Goal: Task Accomplishment & Management: Use online tool/utility

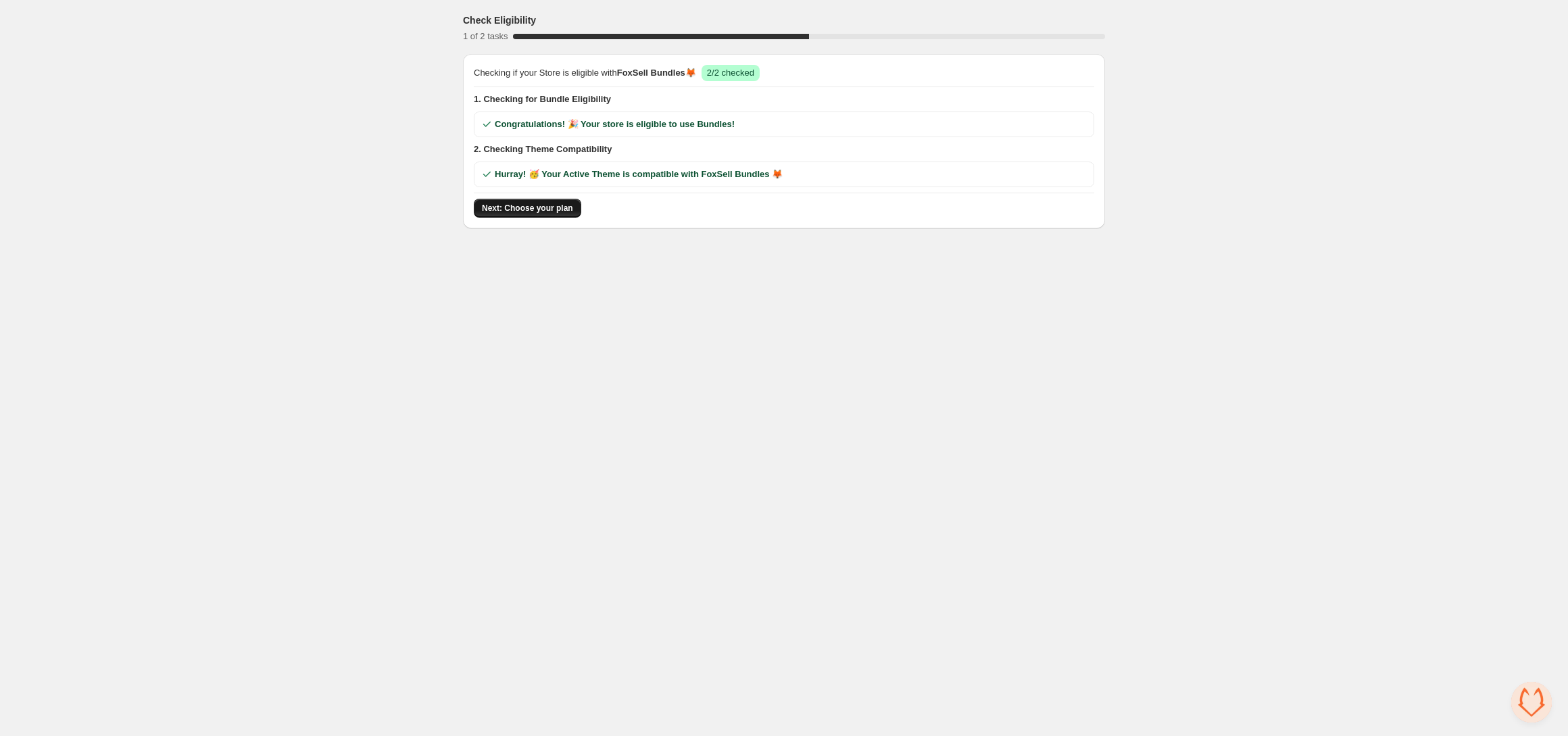
click at [539, 208] on span "Next: Choose your plan" at bounding box center [527, 208] width 91 height 11
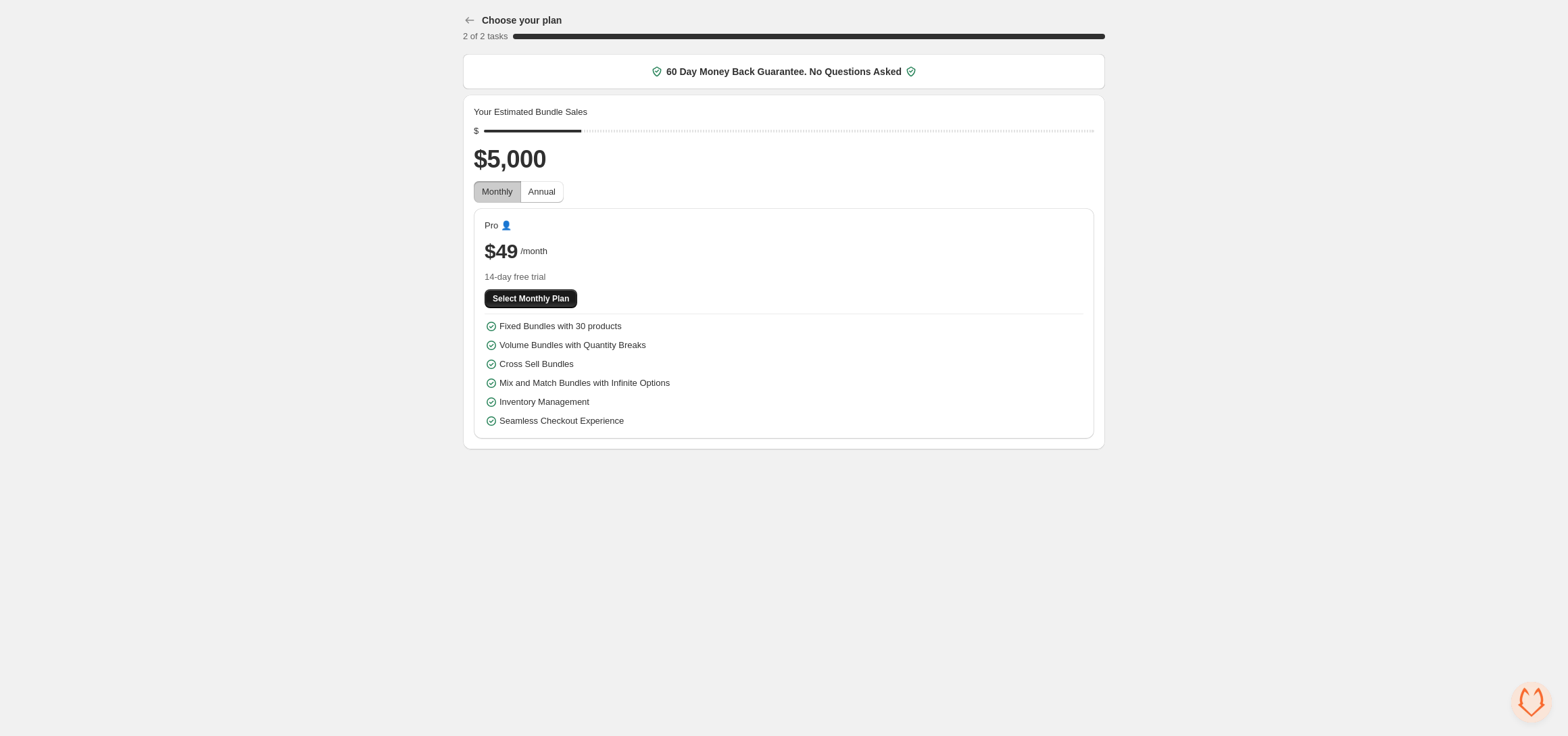
drag, startPoint x: 553, startPoint y: 301, endPoint x: 690, endPoint y: 345, distance: 143.9
click at [554, 301] on span "Select Monthly Plan" at bounding box center [531, 299] width 76 height 11
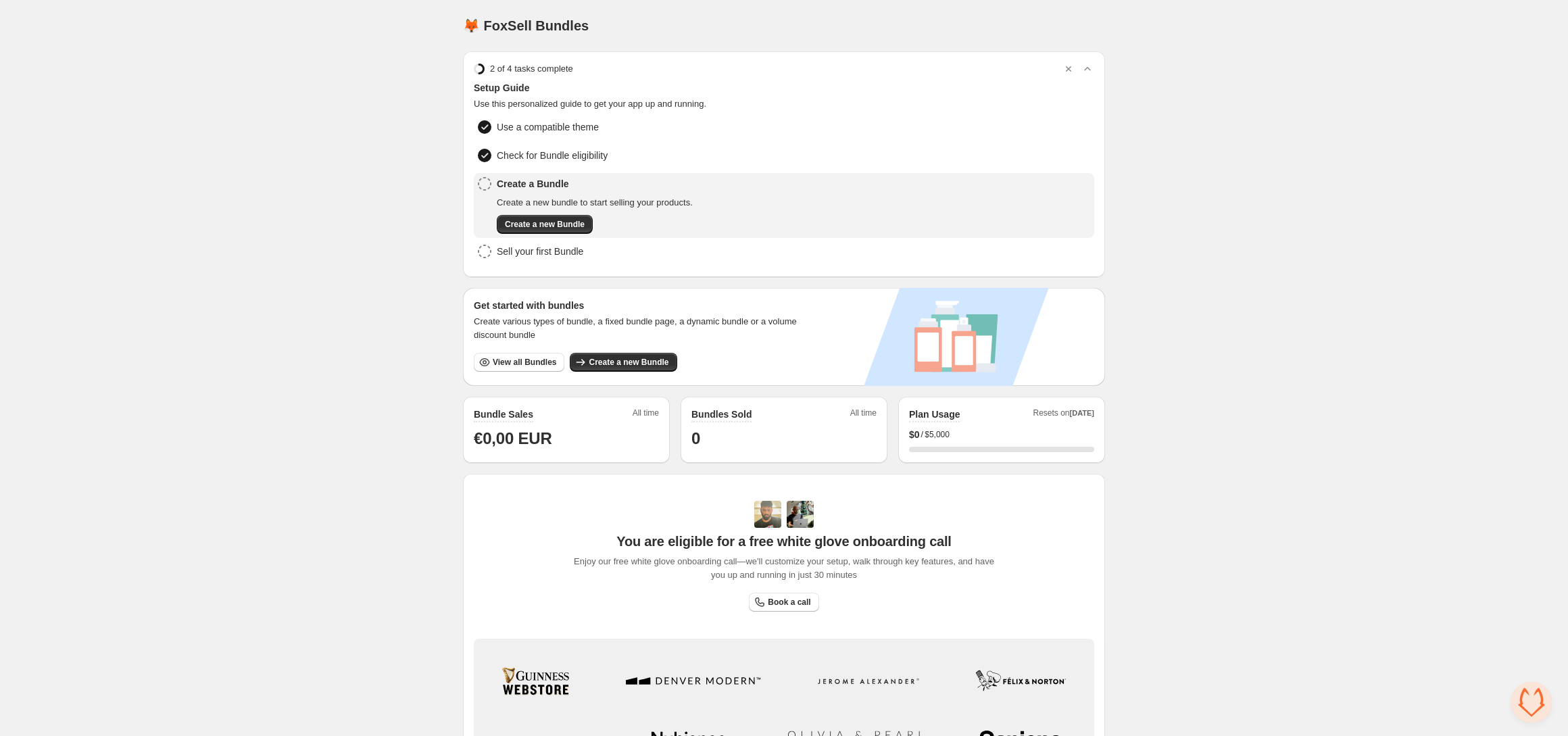
click at [554, 219] on span "Create a new Bundle" at bounding box center [545, 225] width 79 height 11
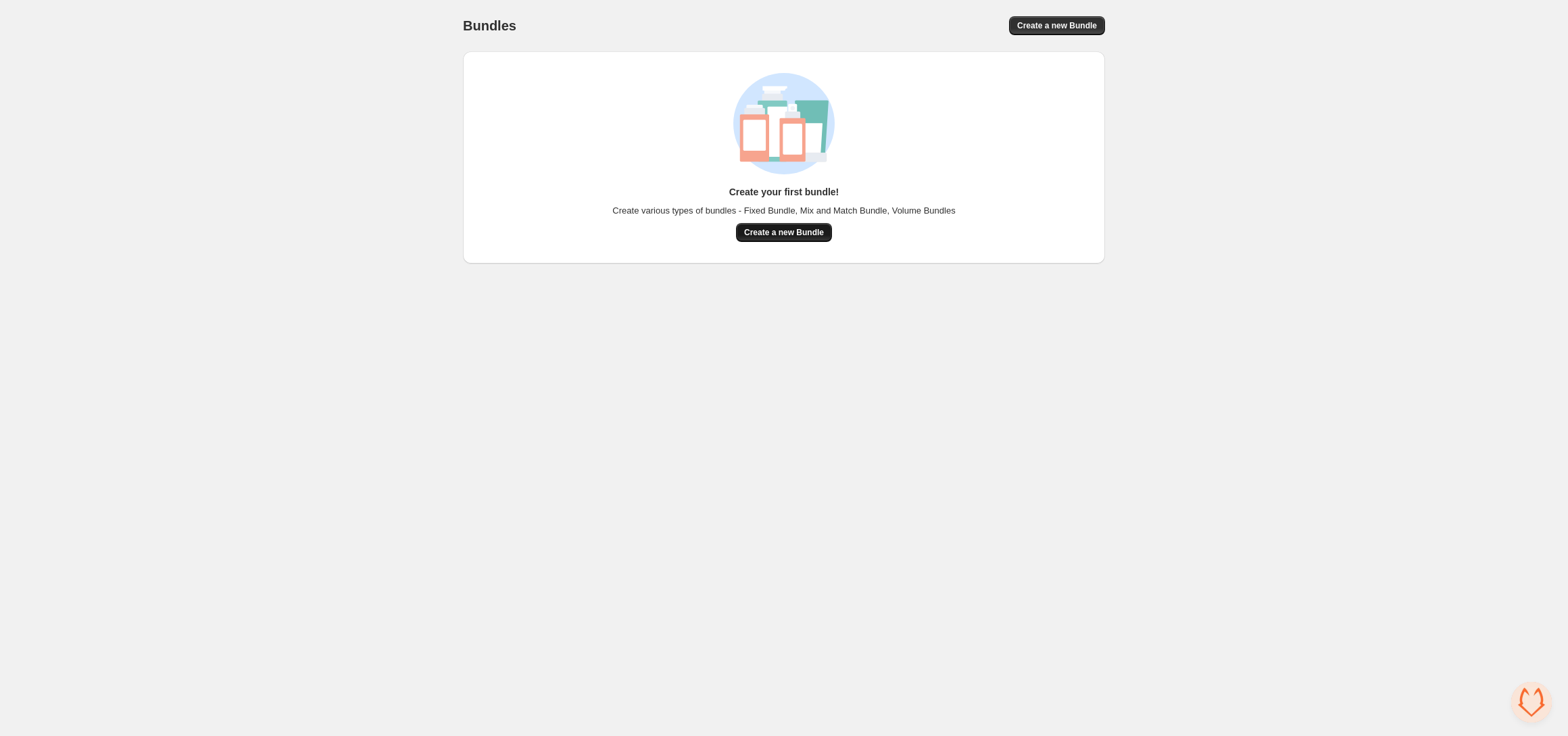
click at [817, 234] on span "Create a new Bundle" at bounding box center [784, 233] width 79 height 11
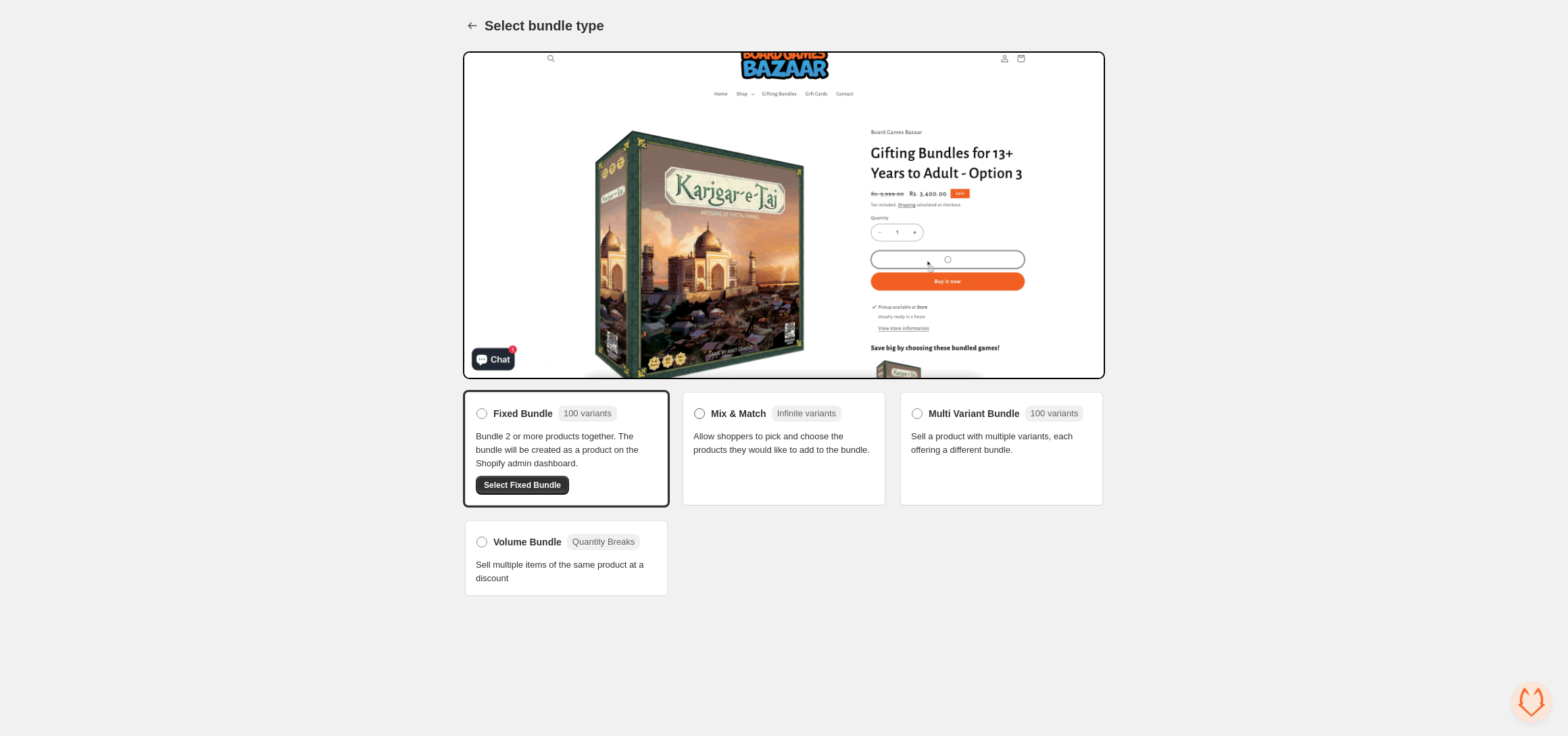
click at [763, 410] on span "Mix & Match" at bounding box center [739, 413] width 56 height 13
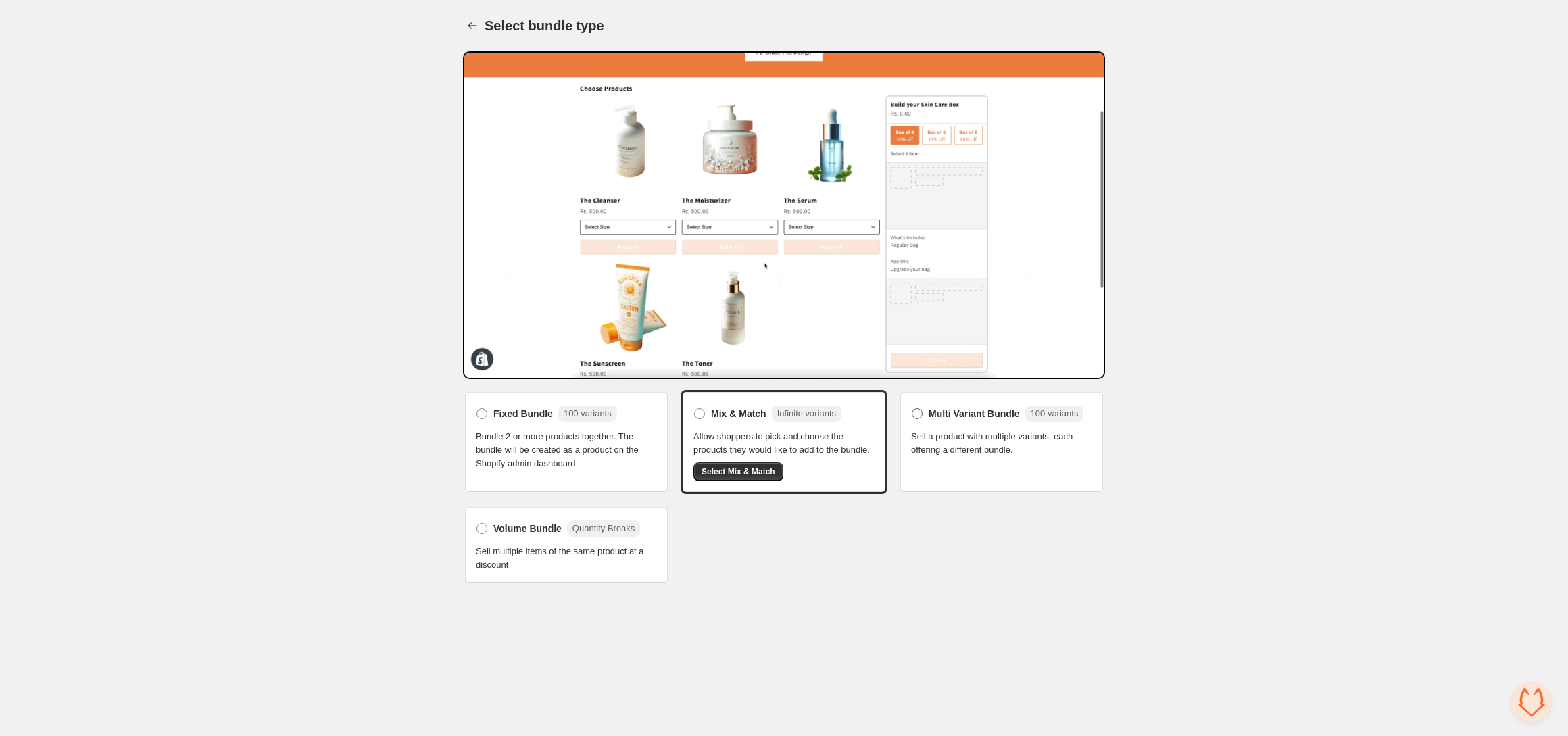
click at [940, 418] on span "Multi Variant Bundle" at bounding box center [974, 413] width 91 height 13
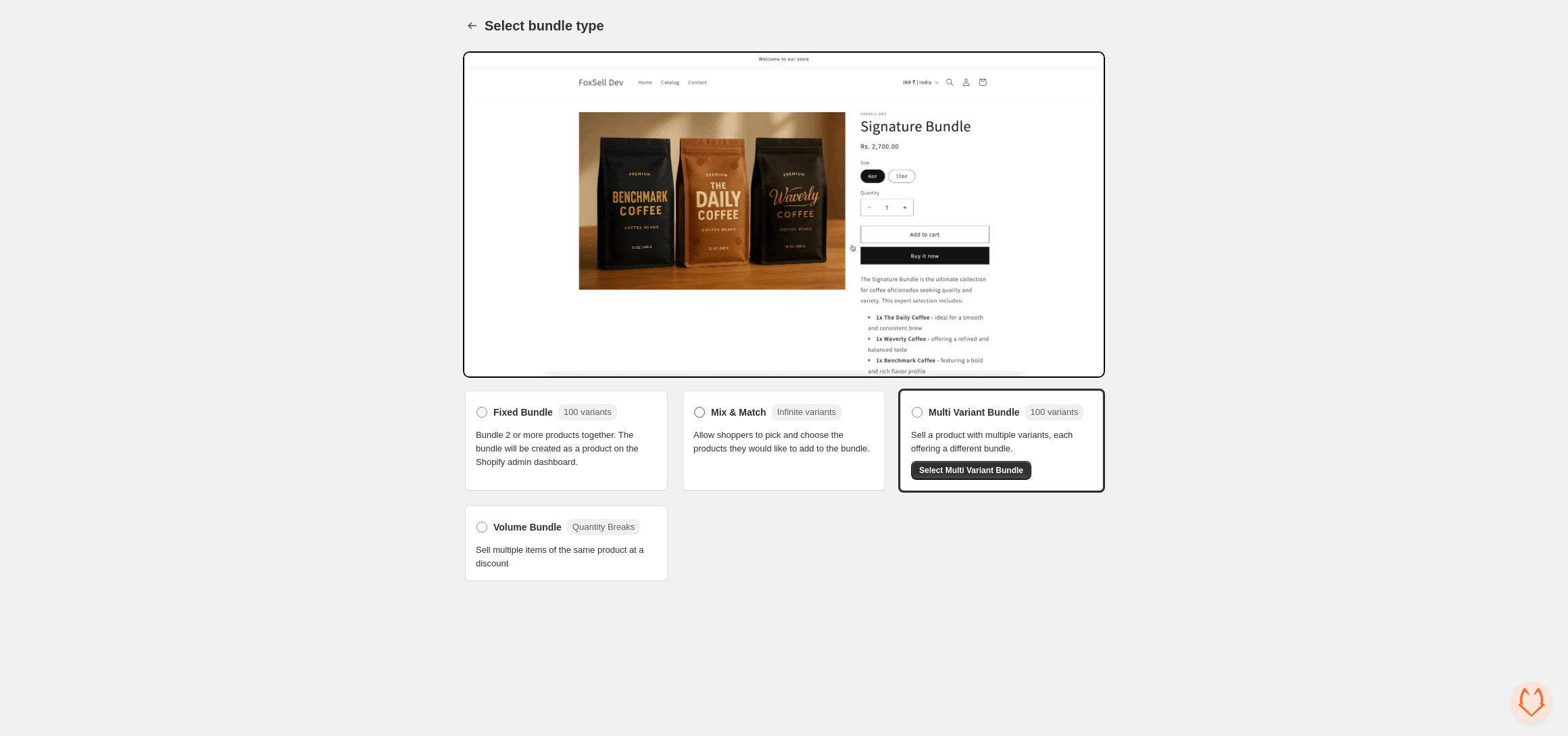
click at [745, 411] on span "Mix & Match" at bounding box center [739, 411] width 56 height 13
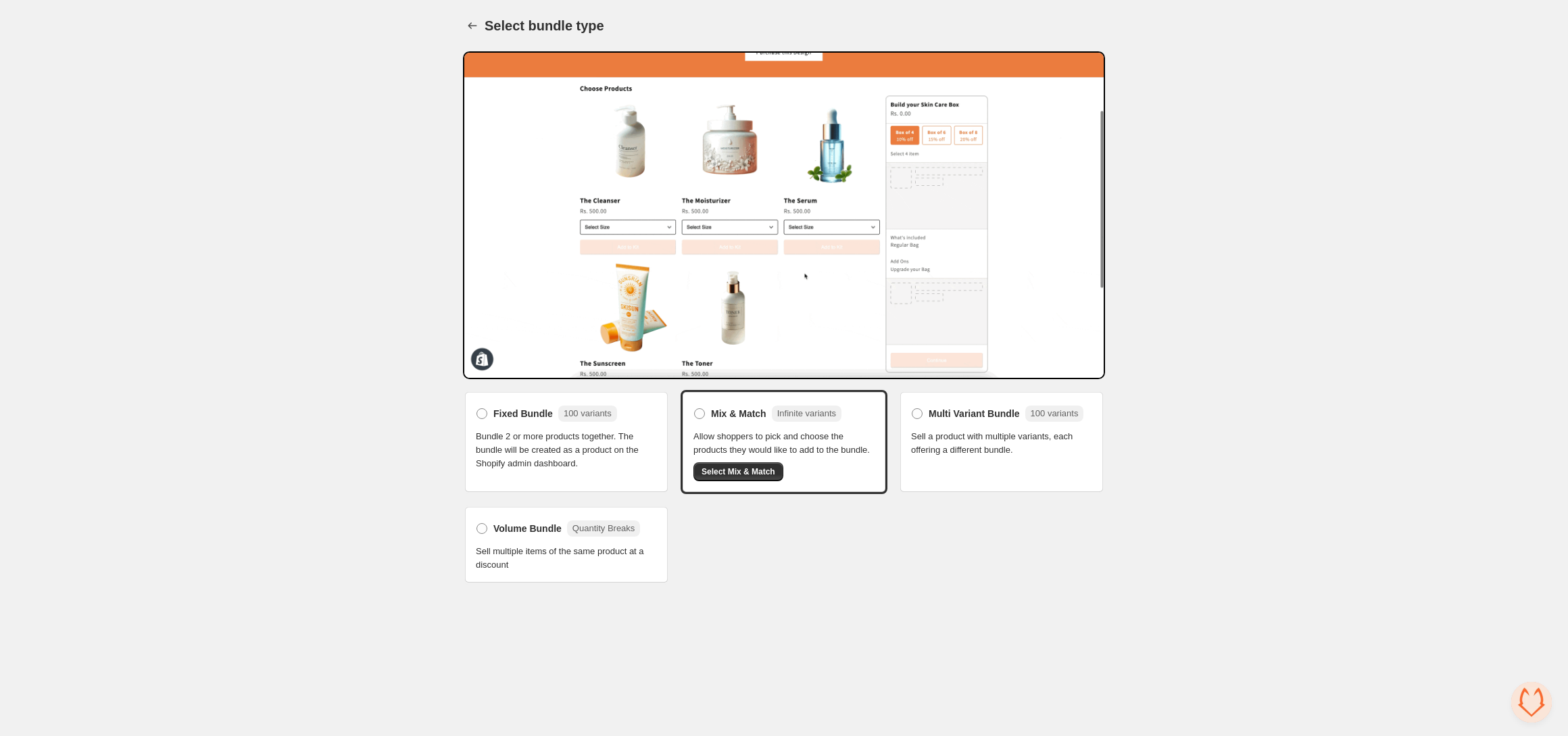
click at [577, 553] on div "Volume Bundle Quantity Breaks Sell multiple items of the same product at a disc…" at bounding box center [566, 545] width 181 height 54
click at [484, 539] on label "Volume Bundle Quantity Breaks" at bounding box center [558, 528] width 164 height 21
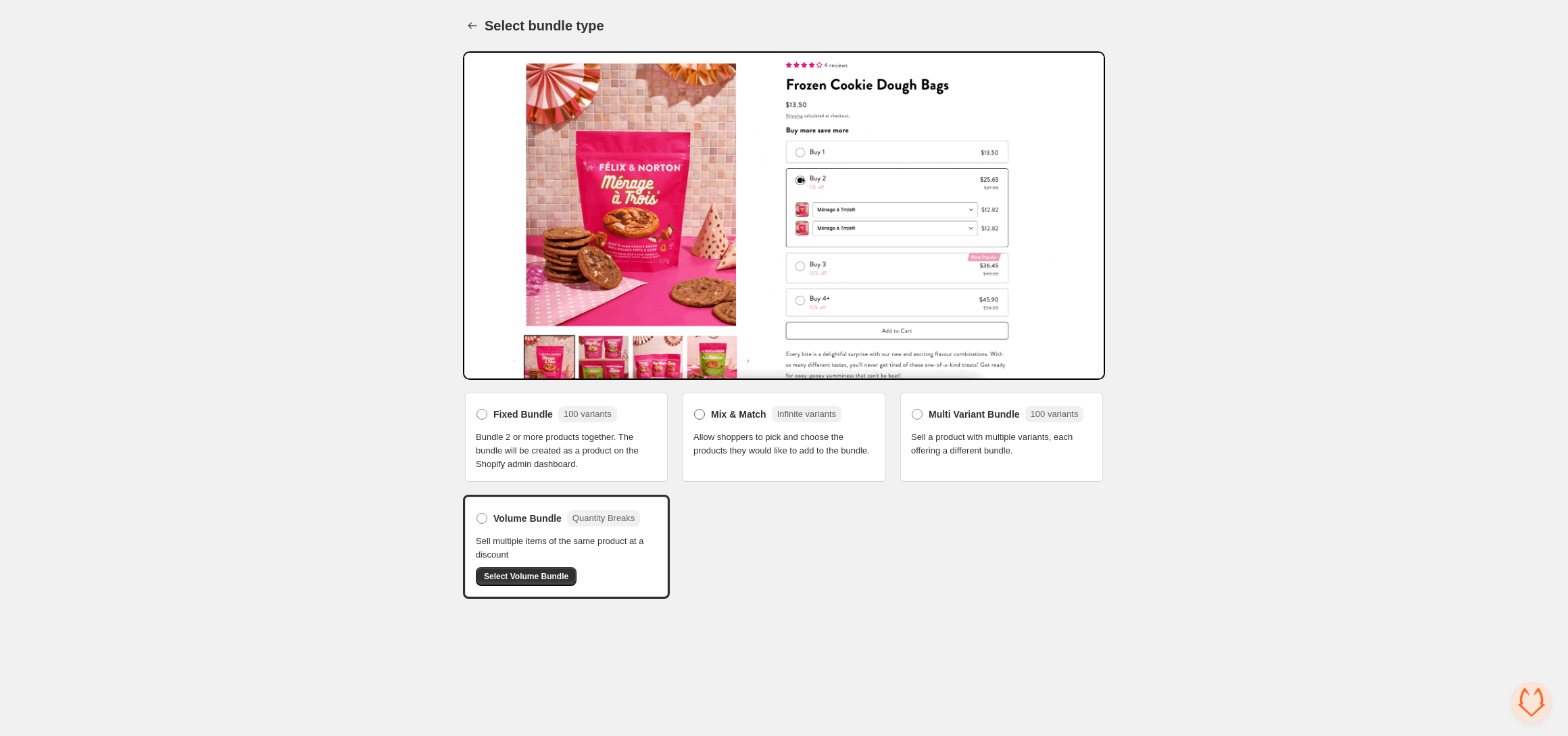
click at [729, 413] on span "Mix & Match" at bounding box center [739, 414] width 56 height 13
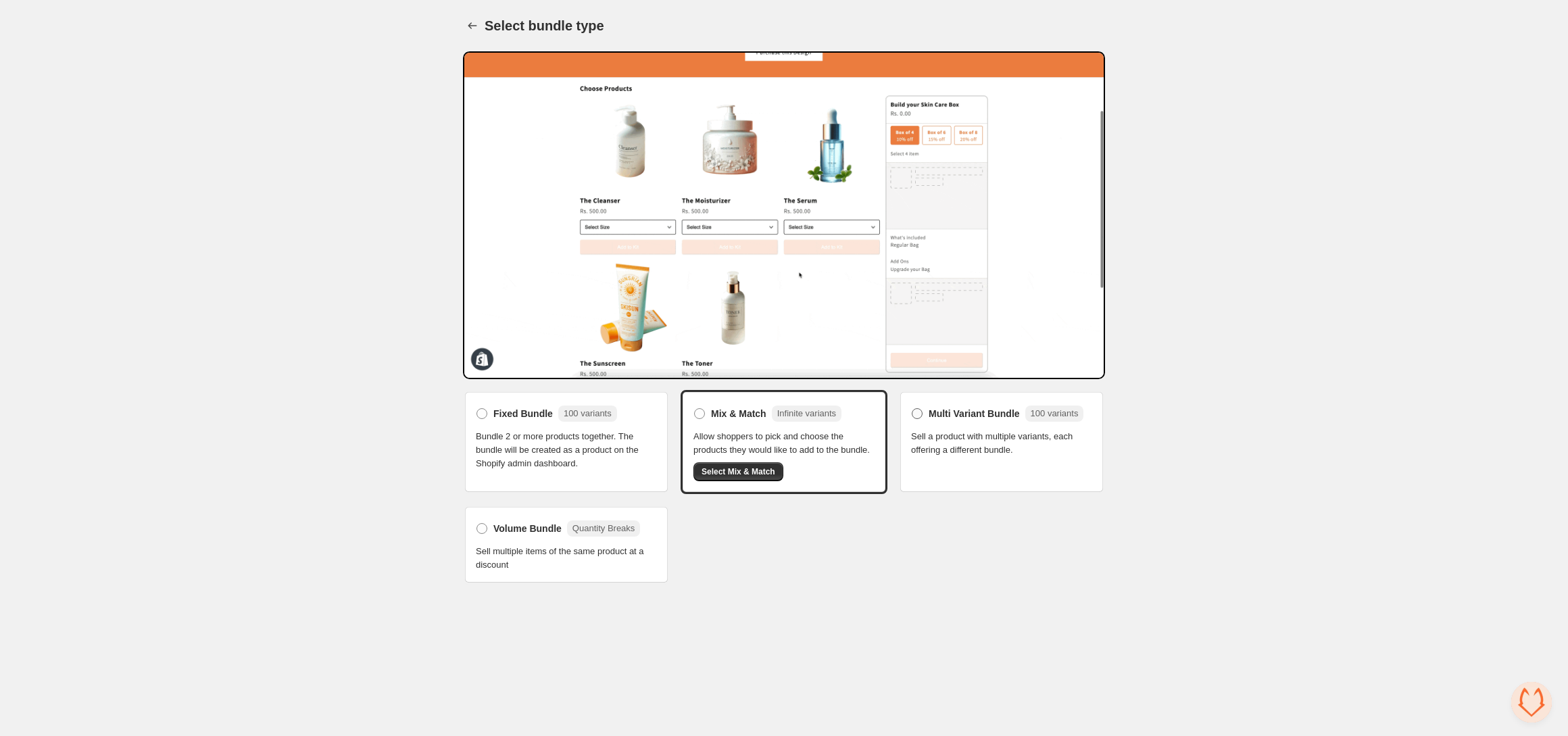
click at [973, 416] on span "Multi Variant Bundle" at bounding box center [974, 413] width 91 height 13
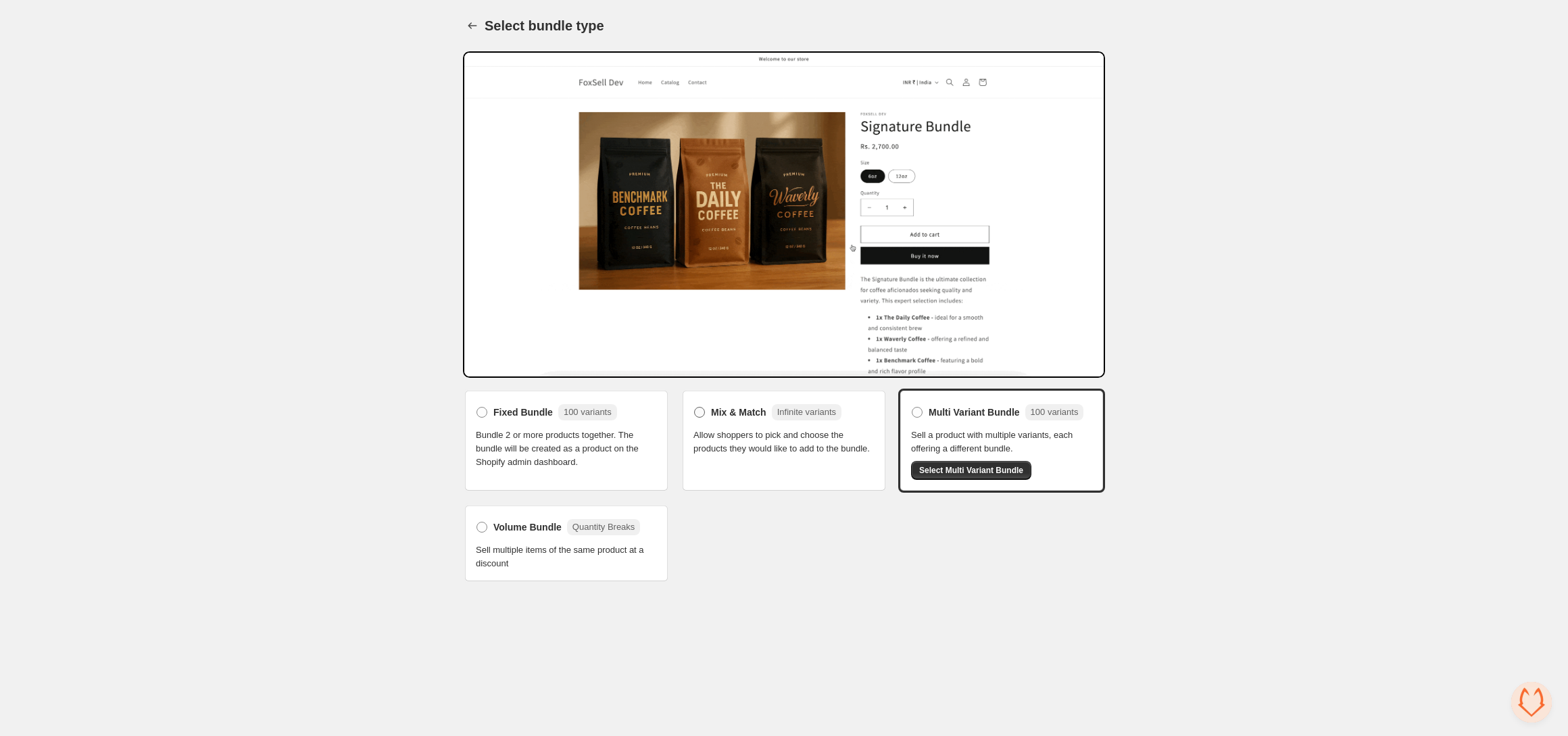
click at [727, 410] on span "Mix & Match" at bounding box center [739, 411] width 56 height 13
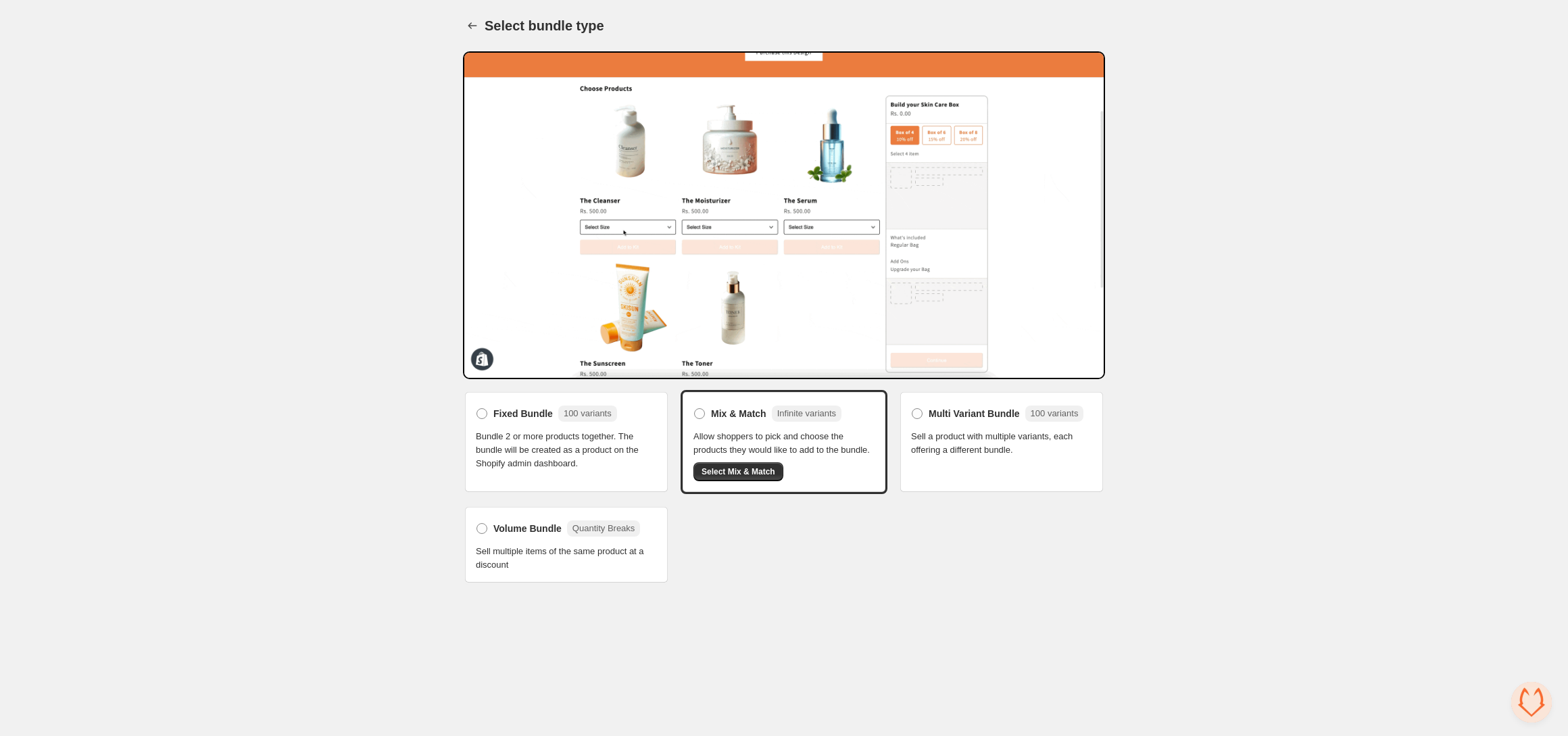
click at [741, 477] on span "Select Mix & Match" at bounding box center [738, 472] width 74 height 11
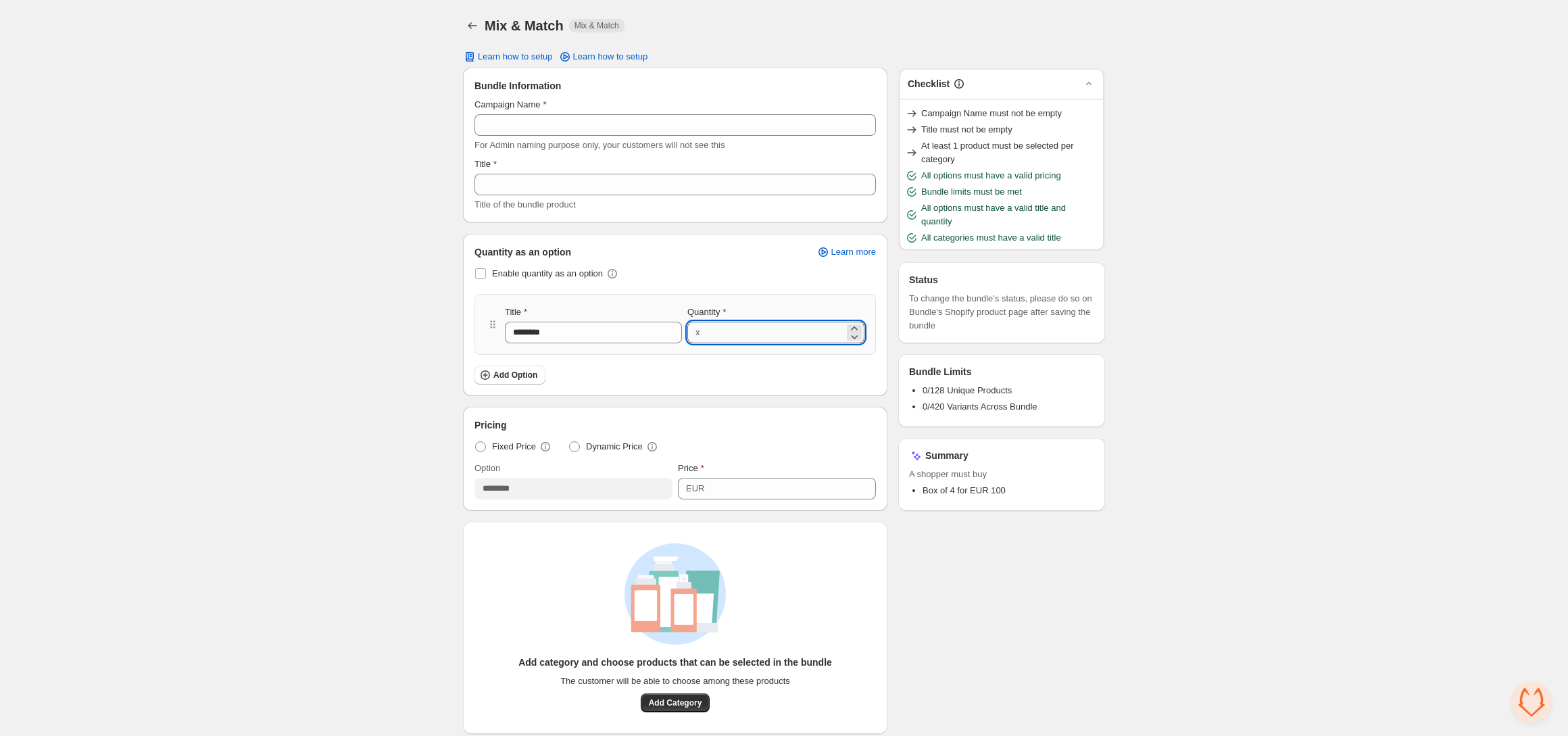
click at [768, 329] on input "*" at bounding box center [774, 332] width 141 height 21
type input "*"
click at [606, 326] on input "********" at bounding box center [593, 332] width 177 height 21
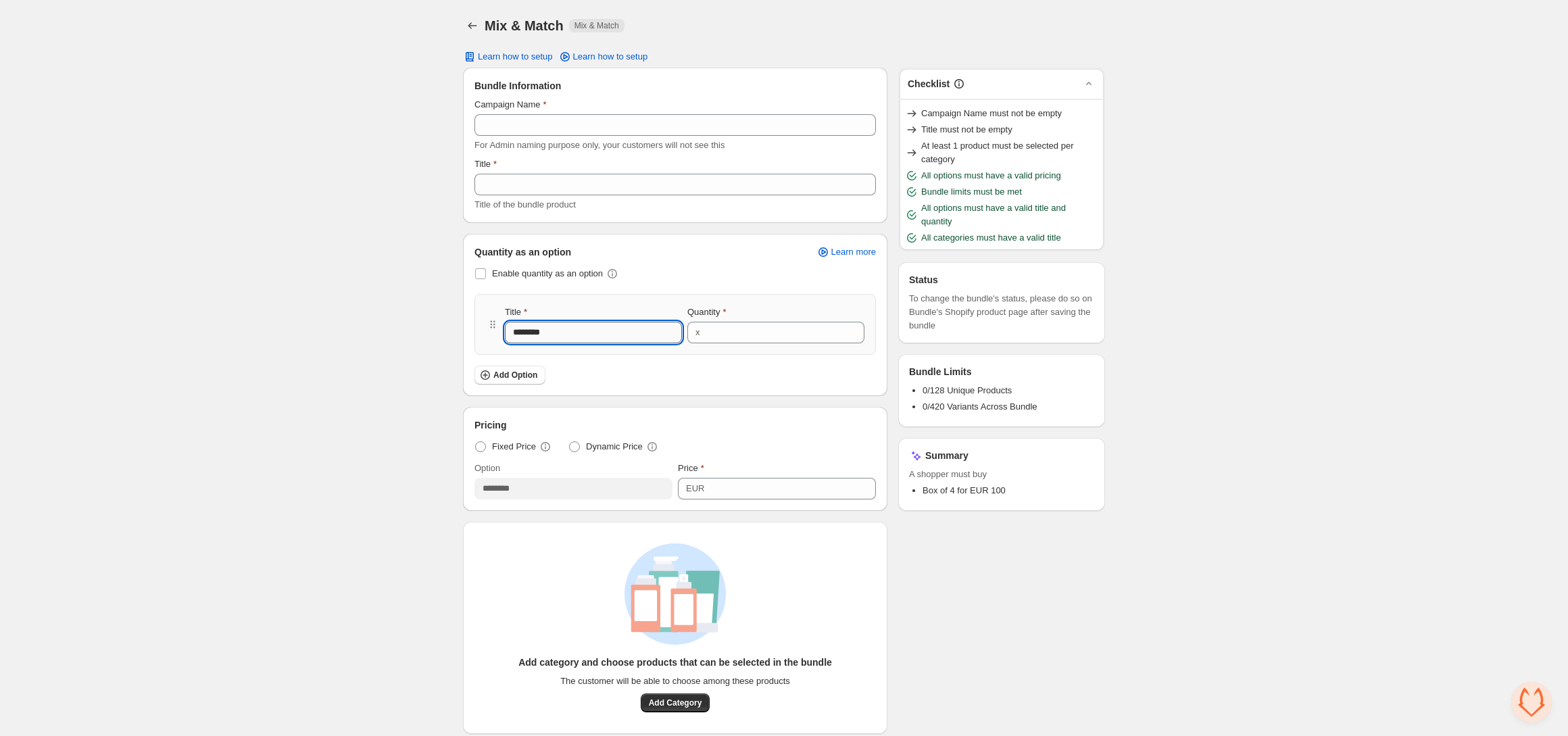
type input "******"
type input "********"
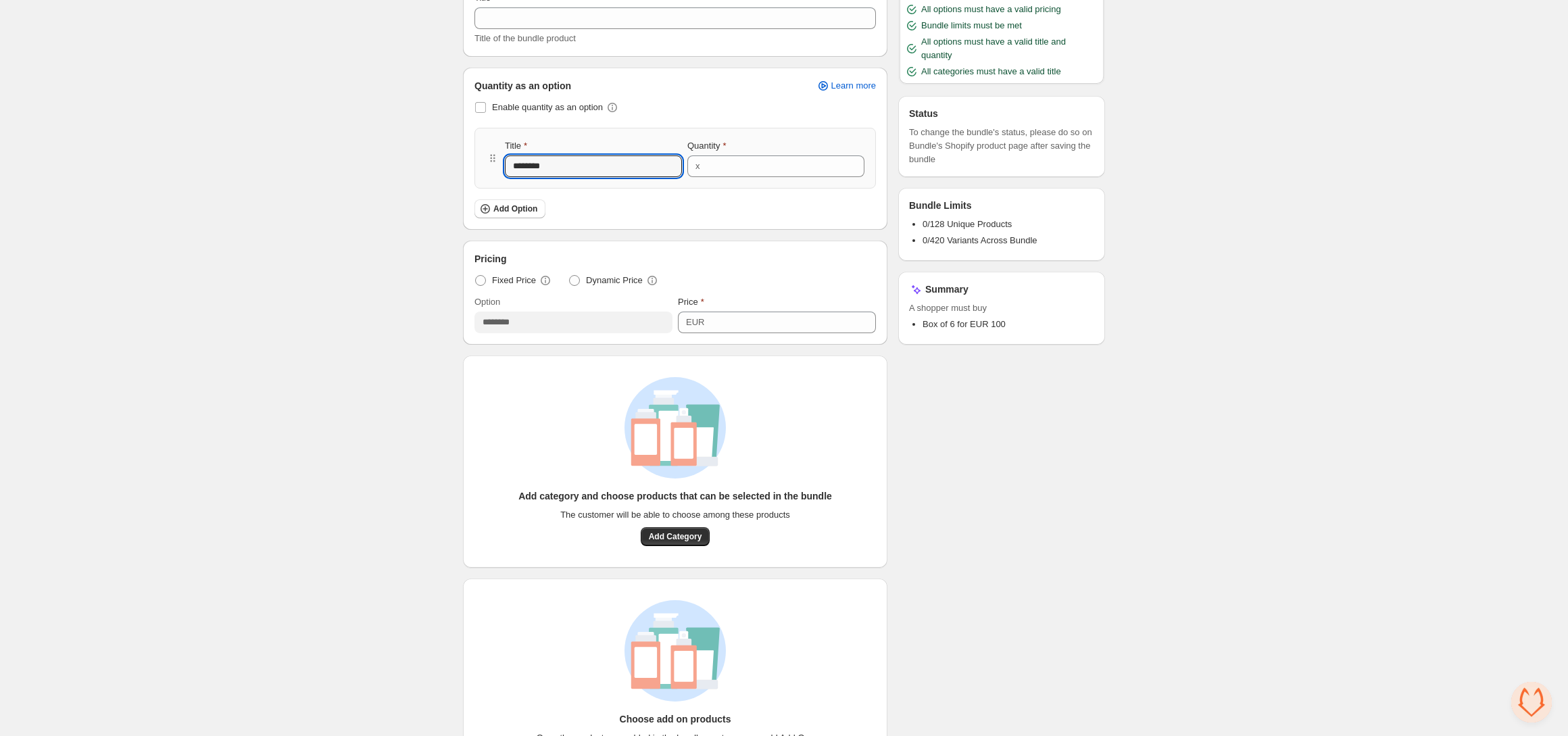
scroll to position [205, 0]
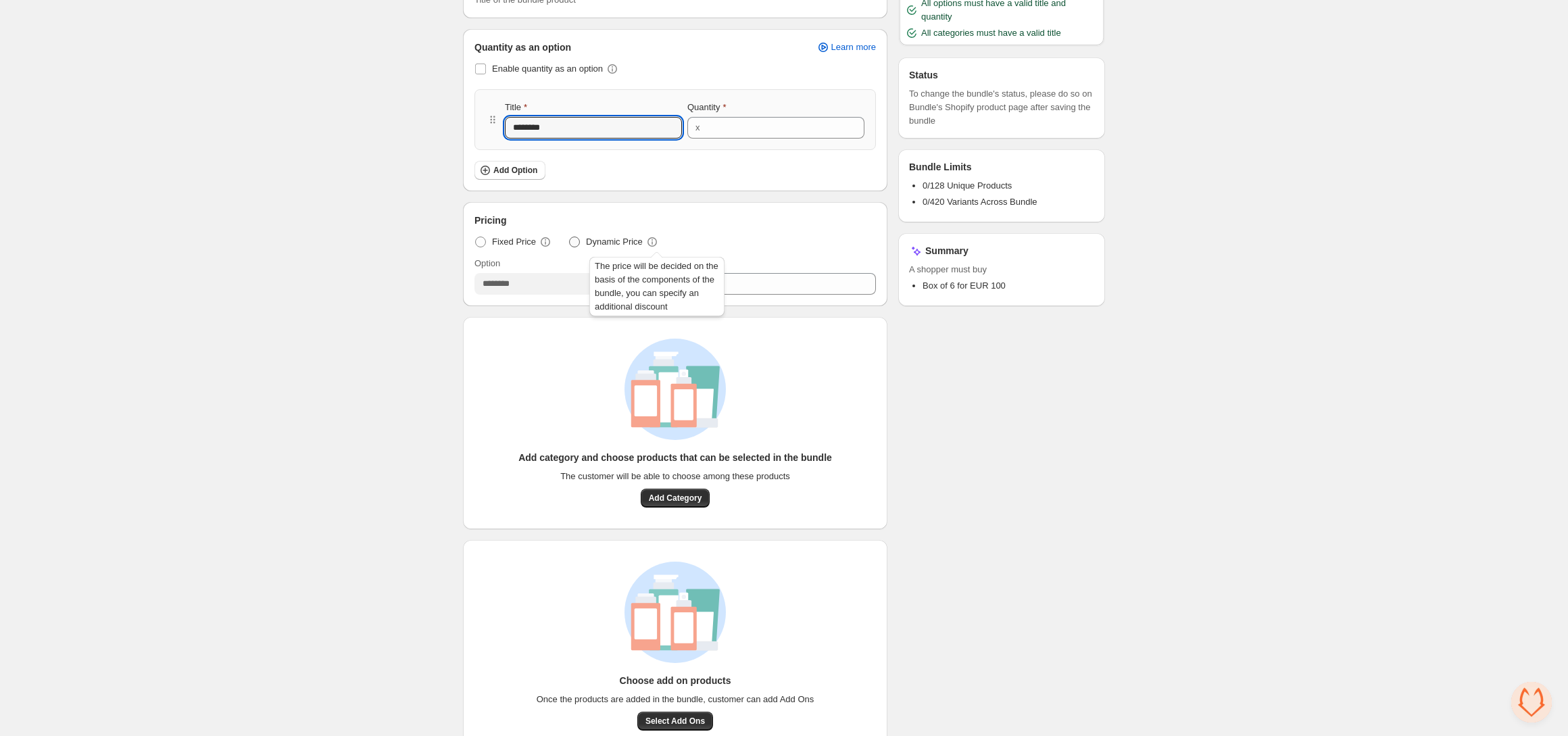
type input "********"
click at [658, 239] on icon at bounding box center [652, 241] width 14 height 13
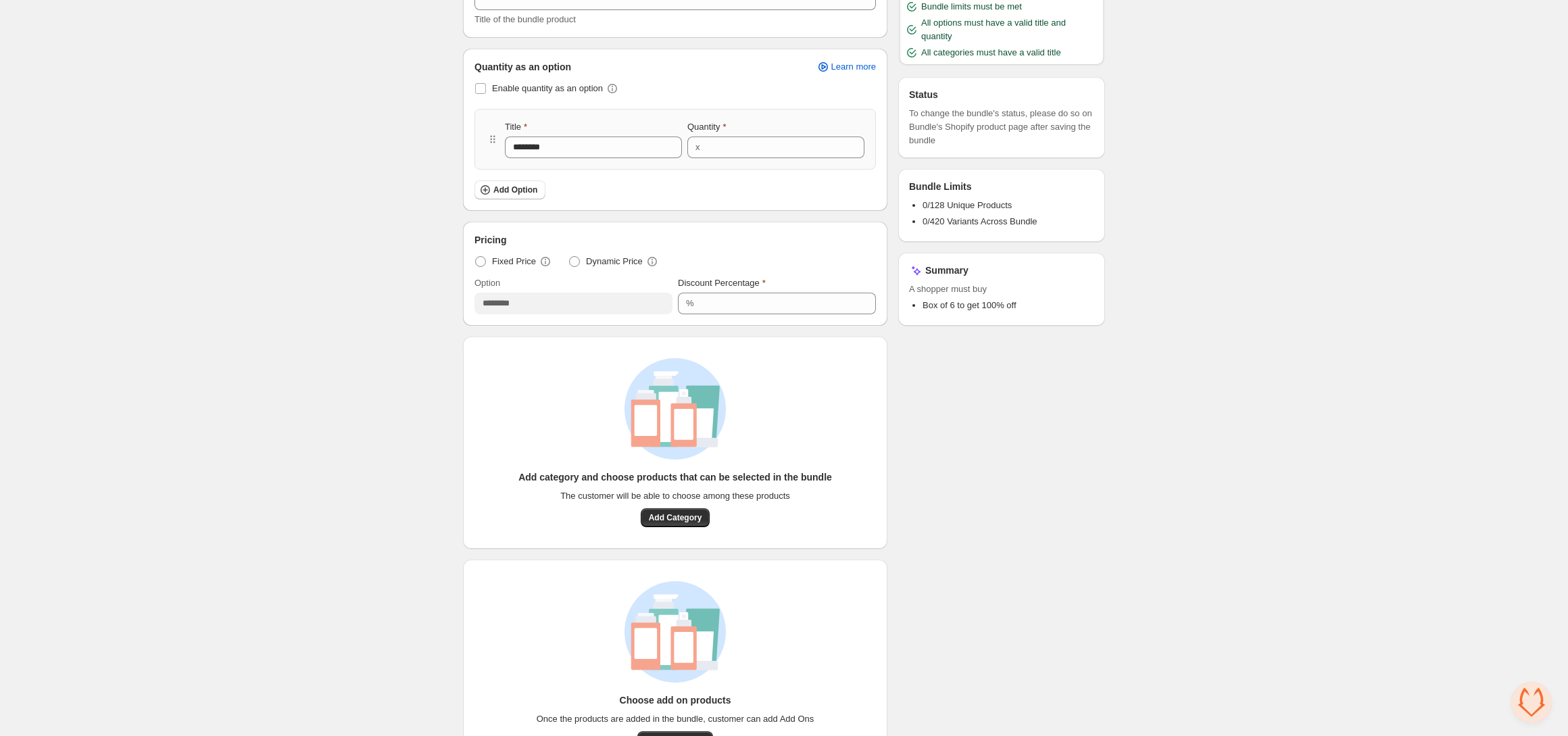
scroll to position [0, 0]
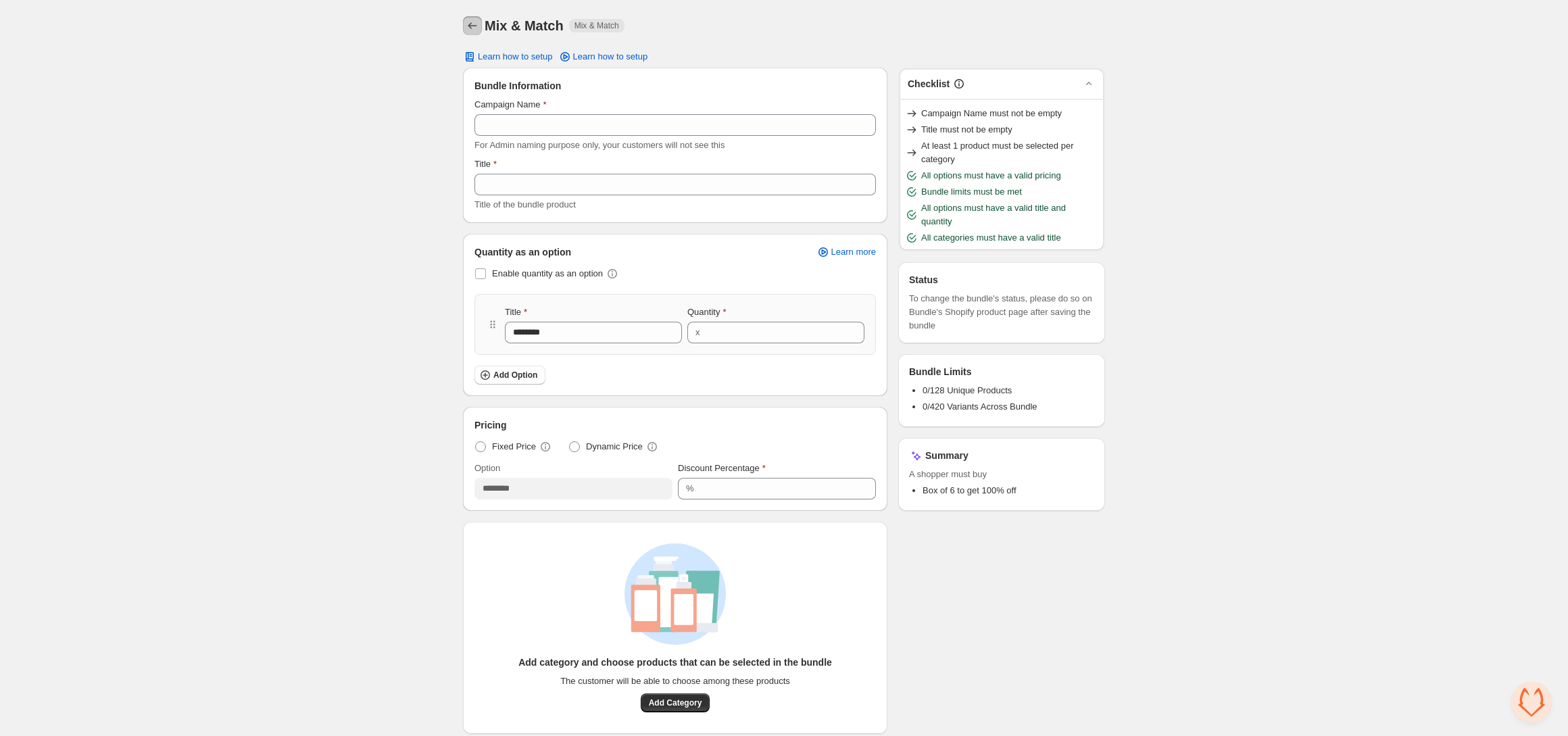
click at [471, 23] on icon "Back" at bounding box center [473, 25] width 9 height 7
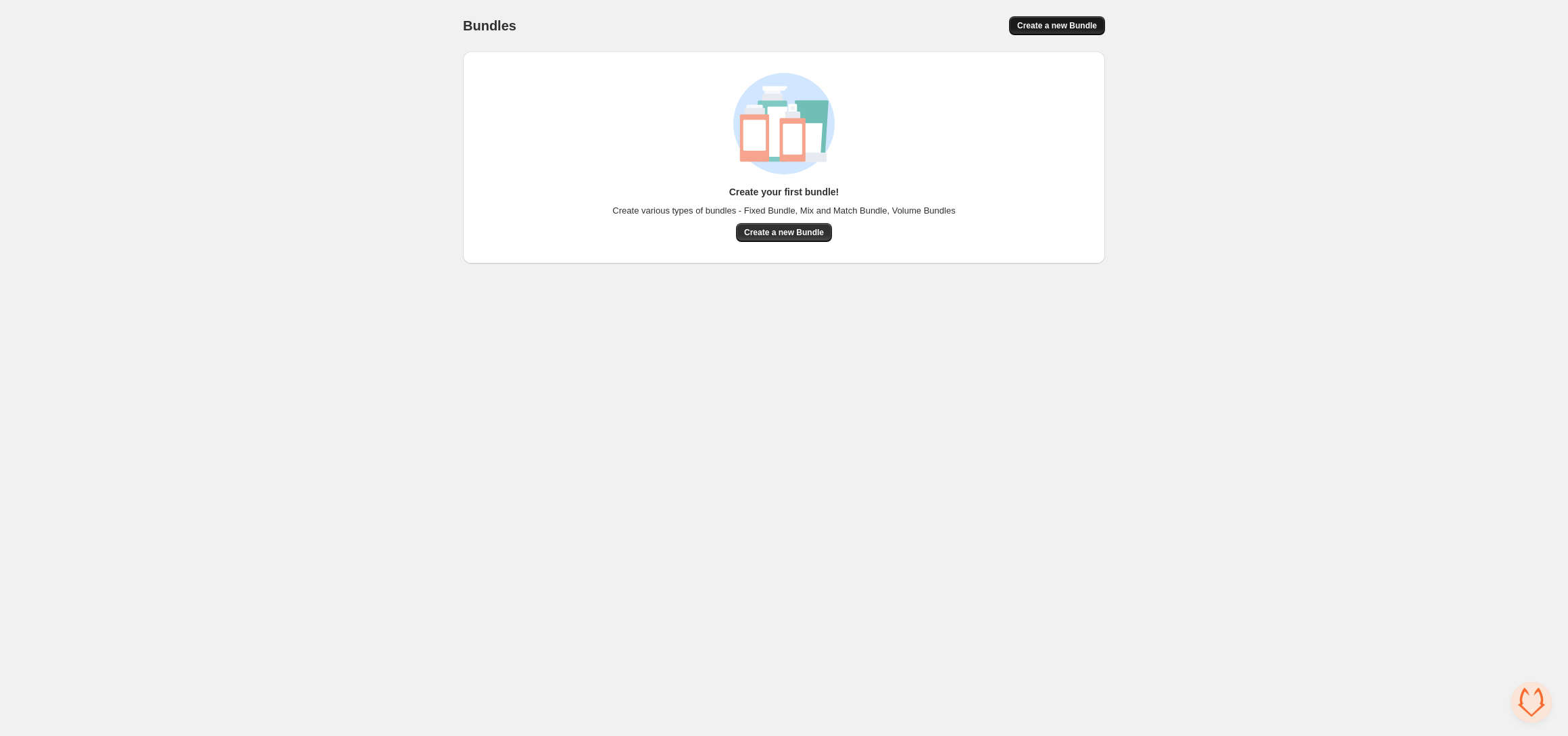
click at [1094, 28] on span "Create a new Bundle" at bounding box center [1056, 26] width 79 height 11
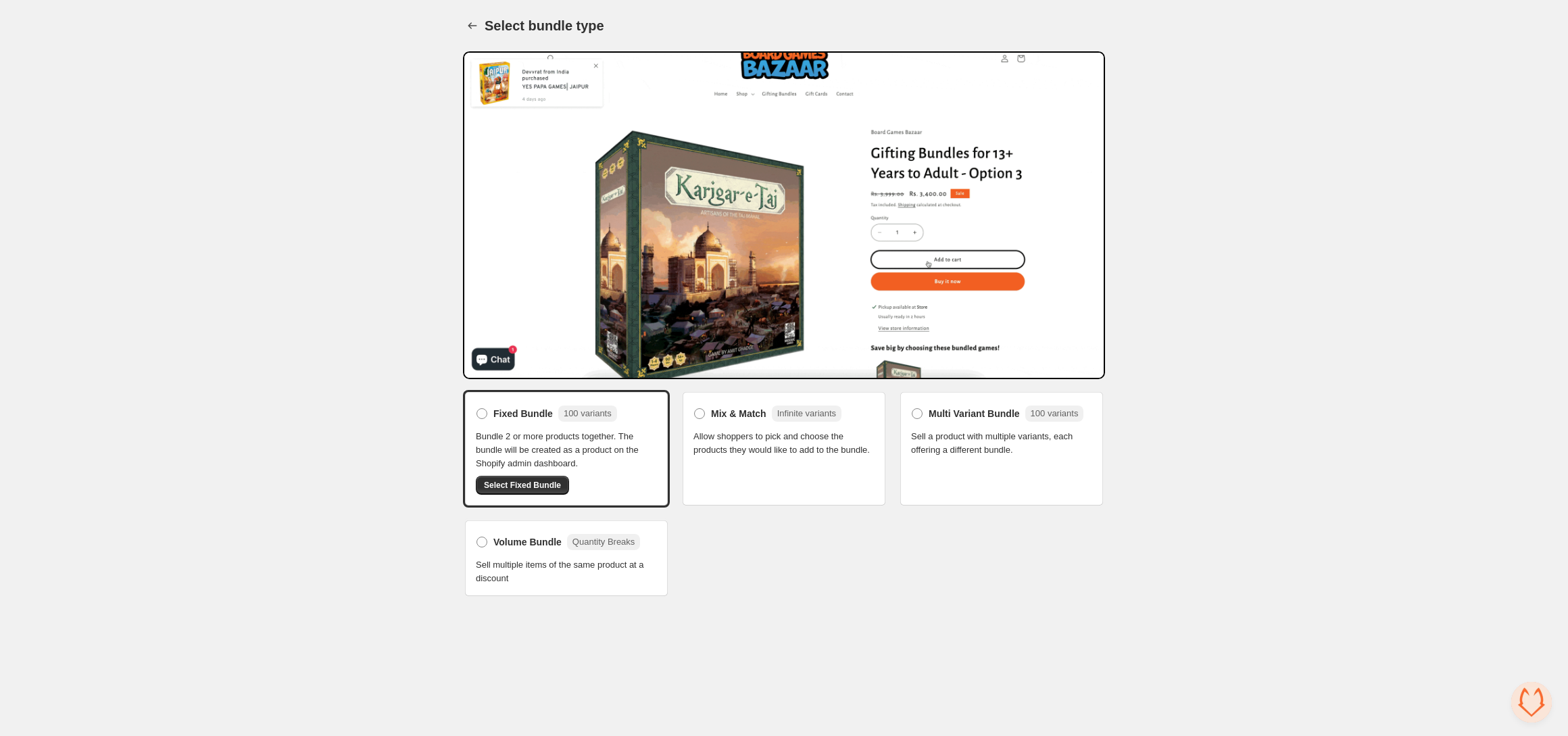
click at [979, 436] on span "Sell a product with multiple variants, each offering a different bundle." at bounding box center [1002, 443] width 181 height 27
click at [983, 414] on span "Multi Variant Bundle" at bounding box center [974, 413] width 91 height 13
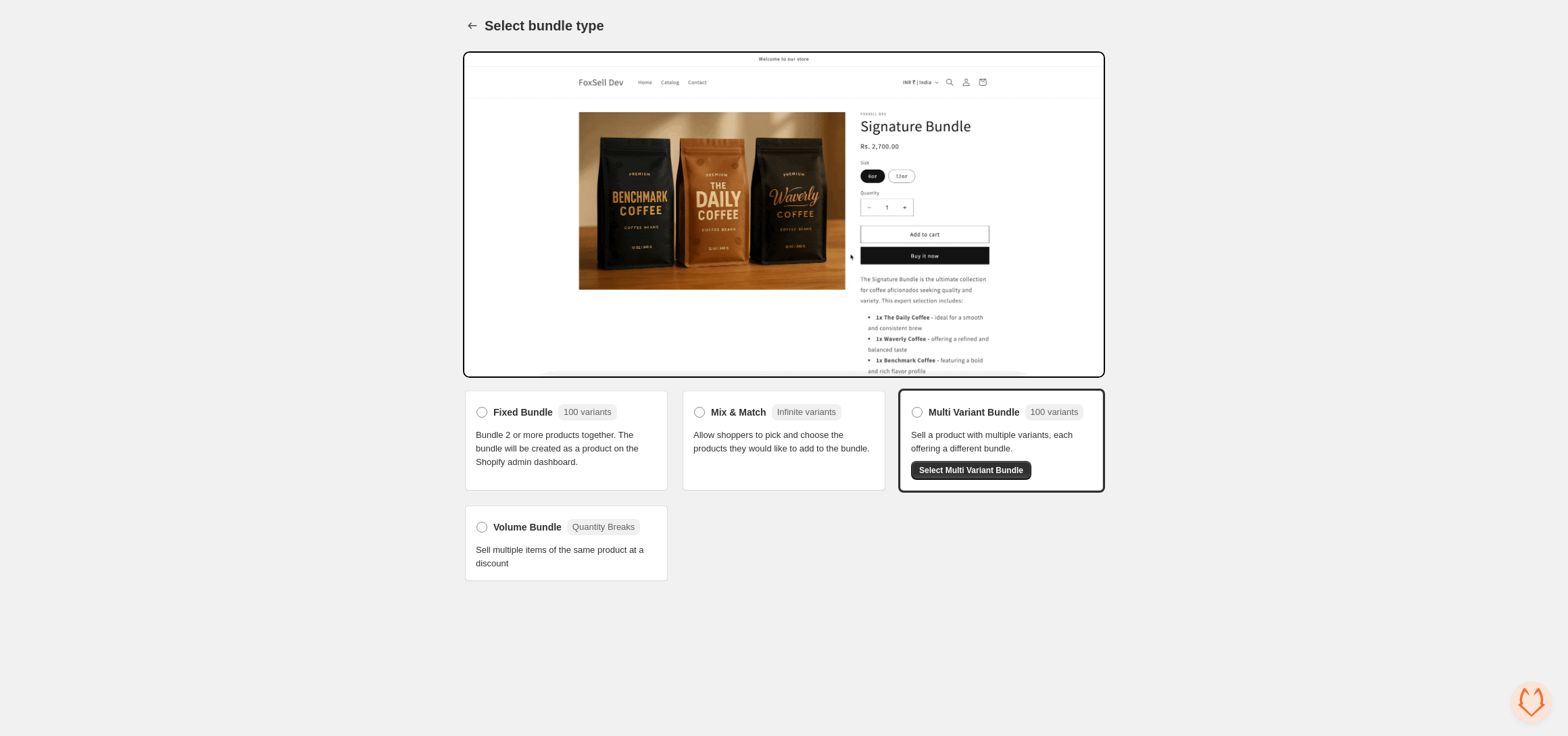
click at [628, 445] on span "Bundle 2 or more products together. The bundle will be created as a product on …" at bounding box center [566, 448] width 181 height 40
click at [957, 473] on span "Select Multi Variant Bundle" at bounding box center [971, 470] width 104 height 11
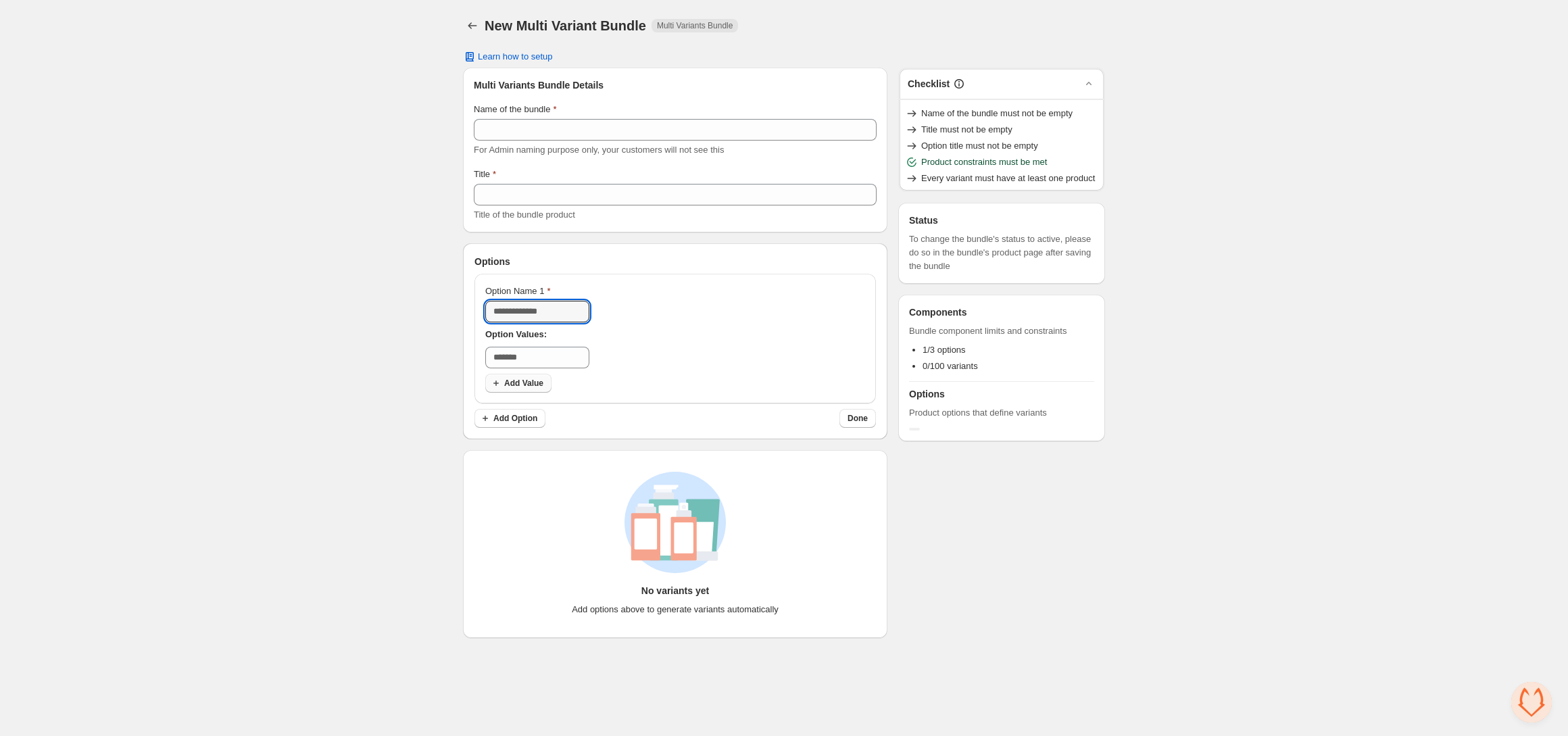
drag, startPoint x: 539, startPoint y: 310, endPoint x: 510, endPoint y: 387, distance: 82.3
click at [538, 310] on input "Option Name 1" at bounding box center [537, 311] width 104 height 21
click at [532, 351] on input "text" at bounding box center [537, 356] width 104 height 21
click at [521, 418] on span "Add Option" at bounding box center [515, 418] width 44 height 11
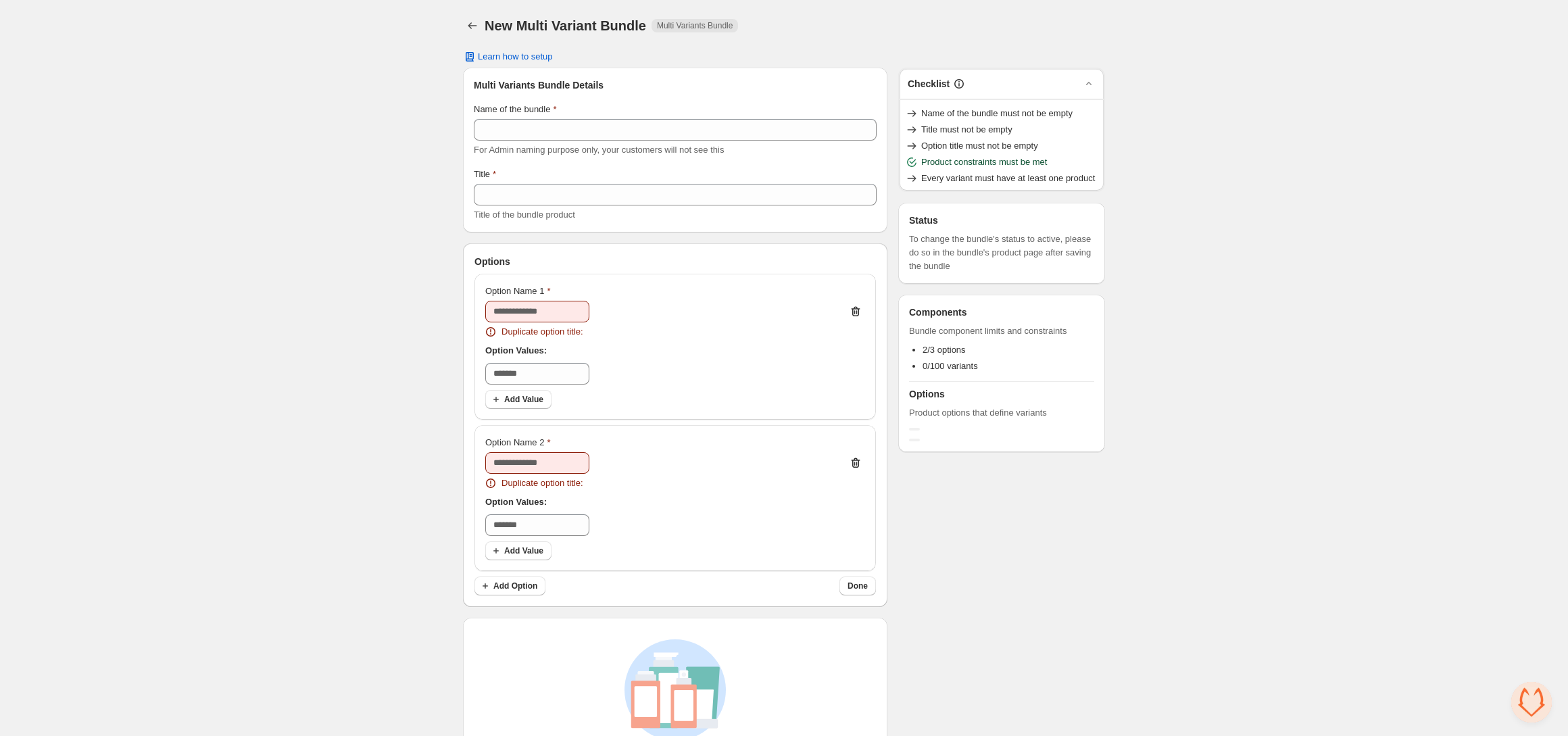
scroll to position [80, 0]
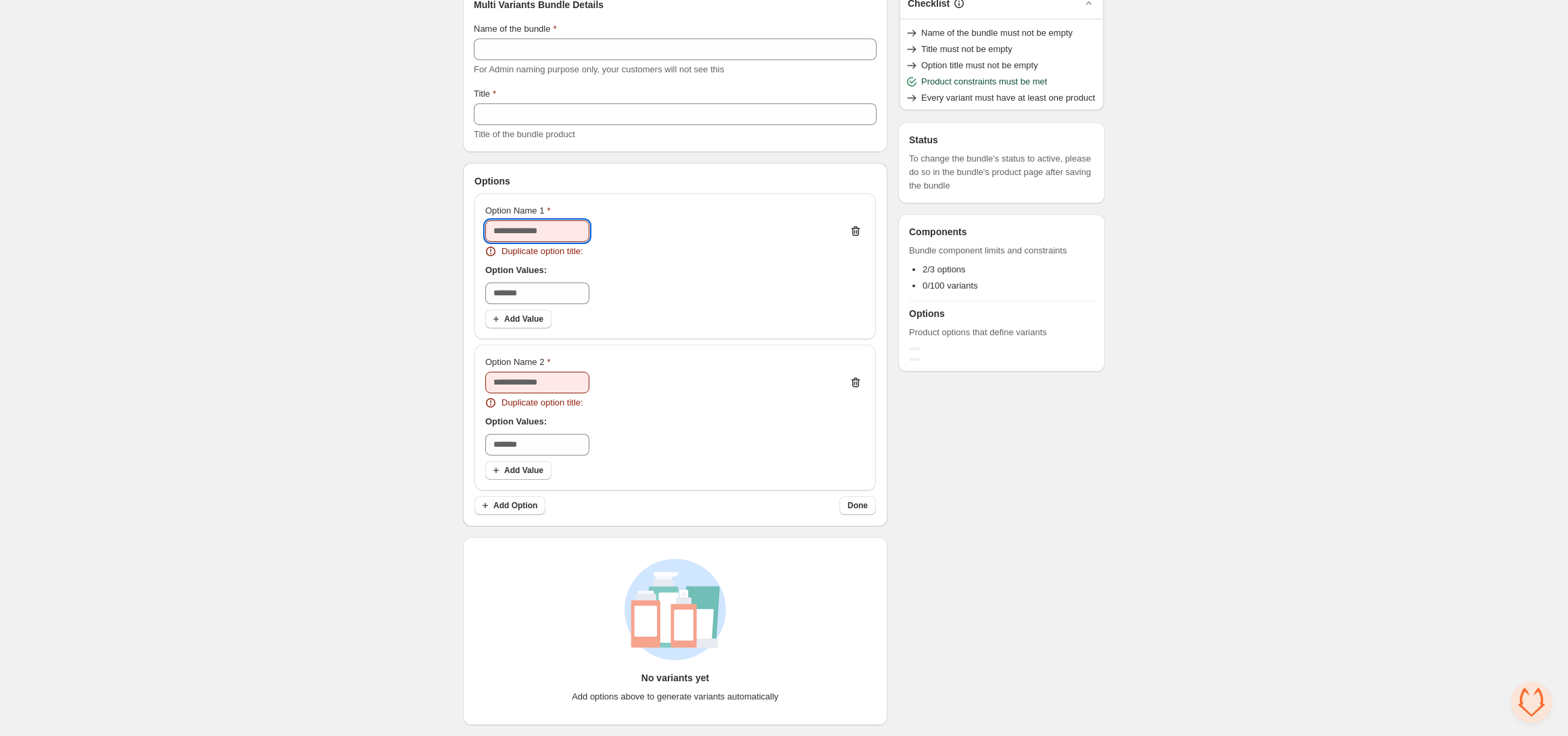
click at [498, 235] on input "Option Name 1" at bounding box center [537, 230] width 104 height 21
click at [554, 286] on input "text" at bounding box center [537, 293] width 104 height 21
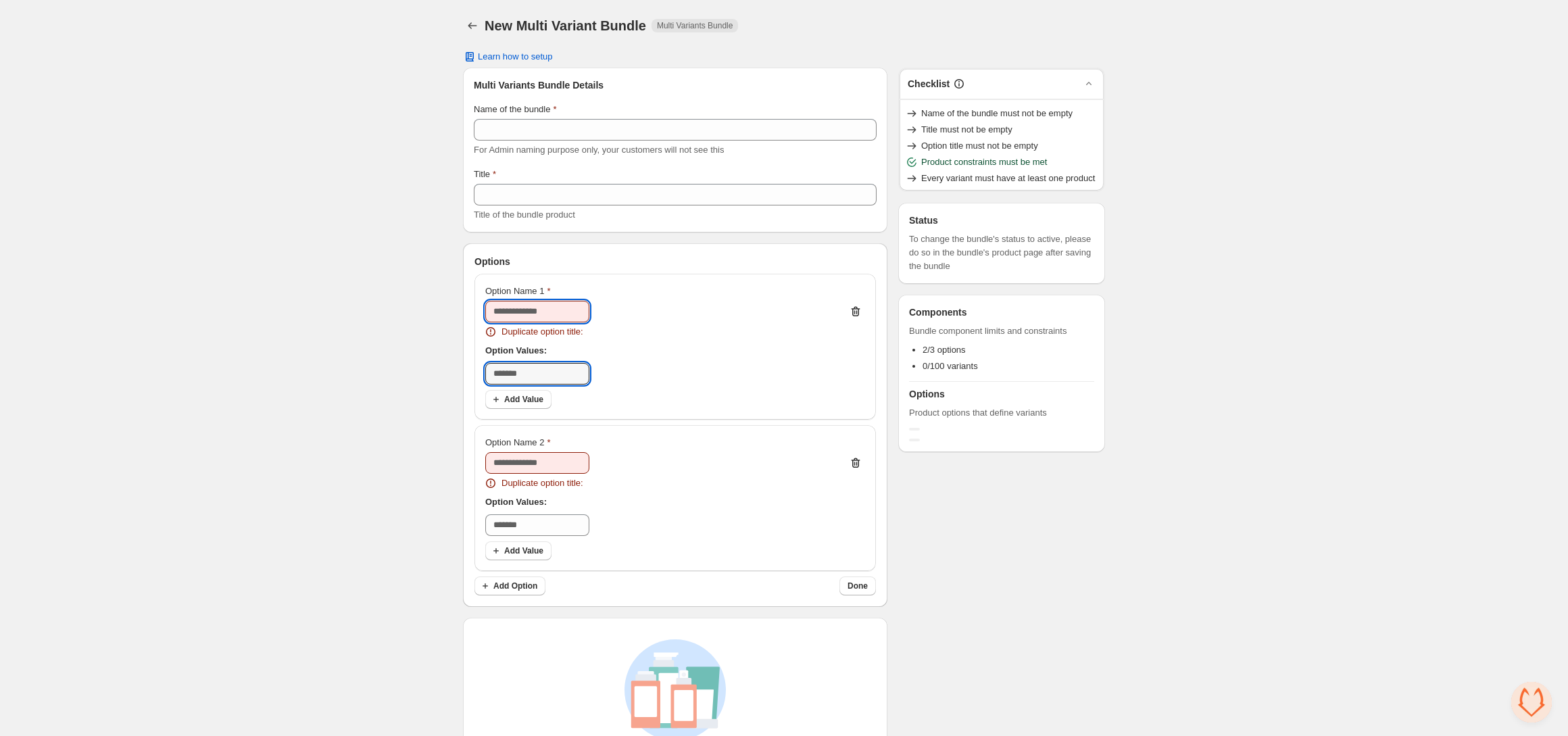
click at [546, 310] on input "Option Name 1" at bounding box center [537, 311] width 104 height 21
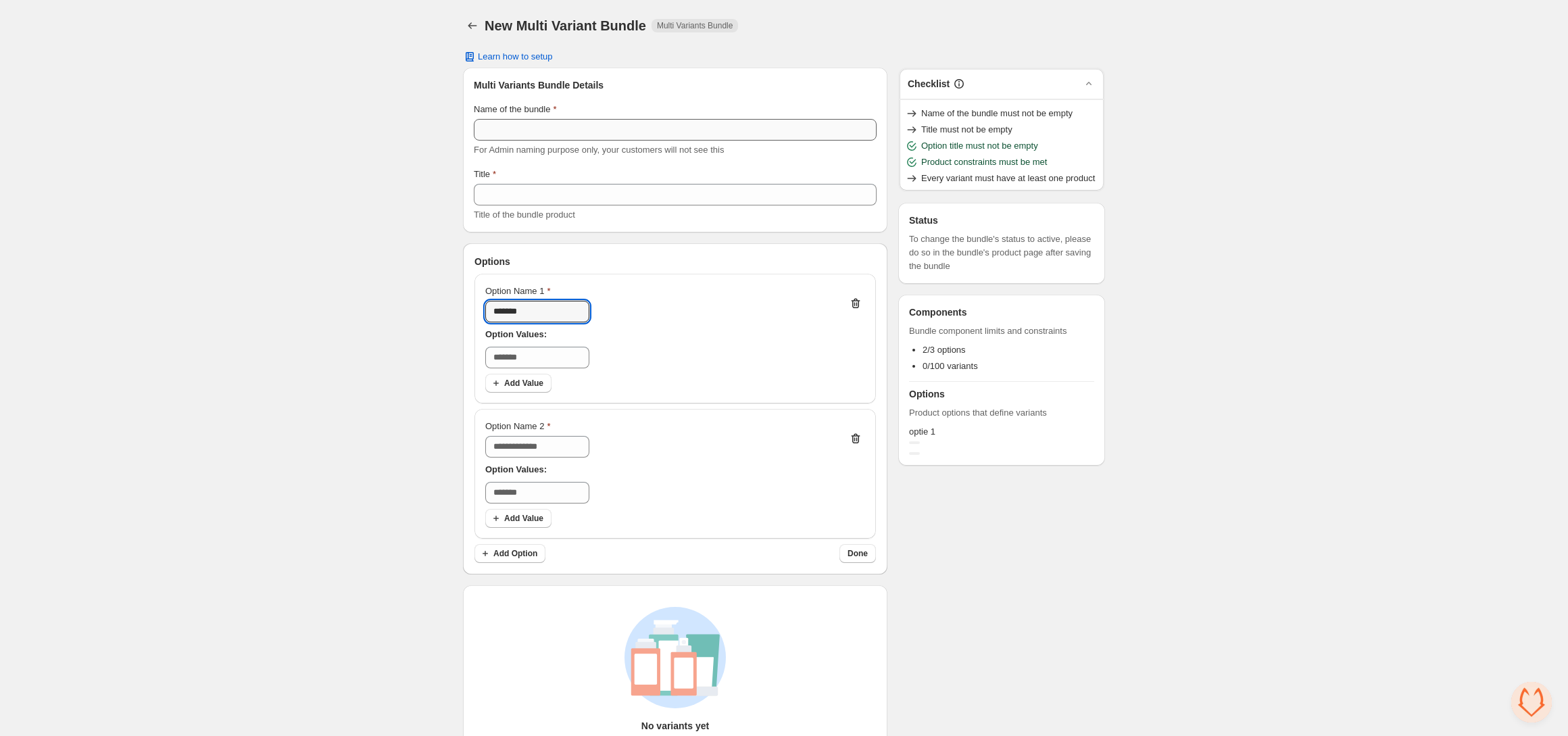
type input "*******"
click at [603, 121] on input "Name of the bundle" at bounding box center [674, 129] width 403 height 21
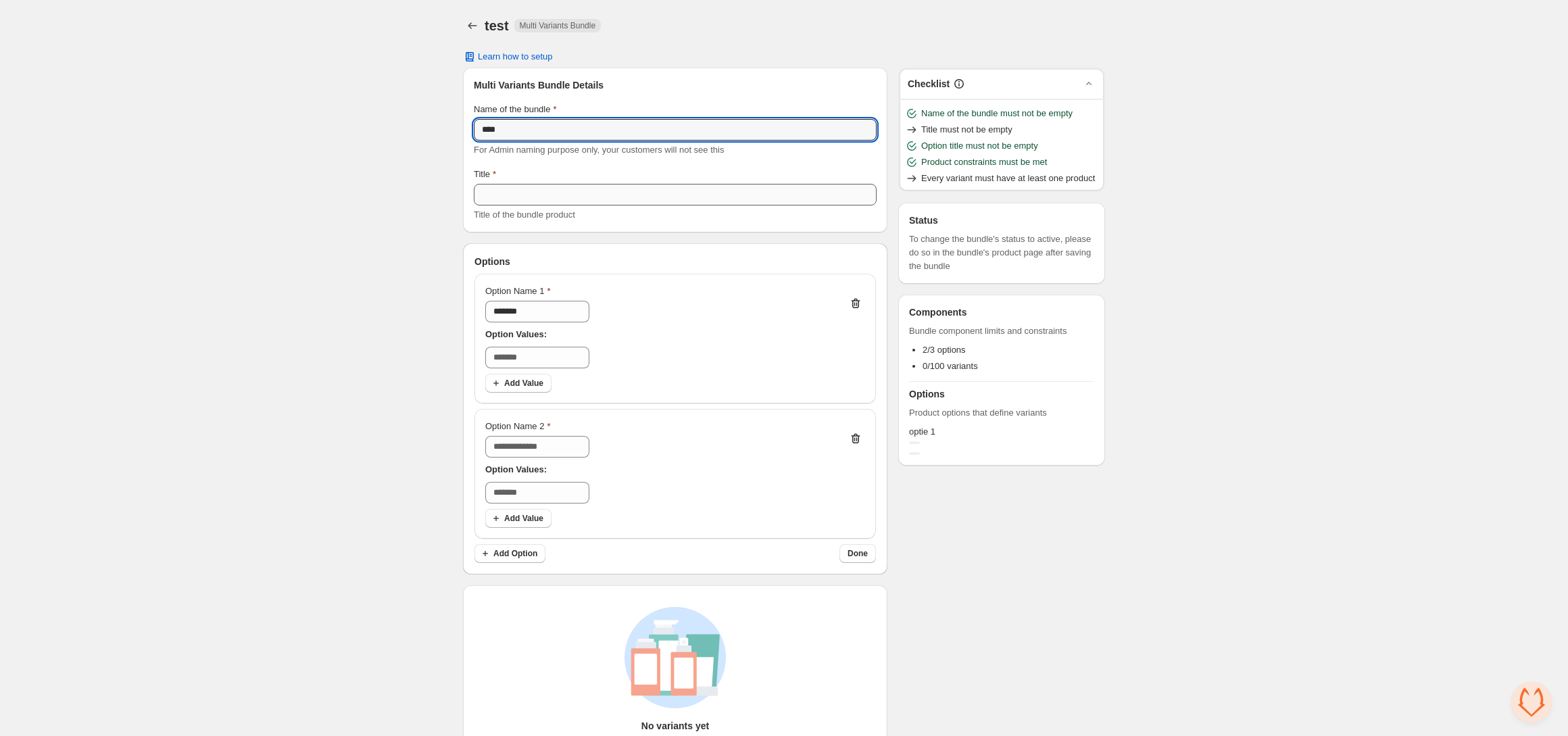
type input "****"
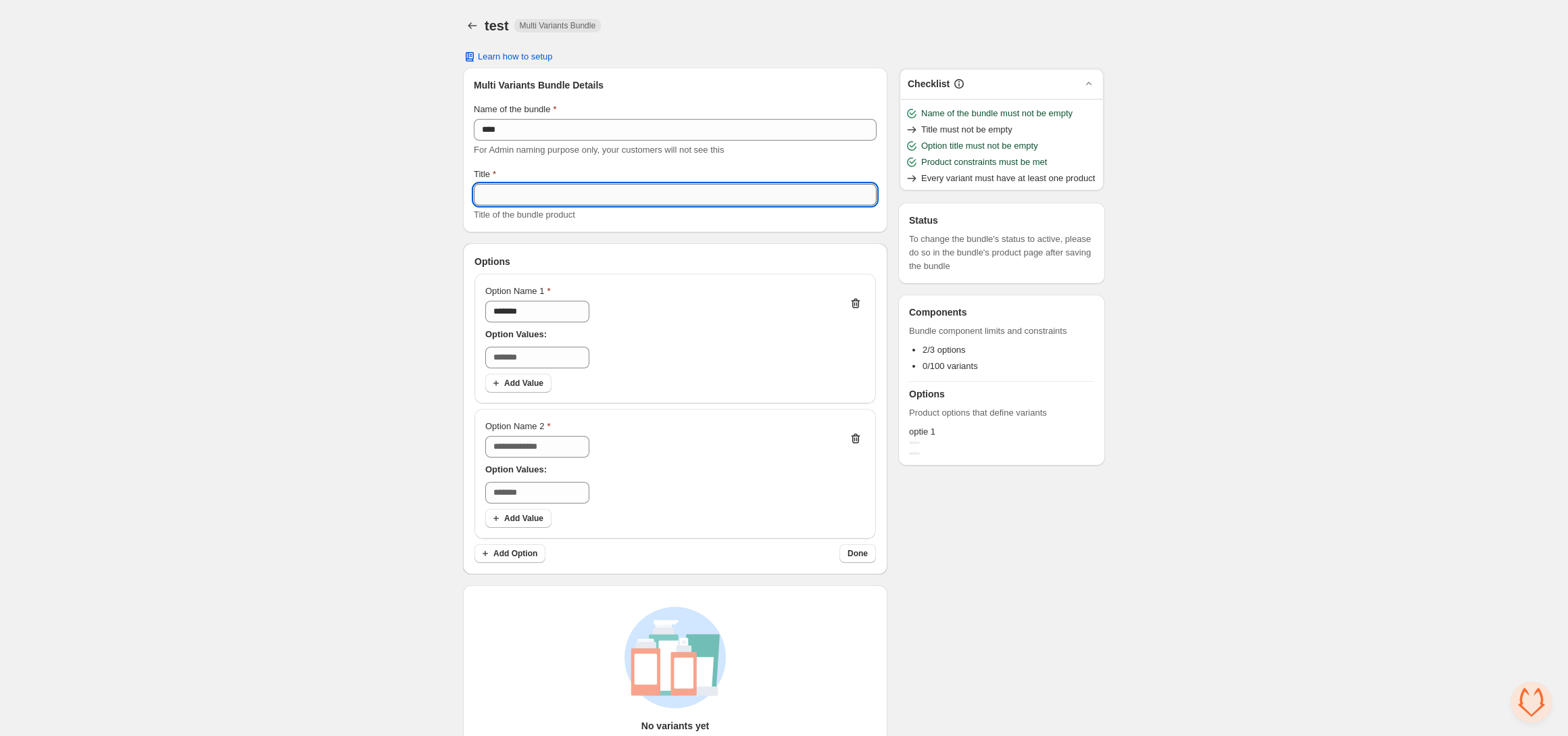
click at [595, 188] on input "Title" at bounding box center [674, 194] width 403 height 21
type input "****"
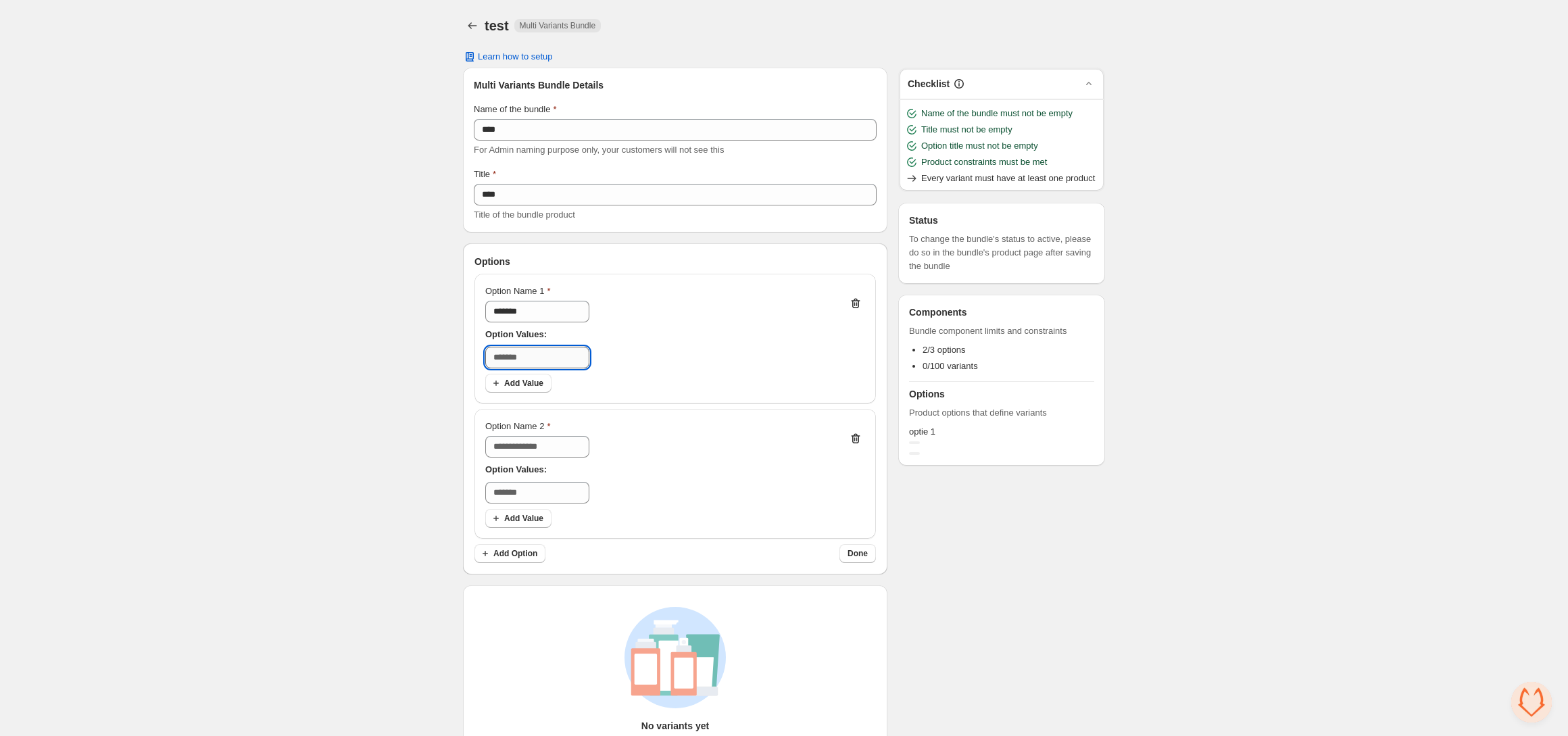
click at [538, 355] on input "text" at bounding box center [537, 356] width 104 height 21
type input "*"
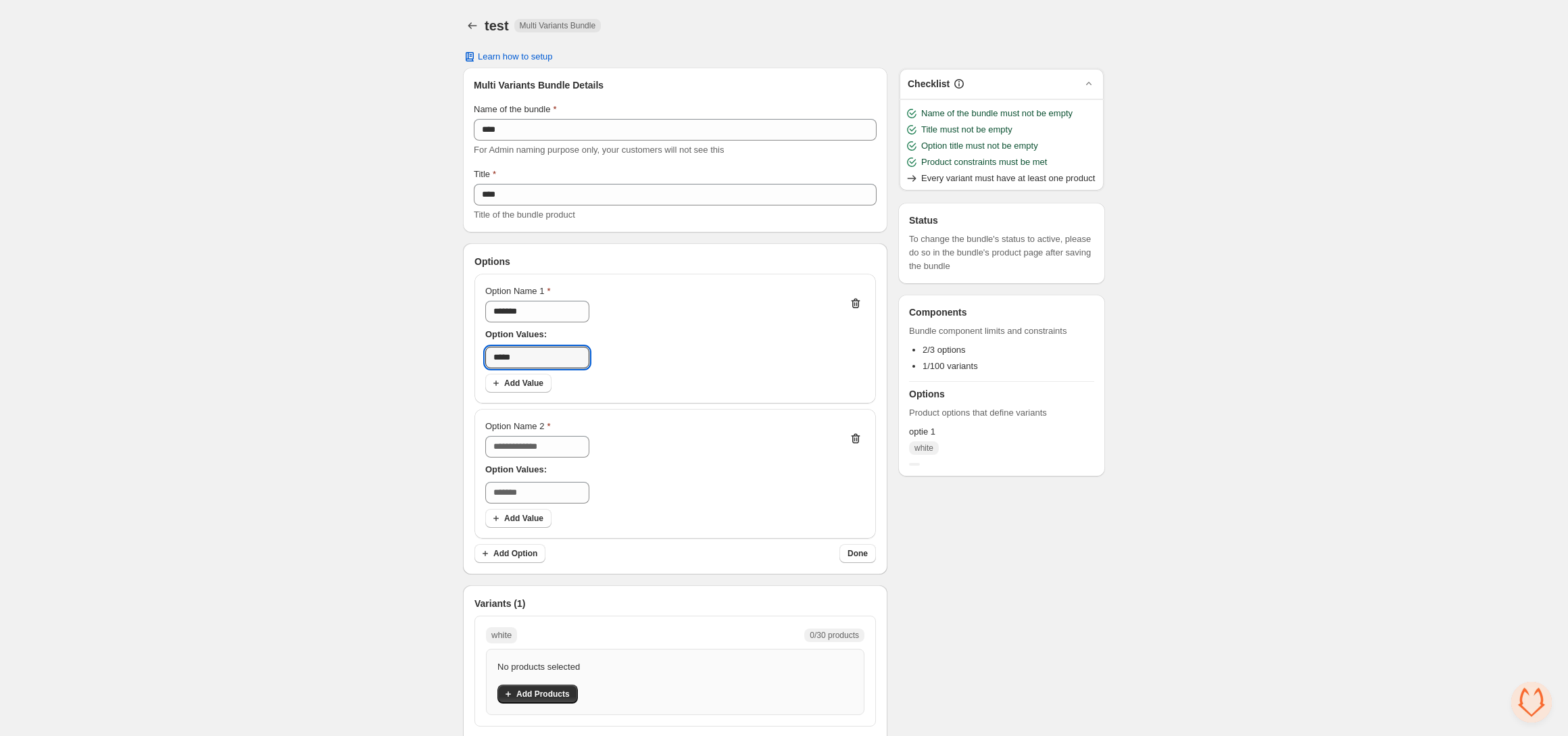
type input "*****"
click at [525, 373] on div "Option Name 1 ******* Option Values: ***** Add Value" at bounding box center [675, 338] width 380 height 108
click at [528, 379] on span "Add Value" at bounding box center [523, 383] width 39 height 11
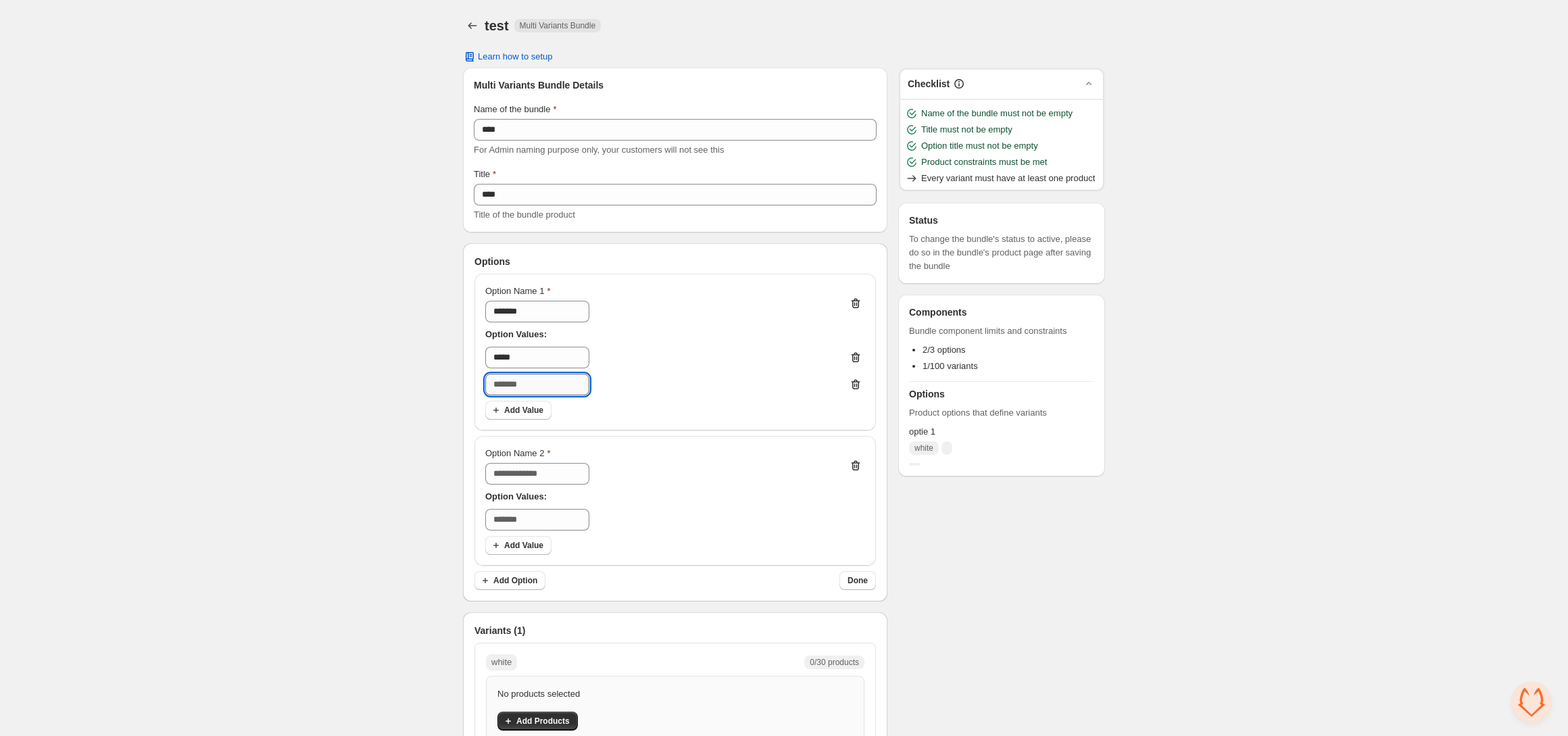
click at [570, 385] on input "text" at bounding box center [537, 384] width 104 height 21
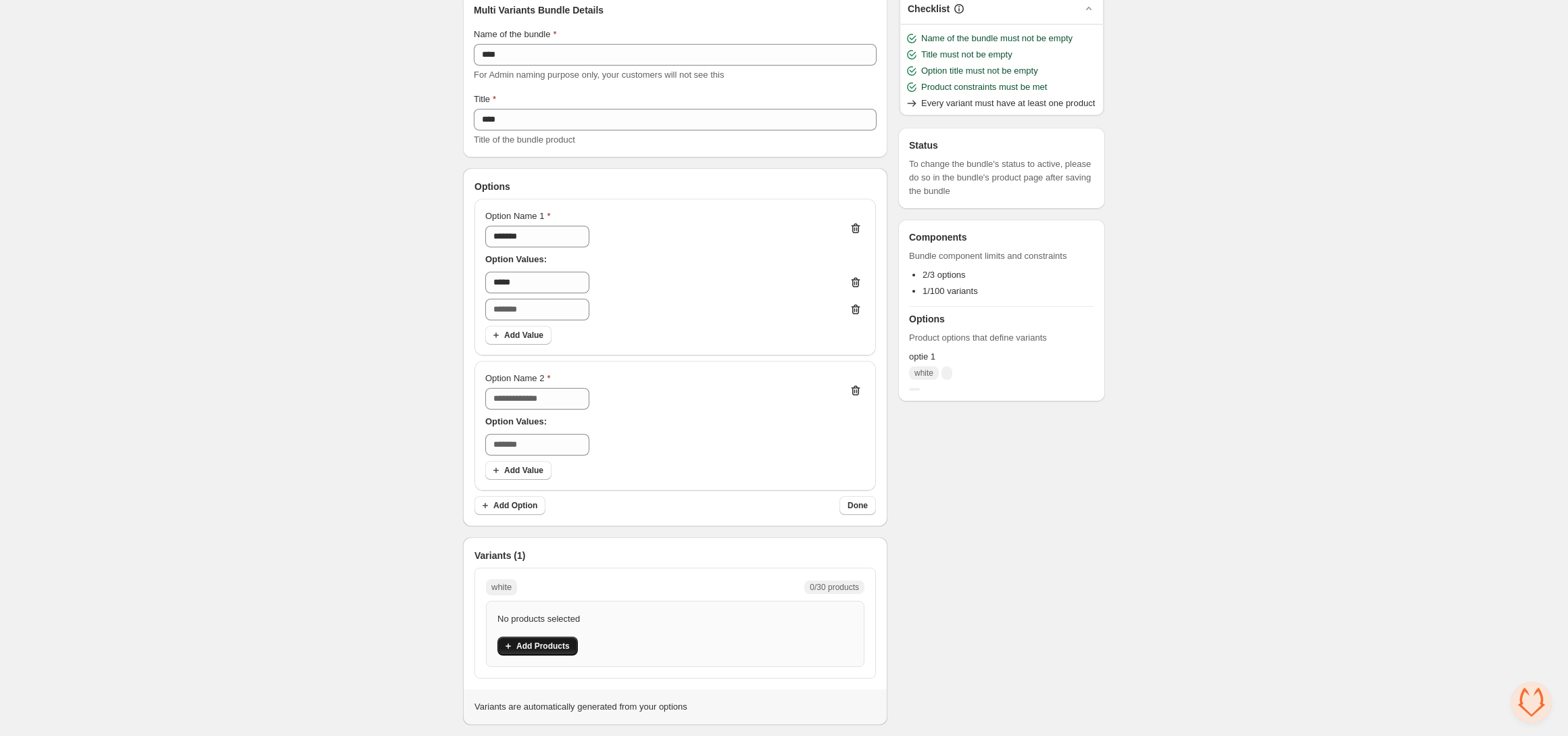
click at [555, 645] on span "Add Products" at bounding box center [543, 646] width 53 height 11
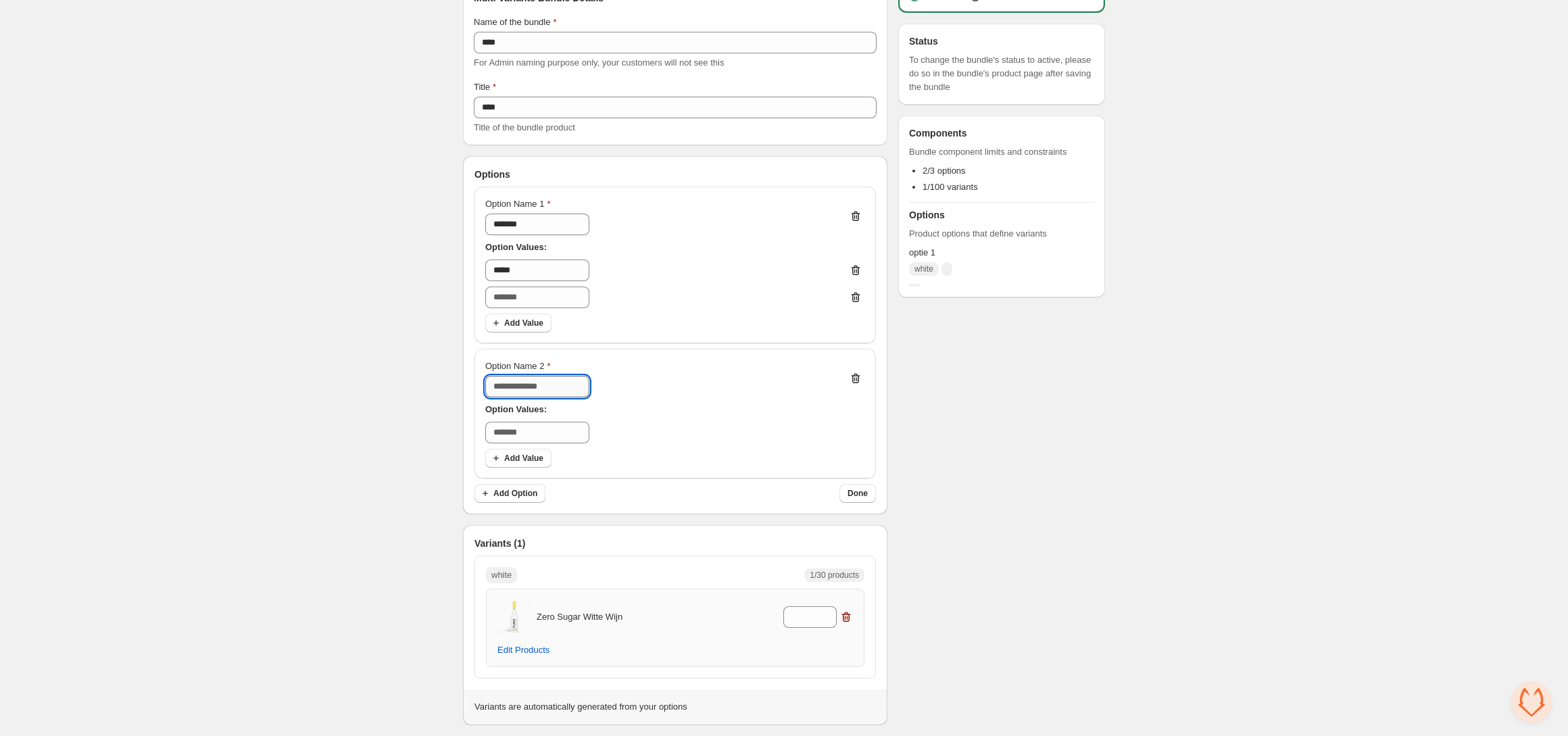
scroll to position [83, 0]
click at [542, 387] on input "Option Name 2" at bounding box center [537, 391] width 104 height 21
type input "*******"
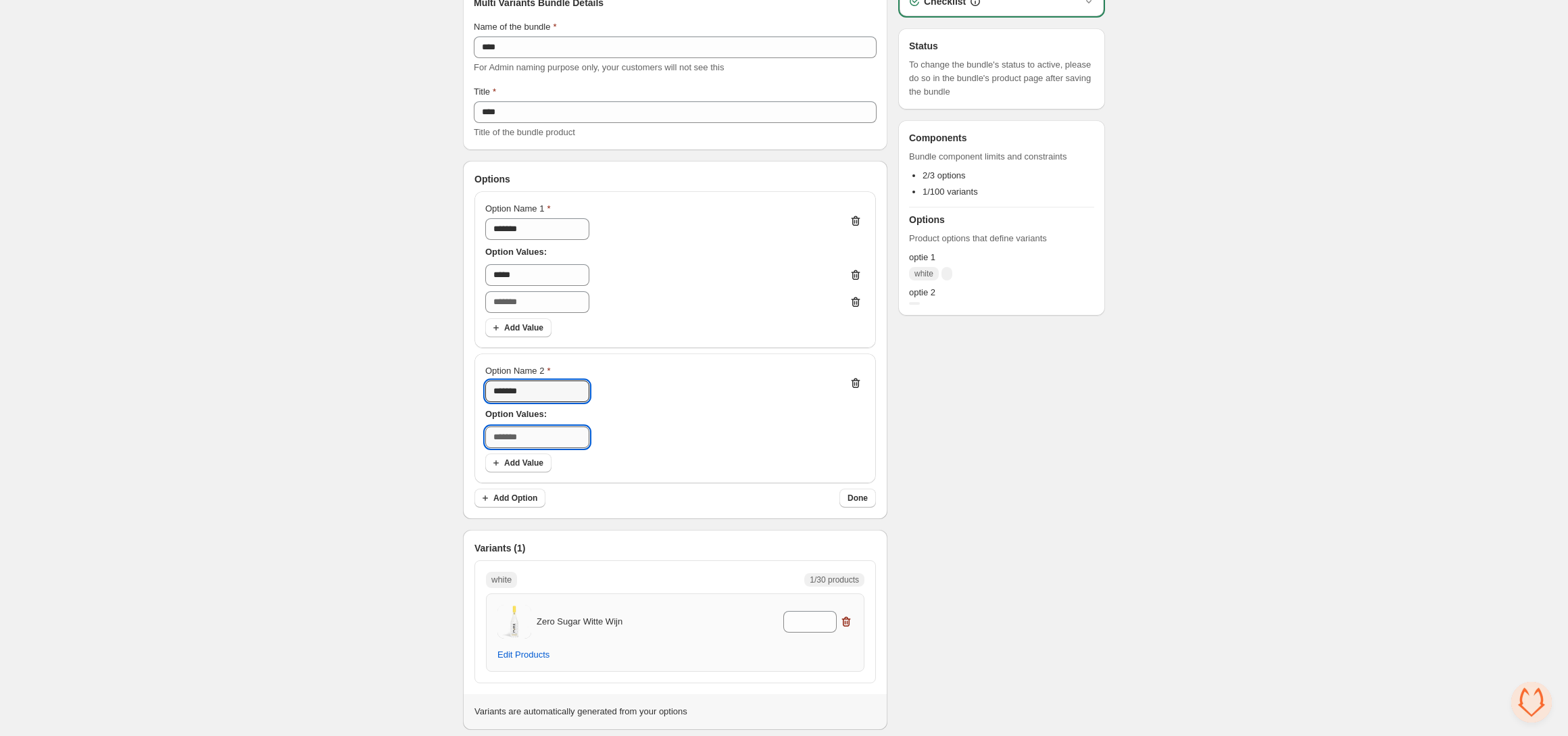
click at [543, 435] on input "text" at bounding box center [537, 437] width 104 height 21
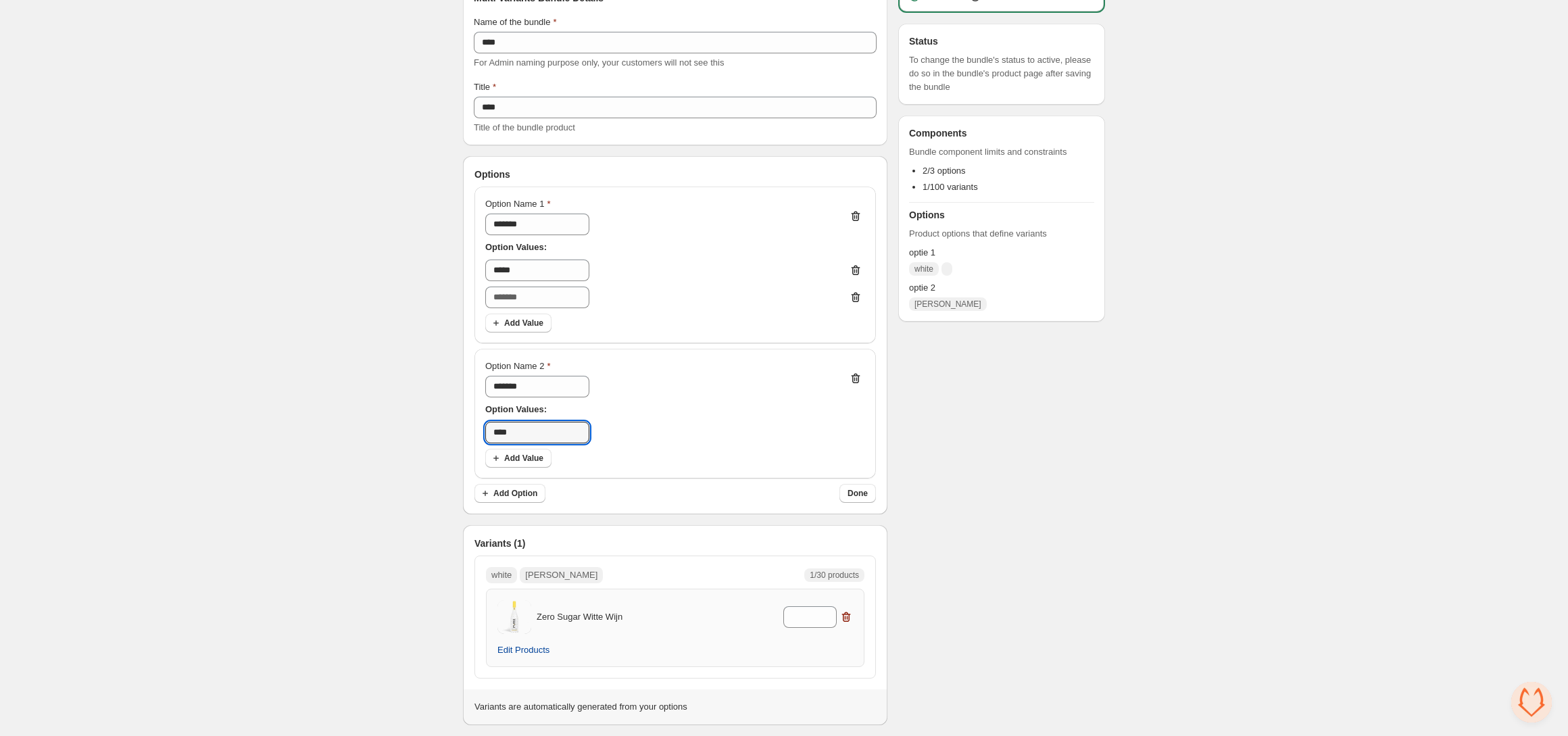
type input "****"
click at [521, 646] on span "Edit Products" at bounding box center [523, 650] width 52 height 11
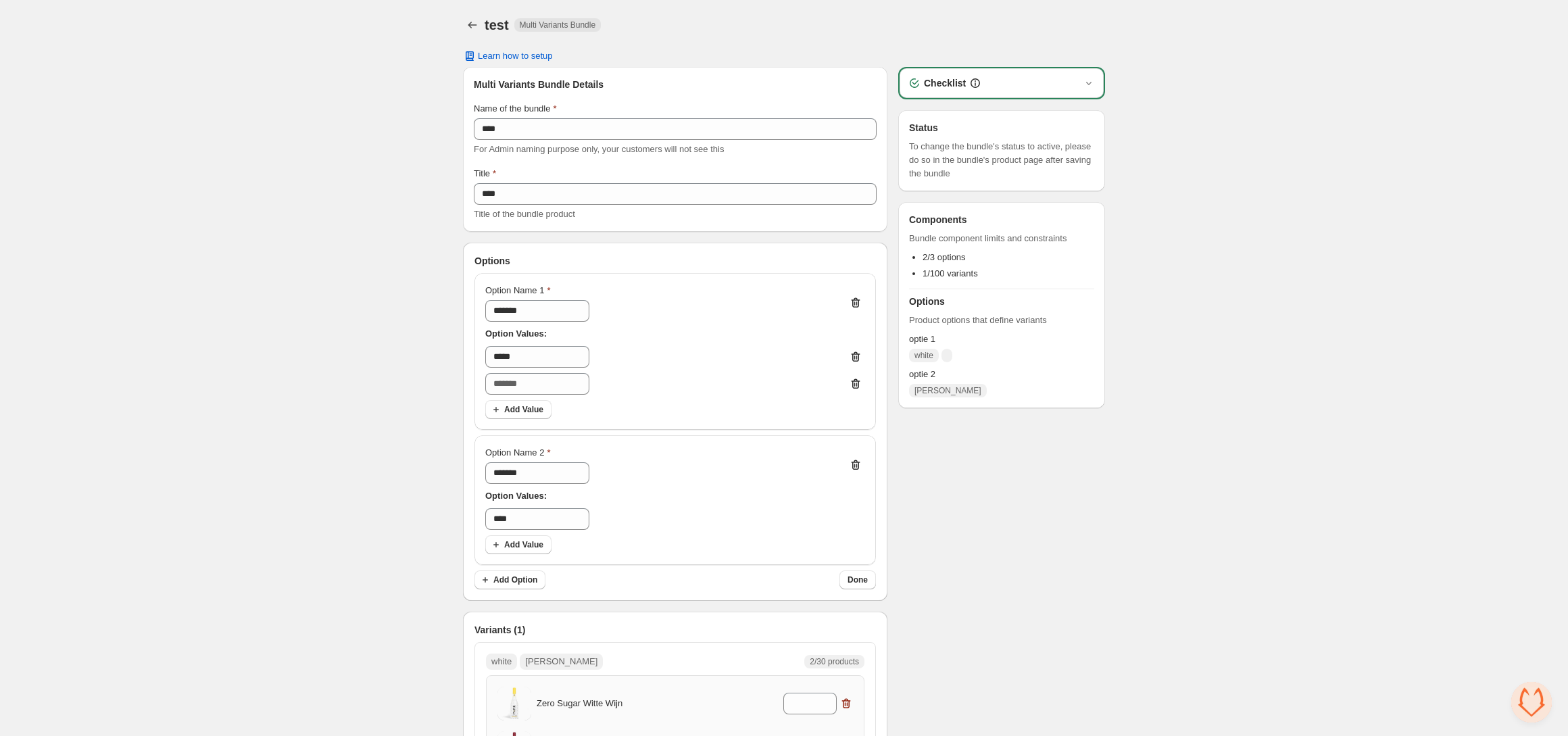
scroll to position [132, 0]
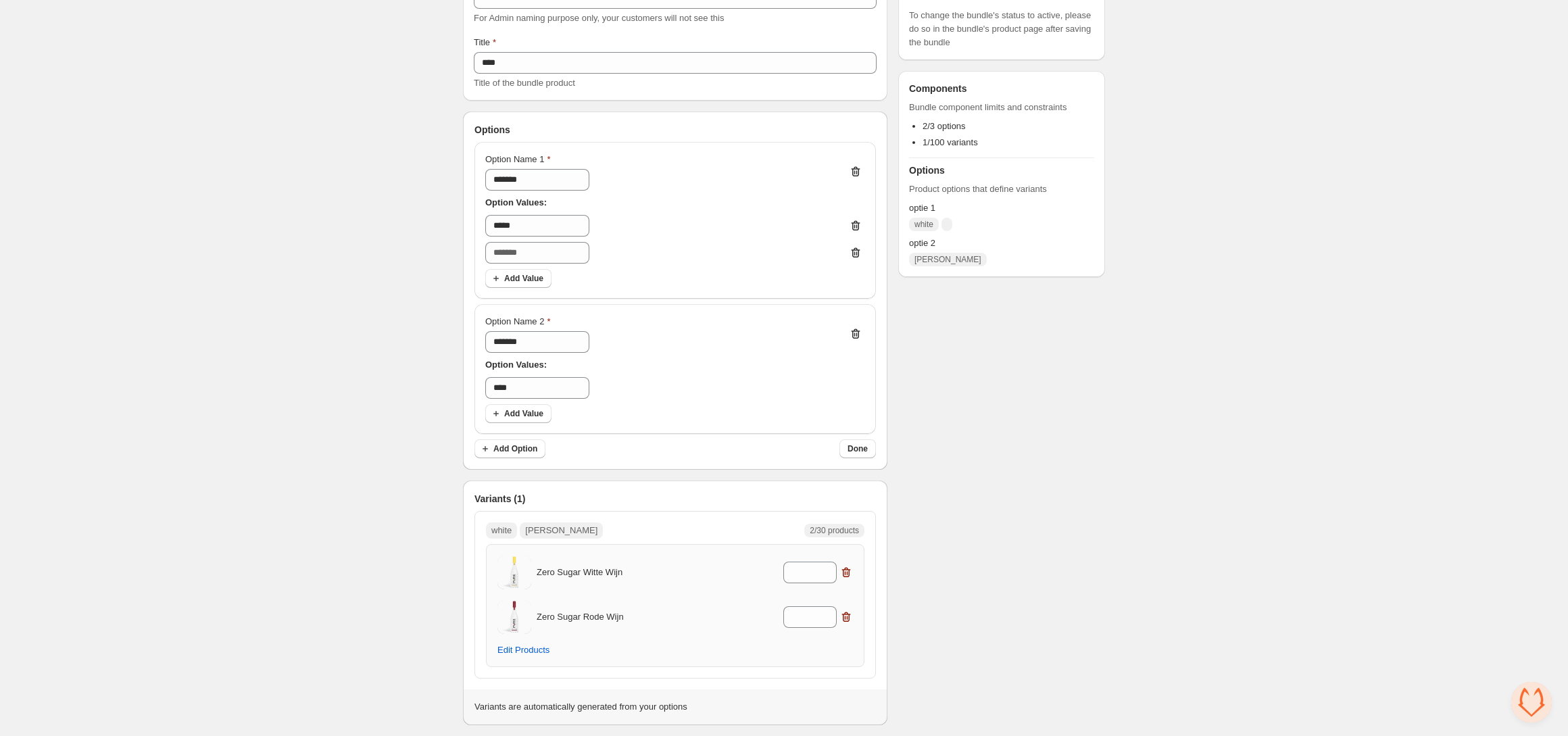
click at [608, 172] on div "Option Name 1 *******" at bounding box center [675, 171] width 380 height 38
drag, startPoint x: 568, startPoint y: 172, endPoint x: 393, endPoint y: 171, distance: 175.0
click at [388, 170] on div "Home Bundles Analytics Plan and Billing test. This page is ready test Multi Var…" at bounding box center [784, 302] width 1568 height 867
drag, startPoint x: 568, startPoint y: 224, endPoint x: 484, endPoint y: 220, distance: 84.1
click at [495, 217] on input "*****" at bounding box center [537, 225] width 104 height 21
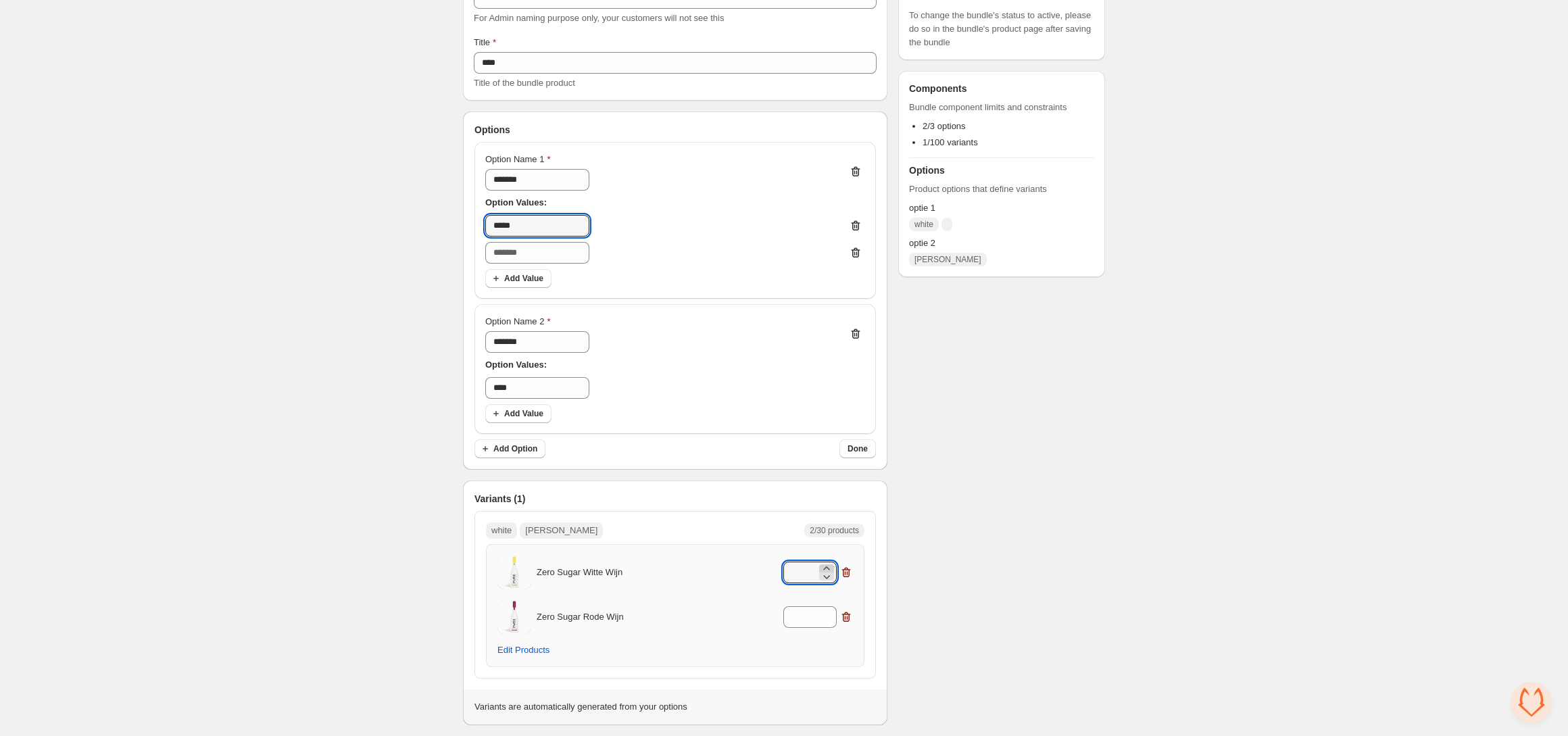
click at [827, 565] on icon at bounding box center [826, 568] width 14 height 13
click at [826, 577] on icon at bounding box center [827, 576] width 7 height 4
type input "*"
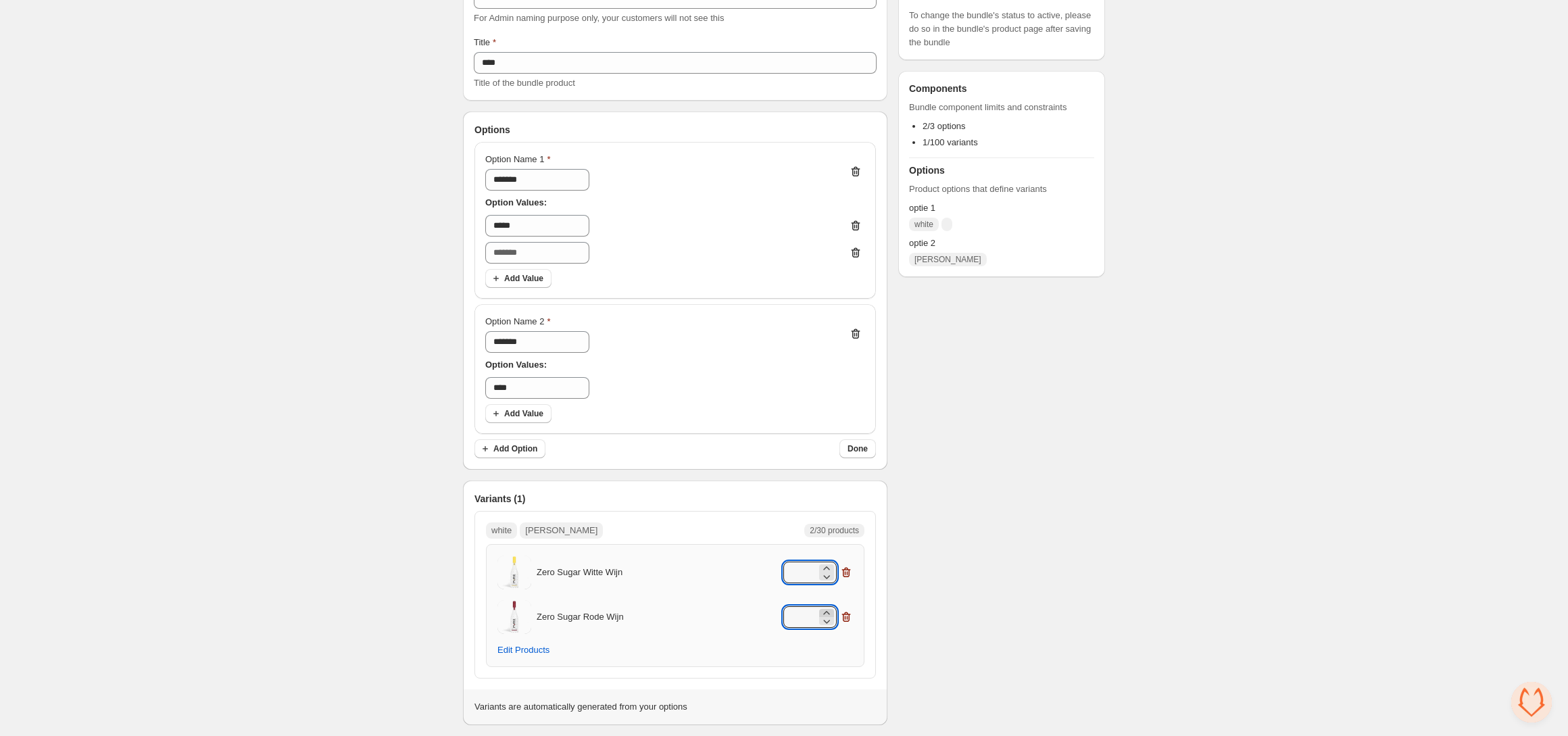
click at [828, 612] on icon at bounding box center [826, 612] width 6 height 3
drag, startPoint x: 827, startPoint y: 621, endPoint x: 837, endPoint y: 621, distance: 10.0
click at [827, 621] on icon at bounding box center [826, 620] width 14 height 13
type input "*"
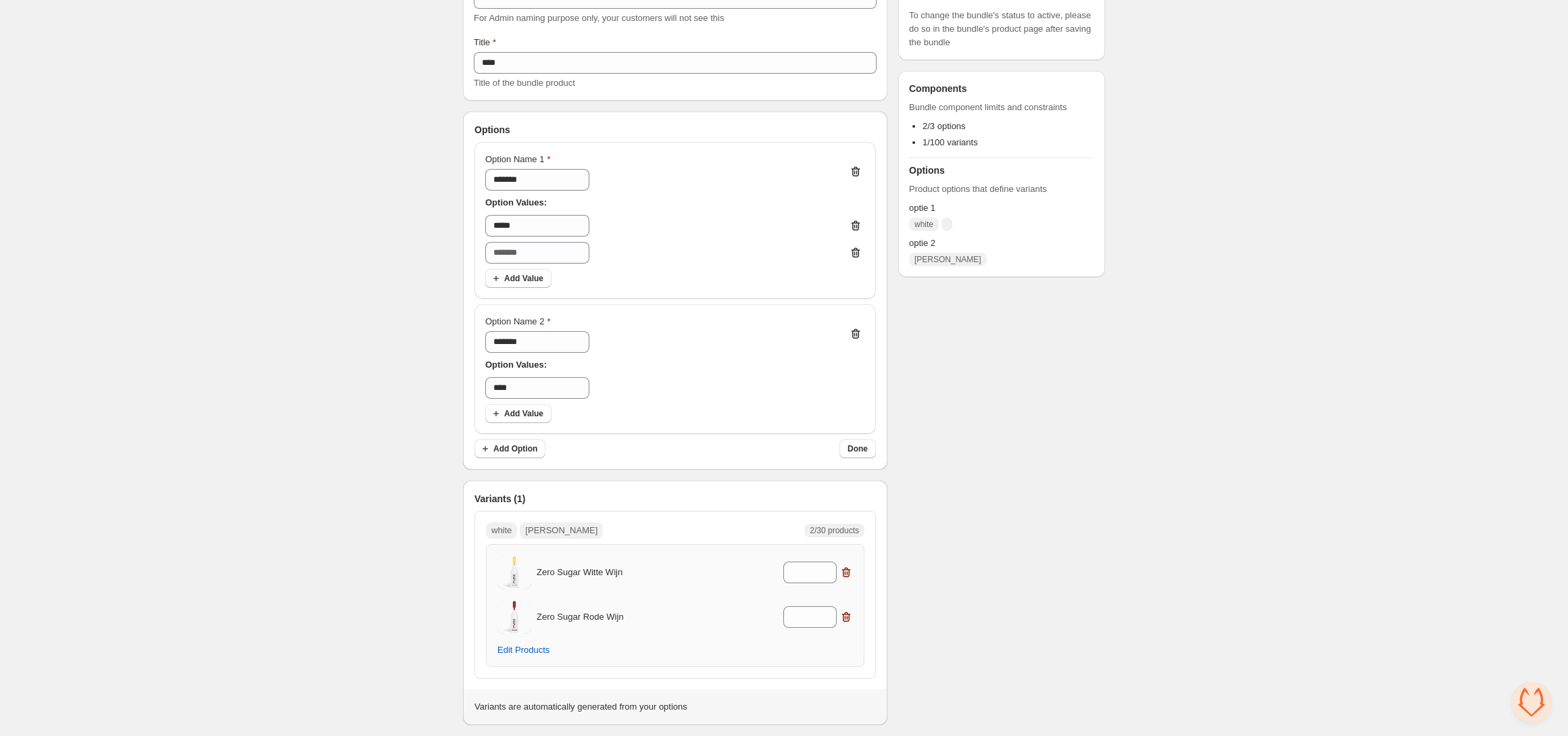
drag, startPoint x: 922, startPoint y: 618, endPoint x: 826, endPoint y: 587, distance: 100.9
click at [922, 618] on div "Checklist Status To change the bundle's status to active, please do so in the b…" at bounding box center [1002, 330] width 207 height 789
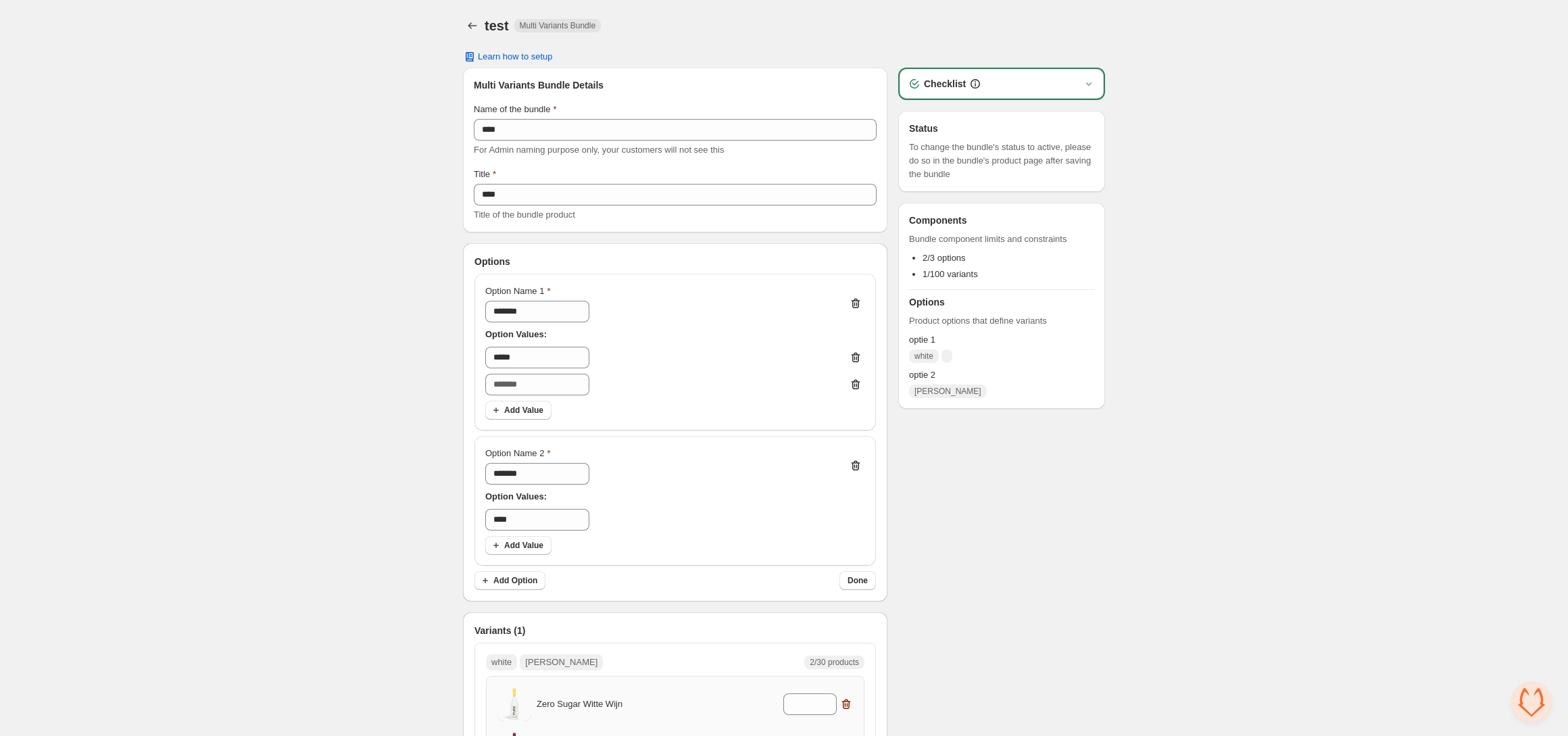
click at [1022, 88] on div "Checklist" at bounding box center [1001, 83] width 204 height 29
click at [1073, 77] on div "Checklist" at bounding box center [1002, 83] width 188 height 13
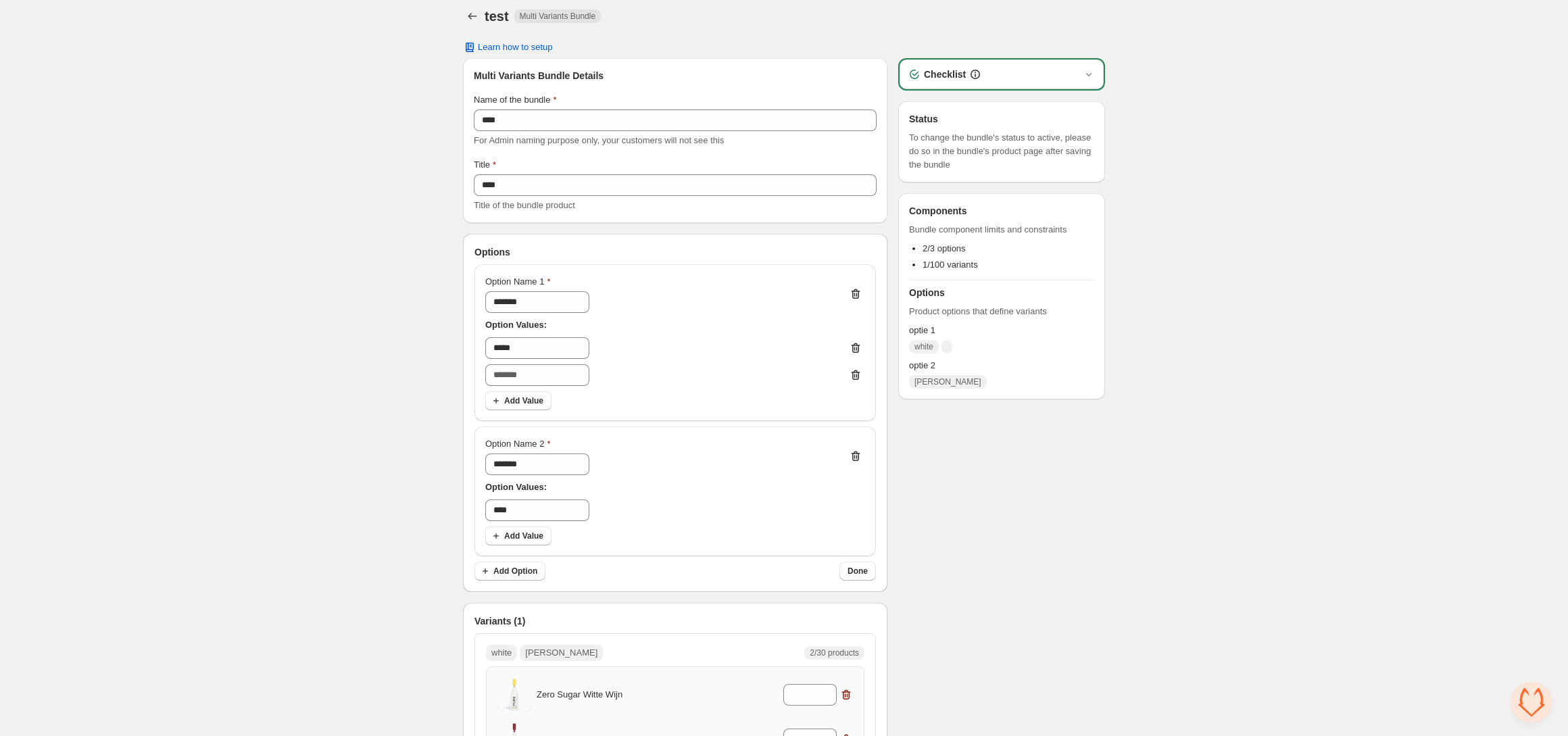
scroll to position [132, 0]
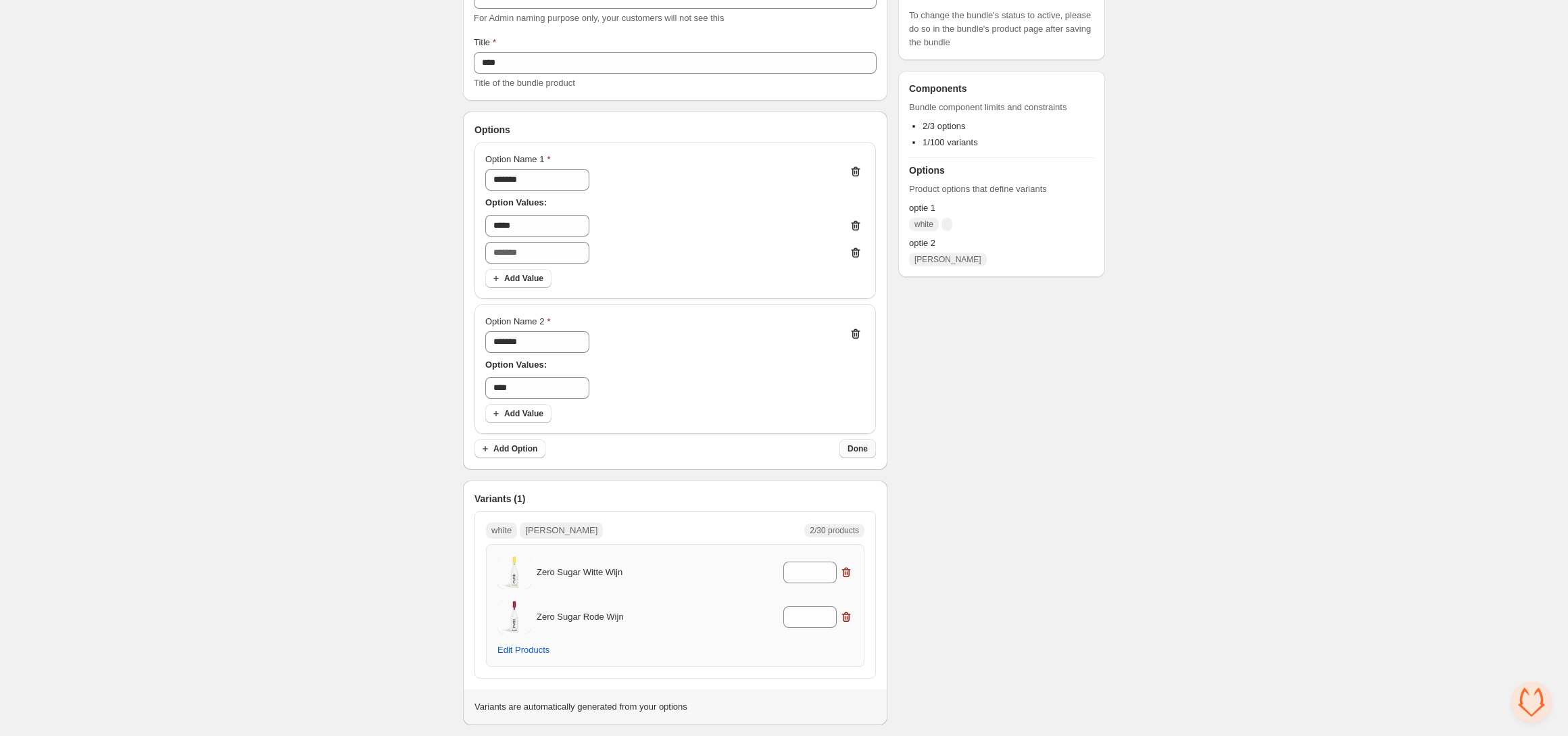
click at [867, 455] on button "Done" at bounding box center [858, 449] width 37 height 19
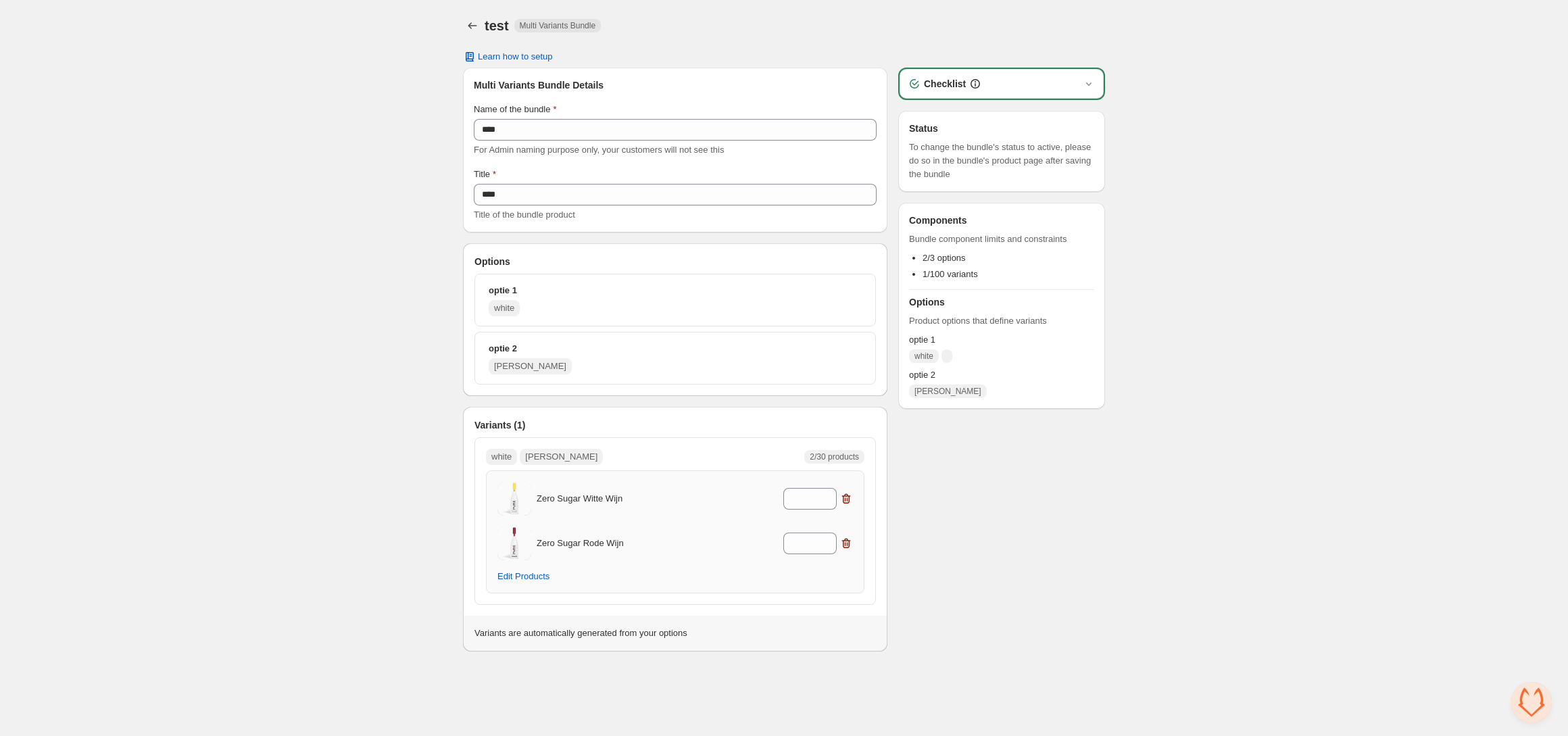
scroll to position [0, 0]
click at [796, 297] on button "optie 1 white" at bounding box center [675, 299] width 389 height 40
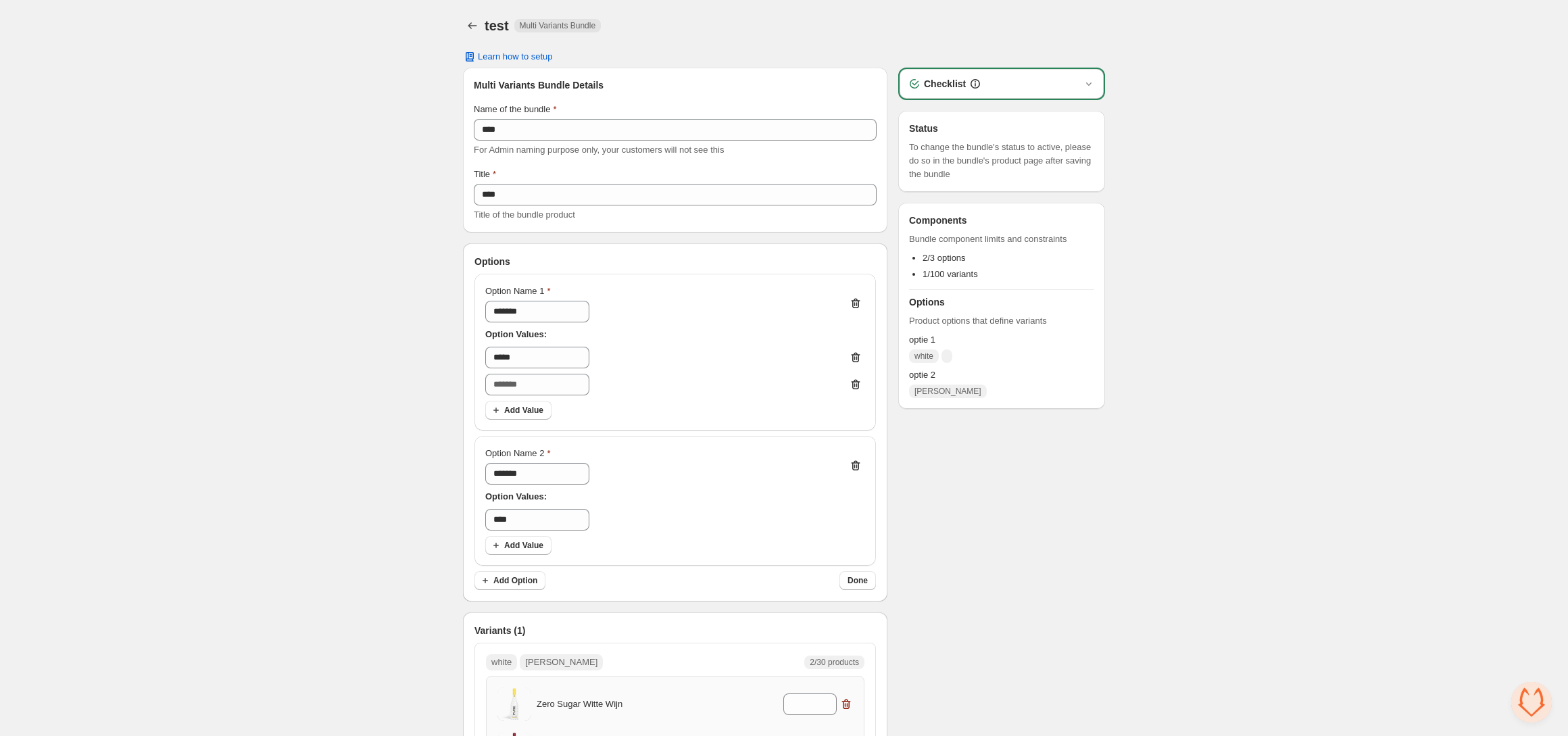
drag, startPoint x: 604, startPoint y: 387, endPoint x: 639, endPoint y: 386, distance: 35.0
click at [609, 387] on div at bounding box center [675, 384] width 380 height 21
click at [852, 382] on icon "Delete value 2" at bounding box center [855, 384] width 9 height 10
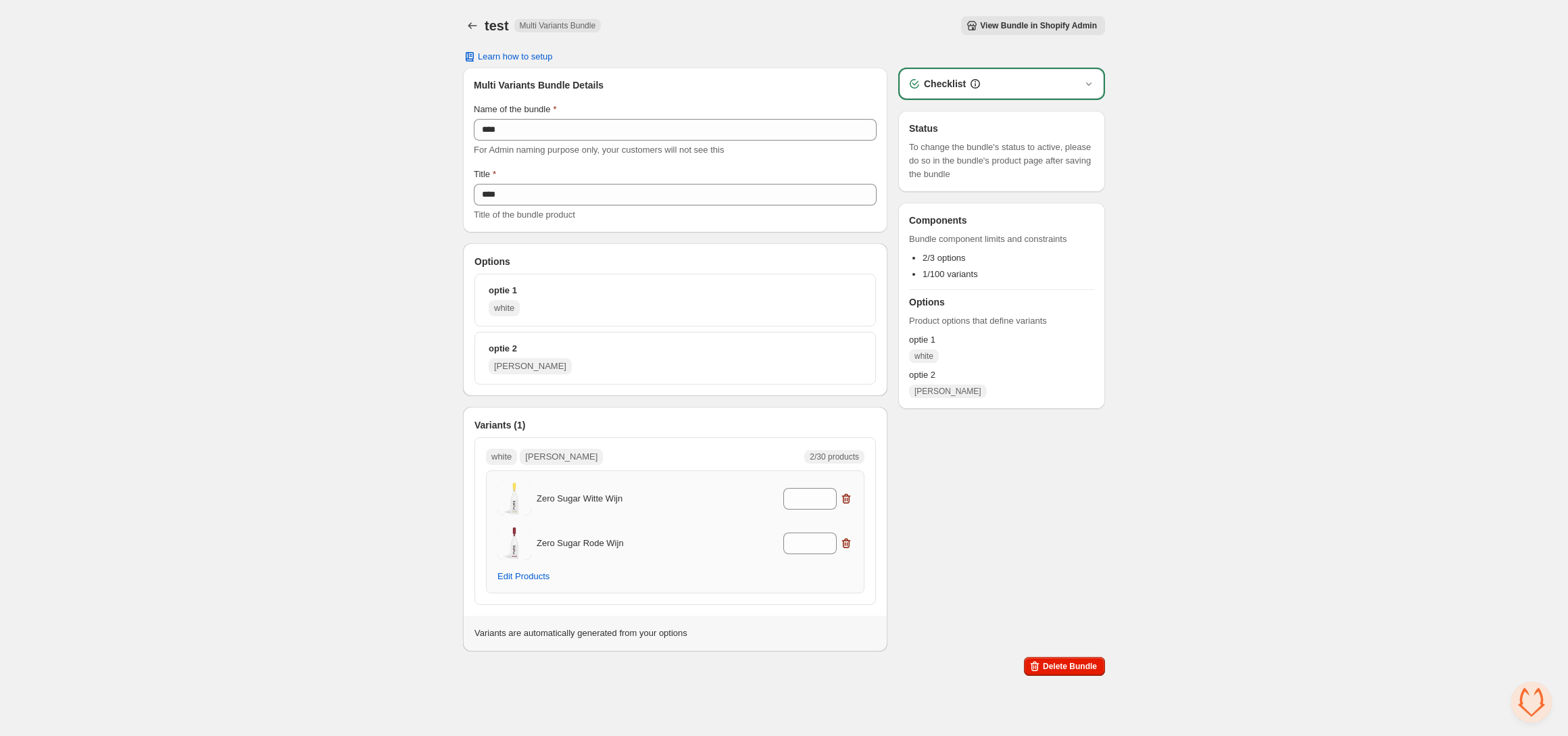
click at [587, 298] on button "optie 1 white" at bounding box center [675, 299] width 389 height 40
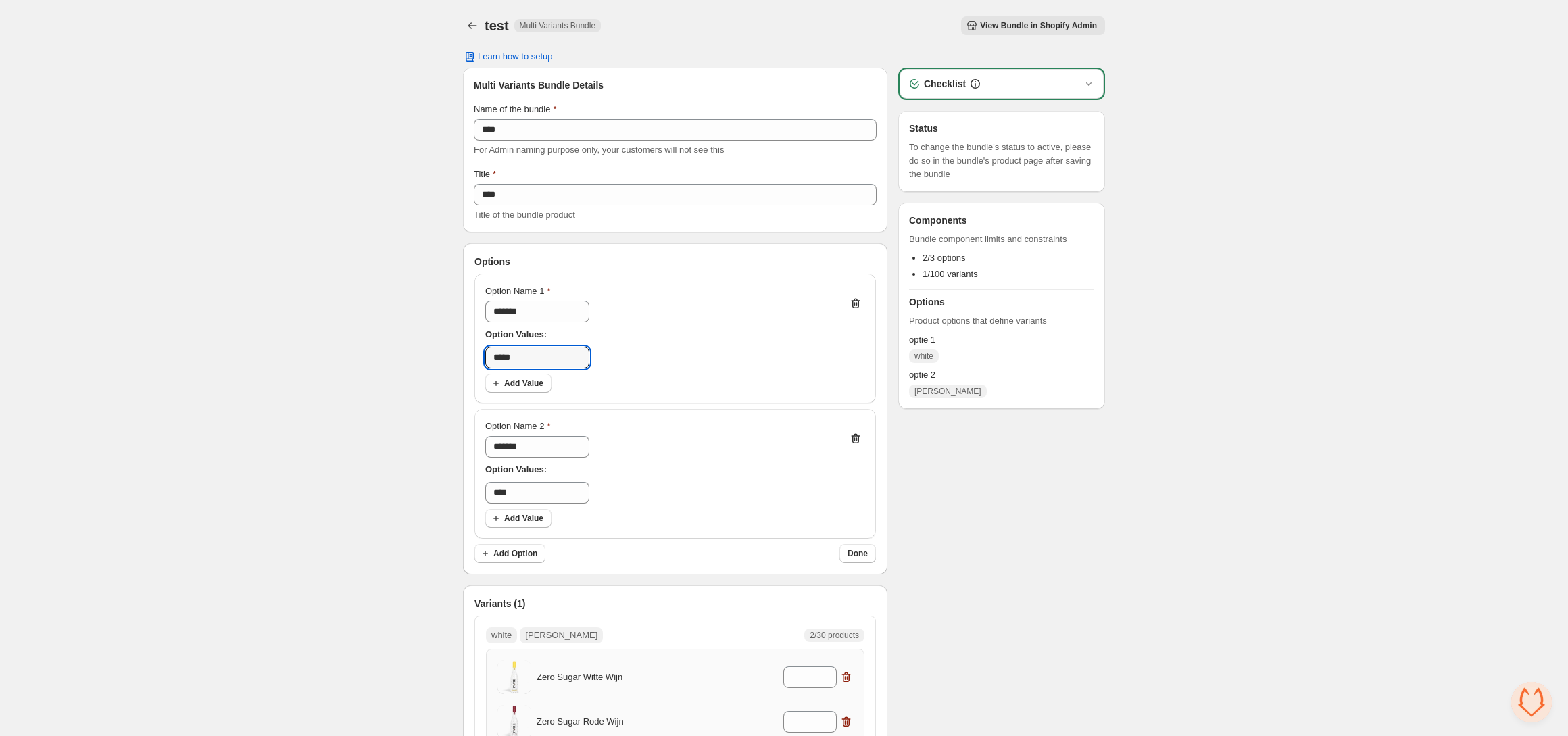
drag, startPoint x: 544, startPoint y: 357, endPoint x: 469, endPoint y: 355, distance: 75.0
click at [469, 355] on div "Options Option Name 1 ******* Option Values: ***** Add Value Option Name 2 ****…" at bounding box center [675, 408] width 423 height 329
drag, startPoint x: 740, startPoint y: 335, endPoint x: 447, endPoint y: 358, distance: 293.9
click at [733, 337] on p "Option Values:" at bounding box center [675, 334] width 380 height 13
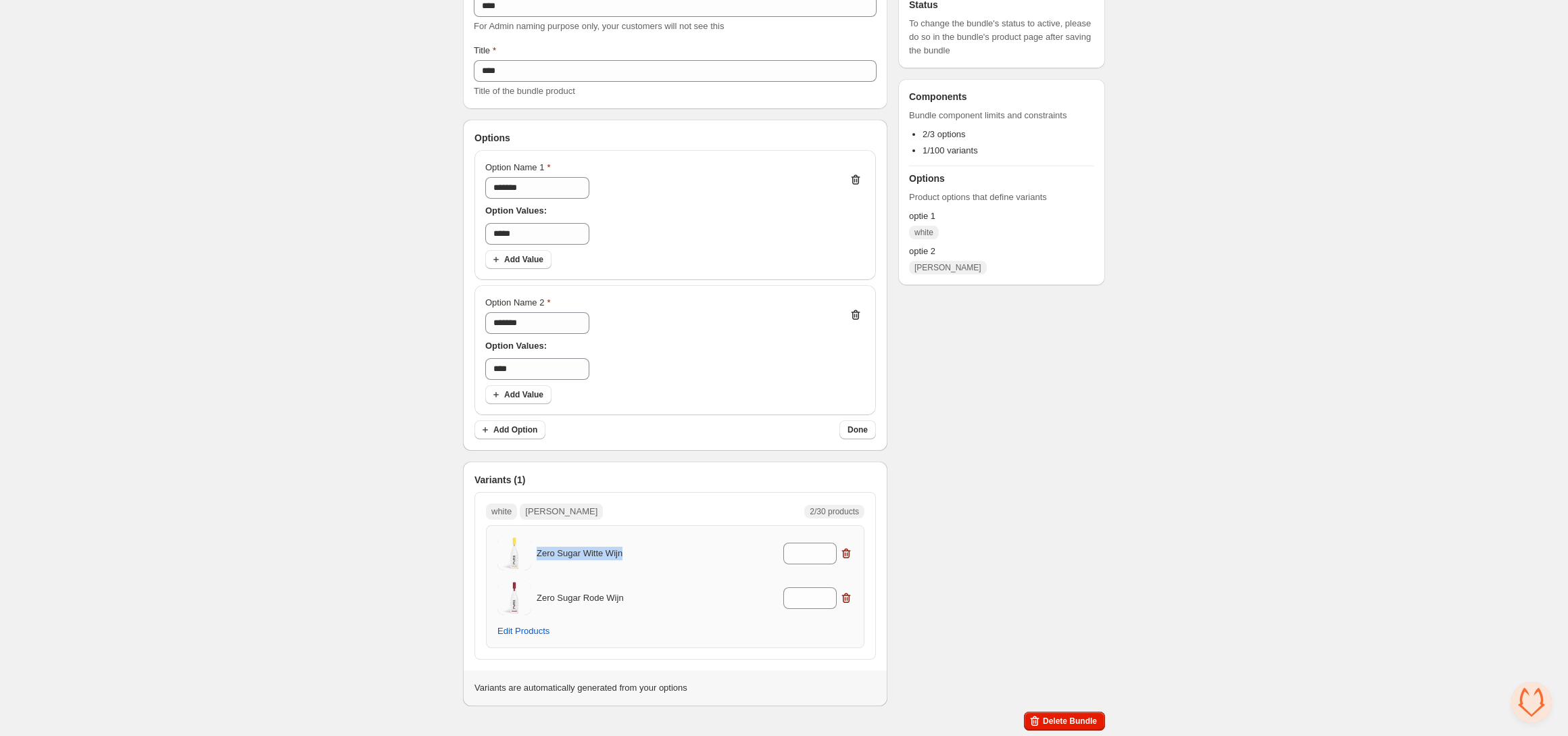
drag, startPoint x: 650, startPoint y: 553, endPoint x: 567, endPoint y: 561, distance: 83.4
click at [534, 553] on div "Zero Sugar [PERSON_NAME] Wijn *" at bounding box center [675, 553] width 356 height 34
click at [537, 259] on span "Add Value" at bounding box center [523, 260] width 39 height 11
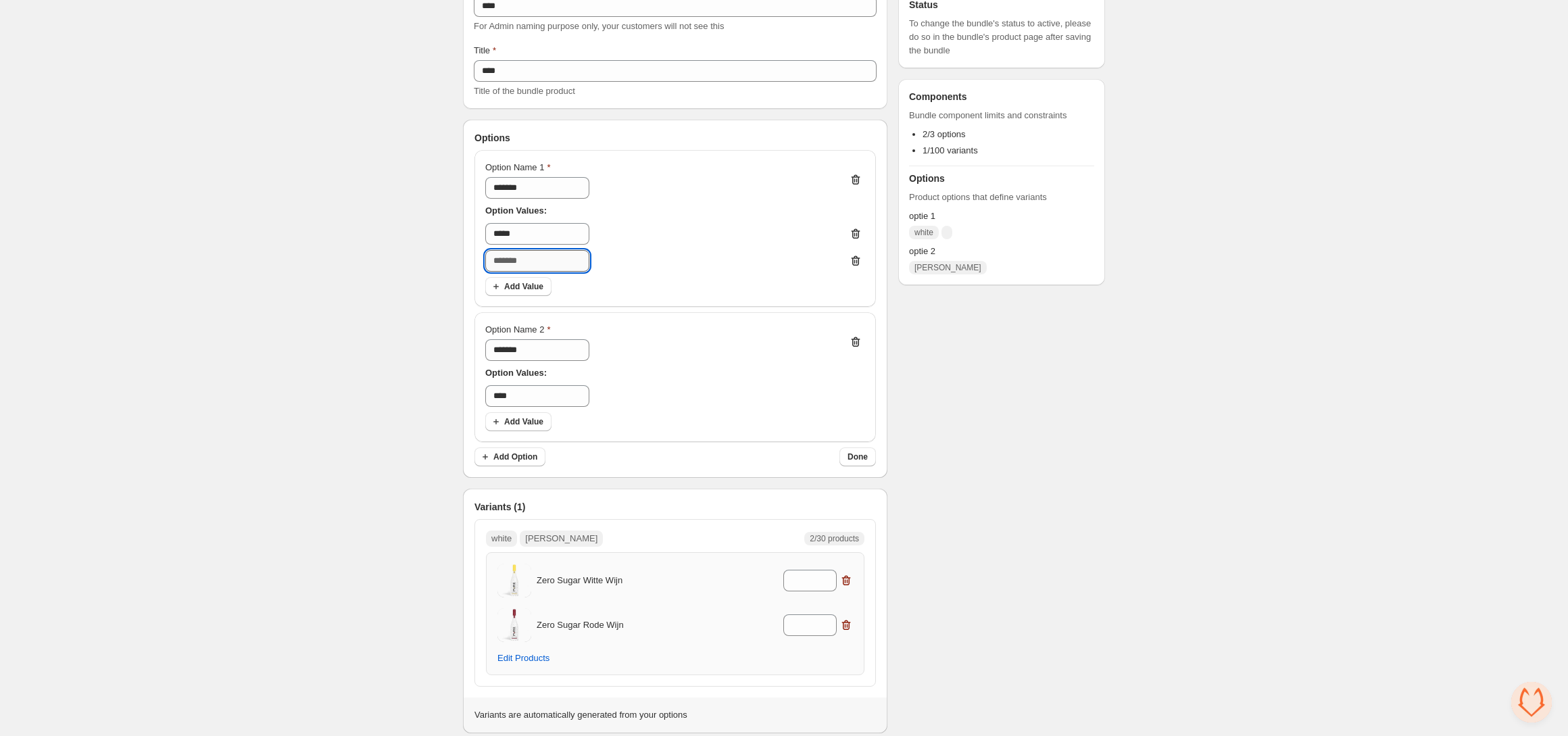
click at [503, 260] on input "text" at bounding box center [537, 260] width 104 height 21
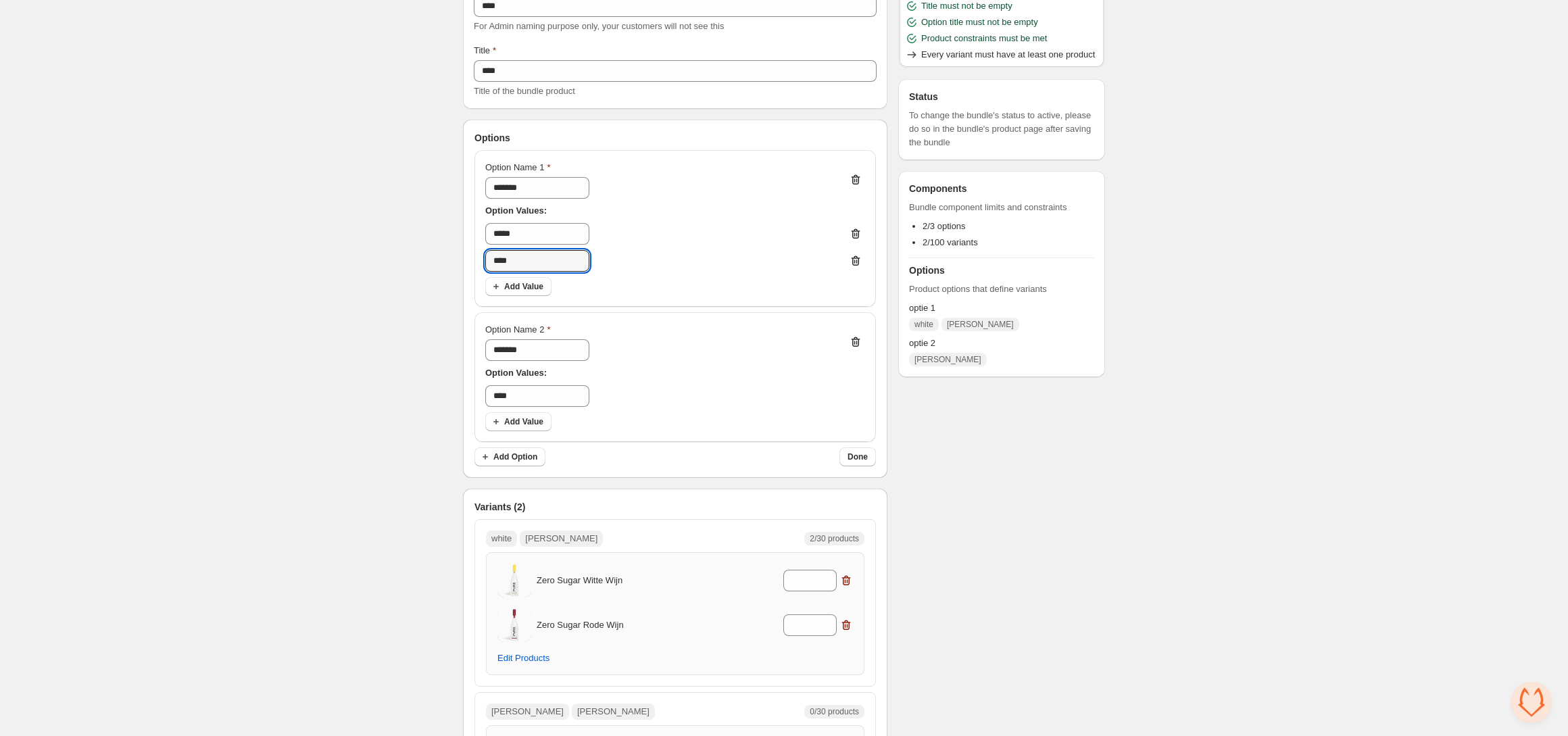
scroll to position [267, 0]
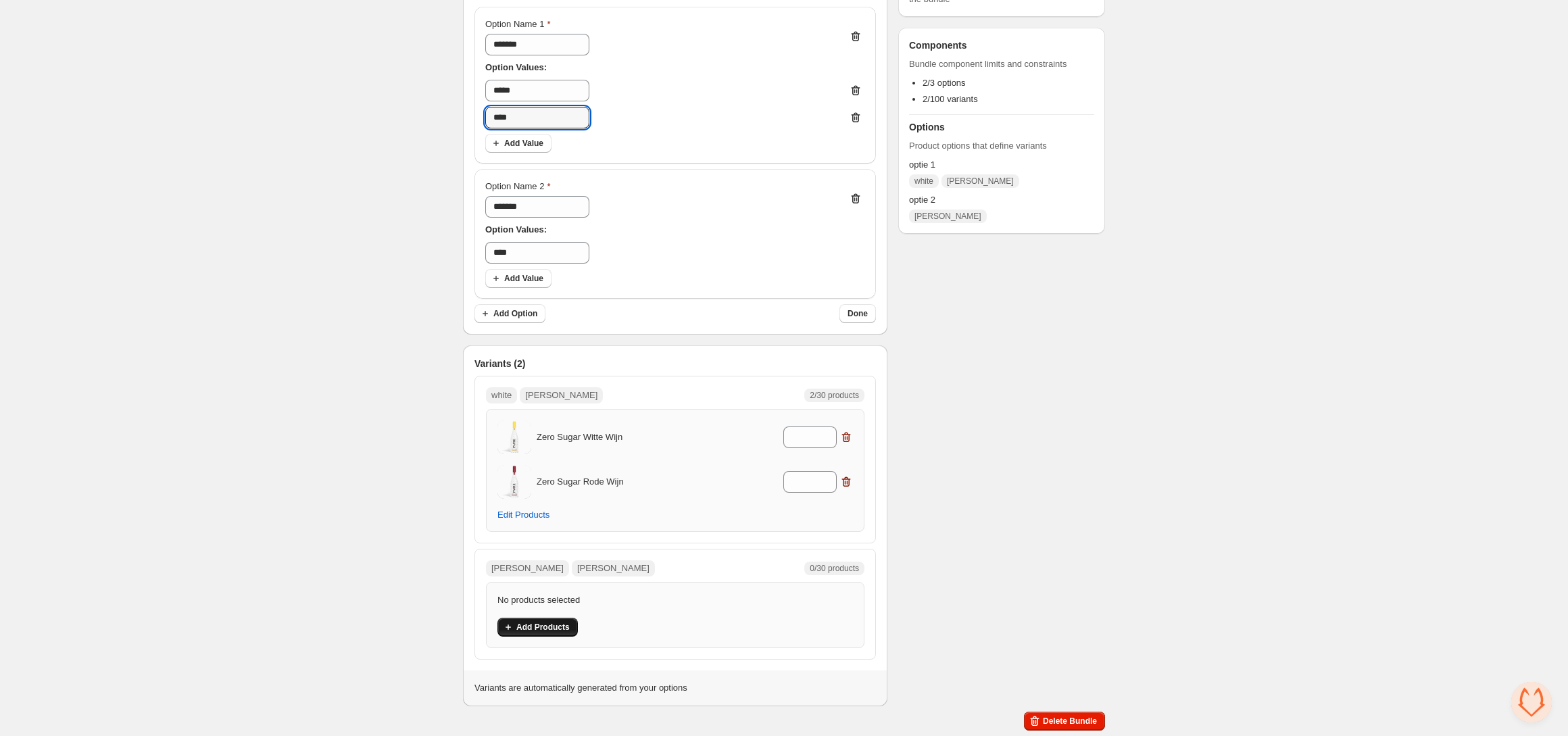
type input "****"
click at [543, 627] on span "Add Products" at bounding box center [543, 627] width 53 height 11
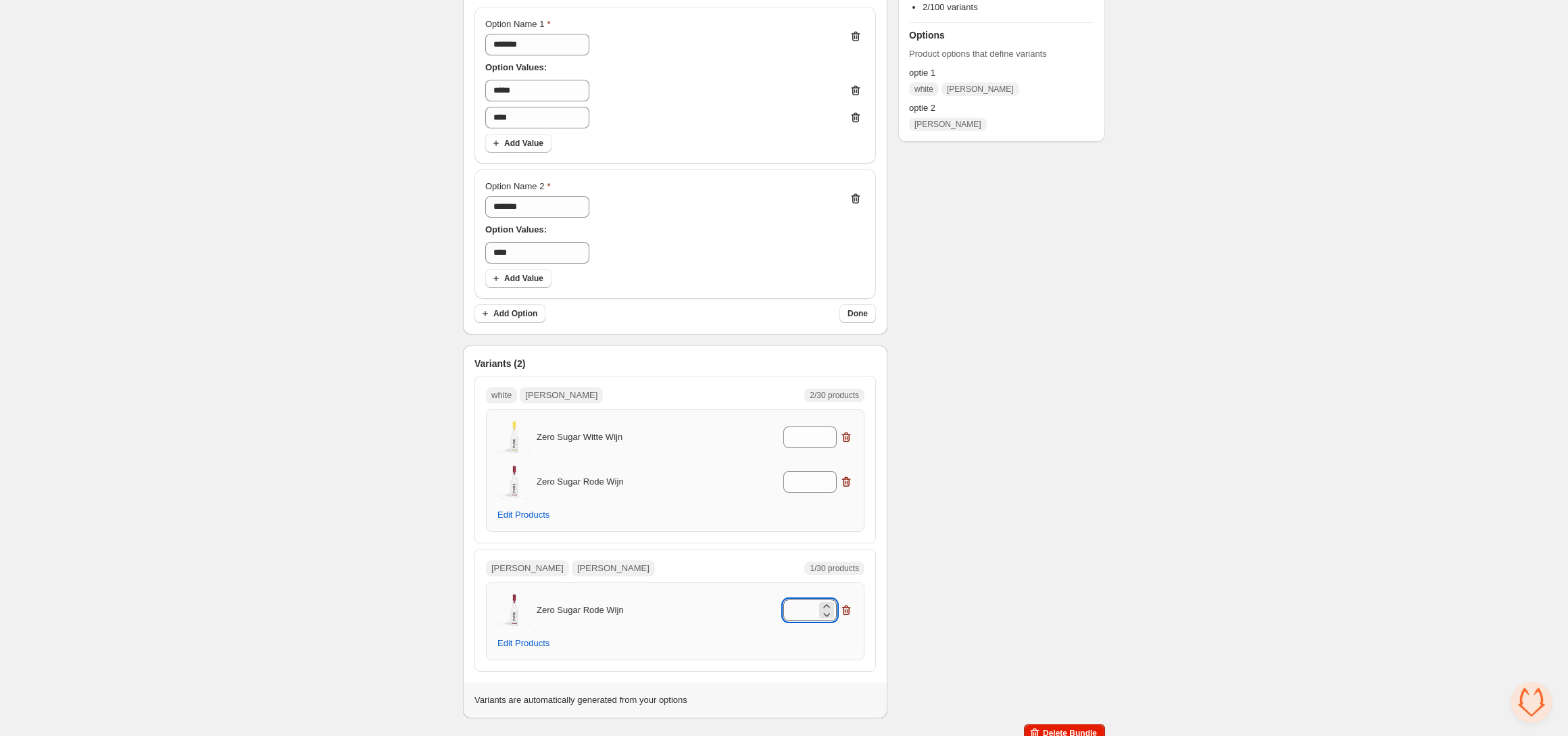
click at [806, 608] on input "*" at bounding box center [800, 610] width 33 height 21
type input "*"
click at [980, 584] on div "Checklist Status To change the bundle's status to active, please do so in the b…" at bounding box center [1002, 259] width 207 height 917
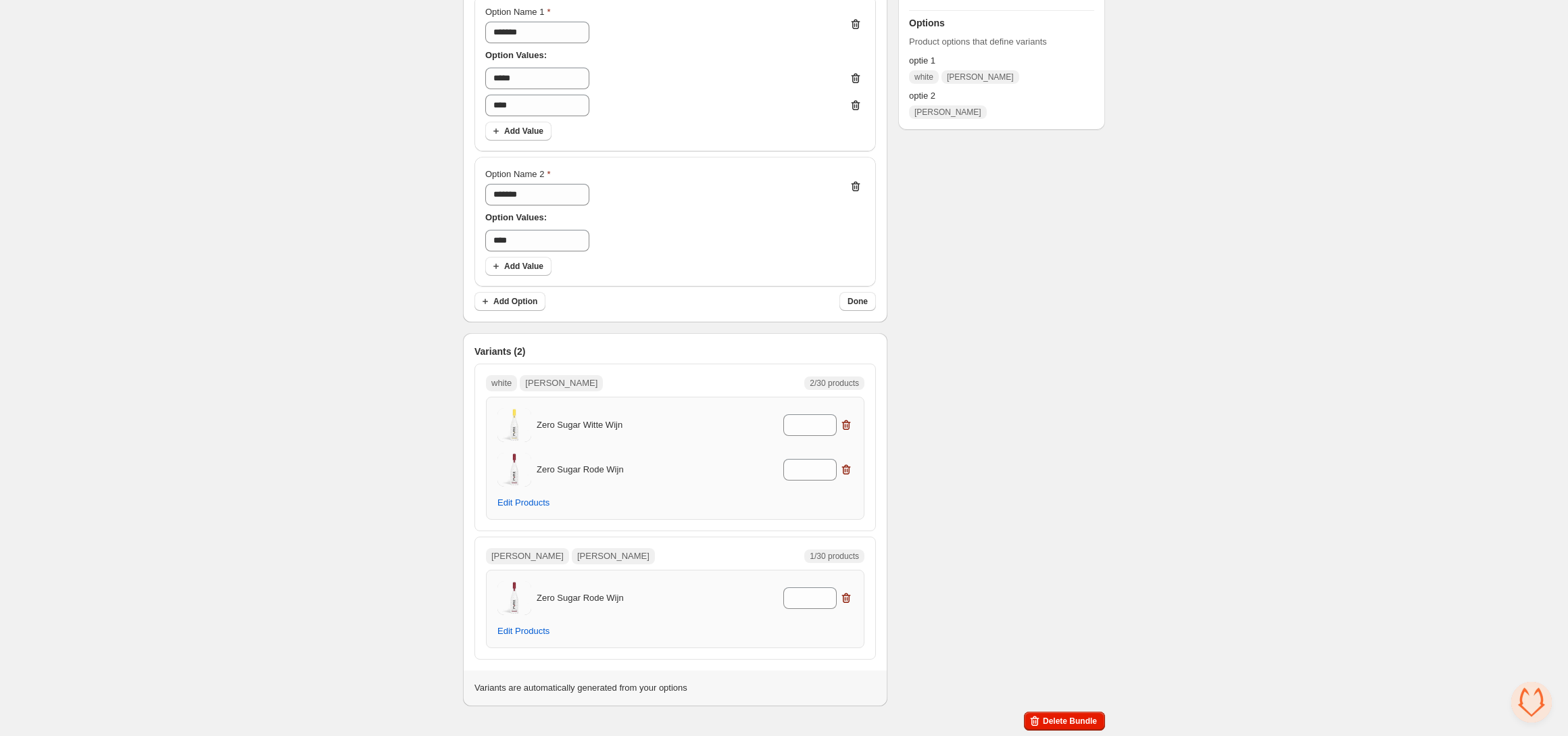
scroll to position [0, 0]
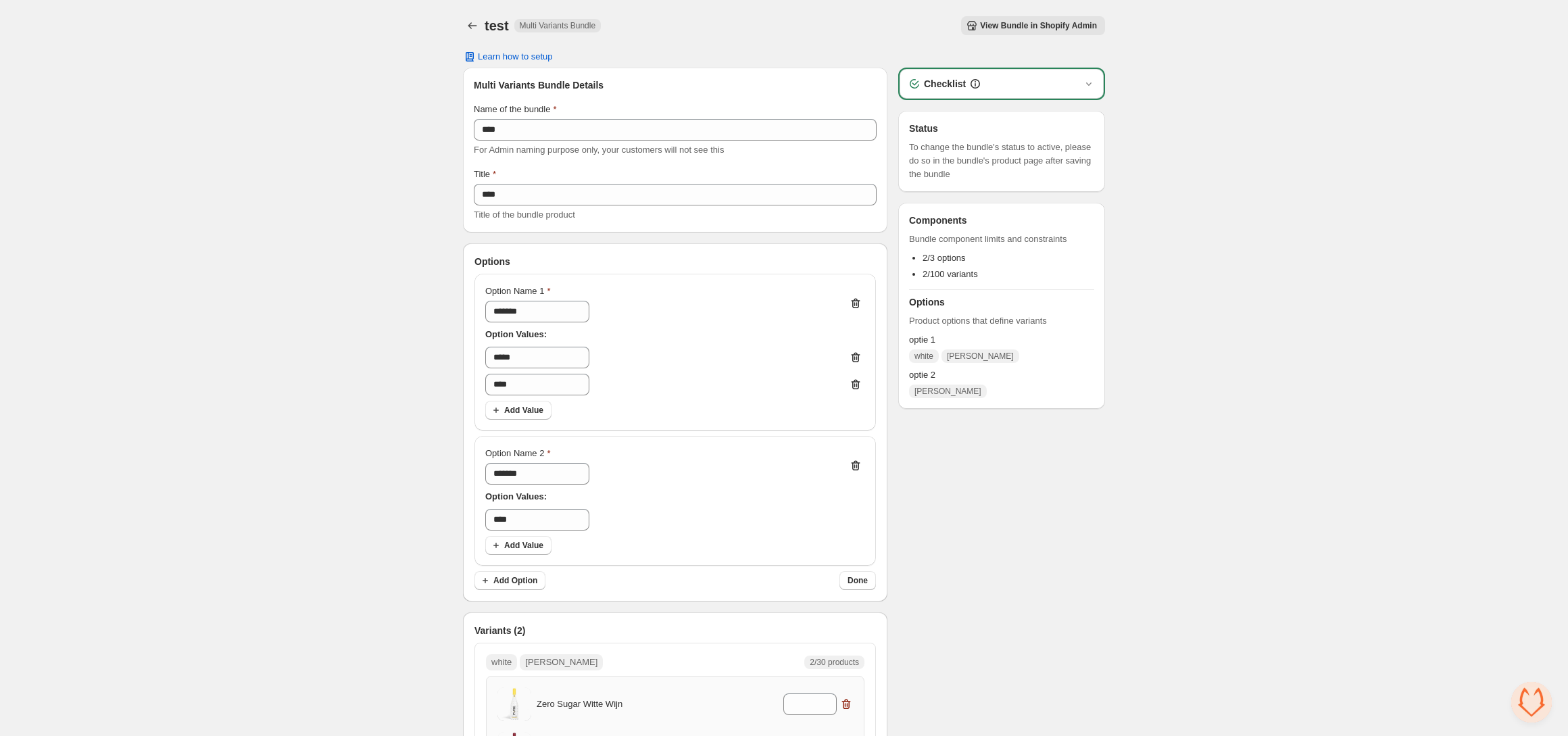
click at [1046, 23] on span "View Bundle in Shopify Admin" at bounding box center [1038, 26] width 117 height 11
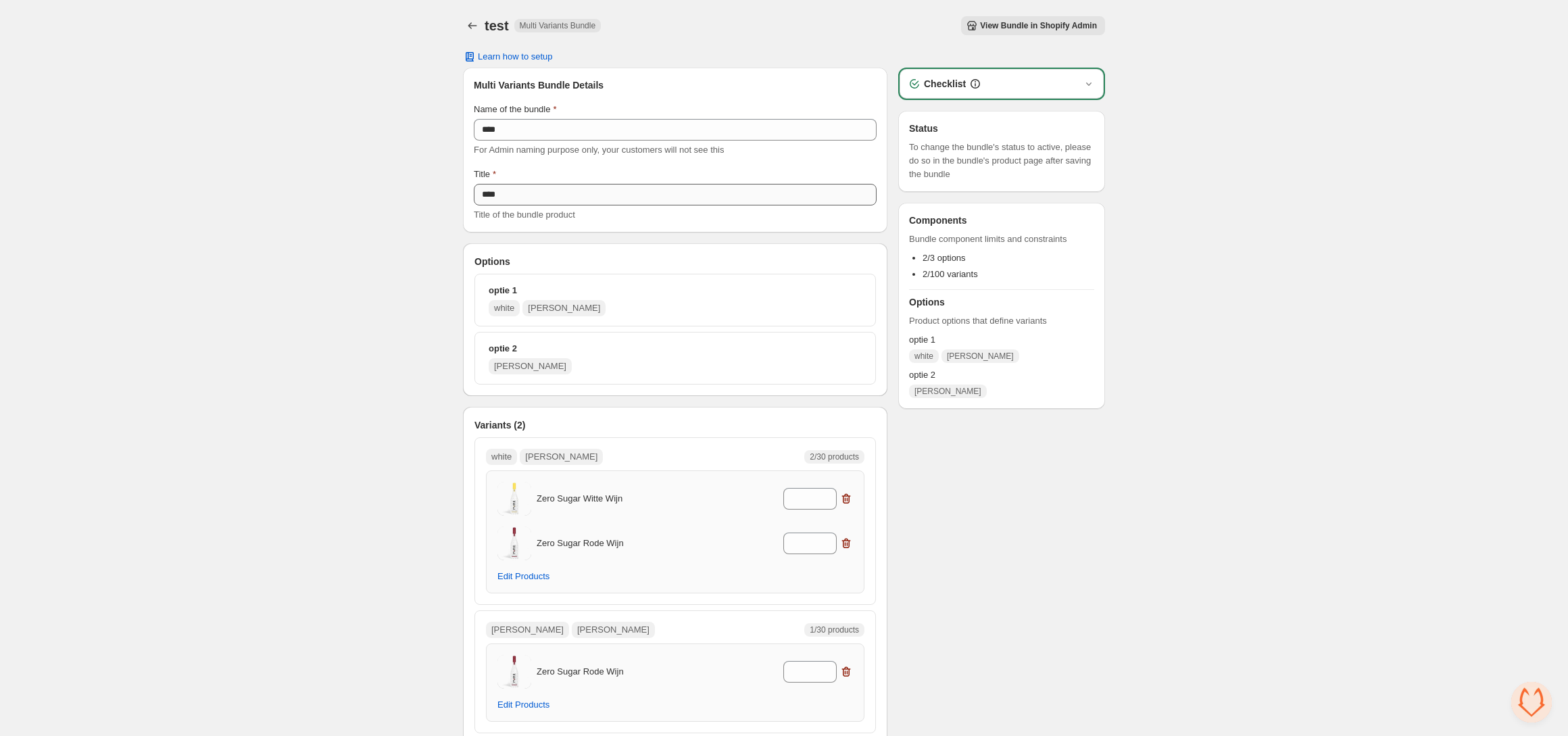
scroll to position [74, 0]
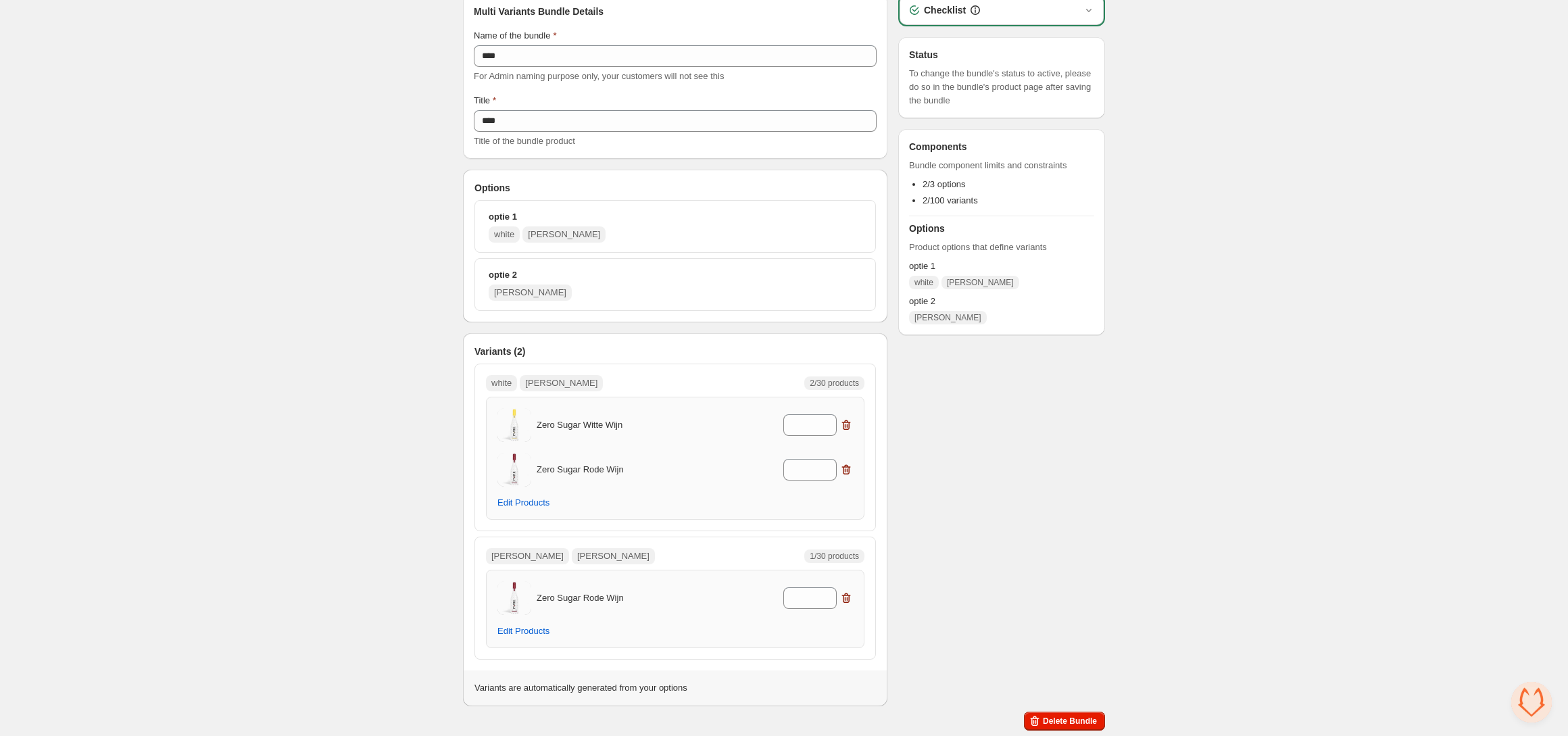
click at [797, 223] on button "optie 1 white [PERSON_NAME]" at bounding box center [675, 226] width 389 height 40
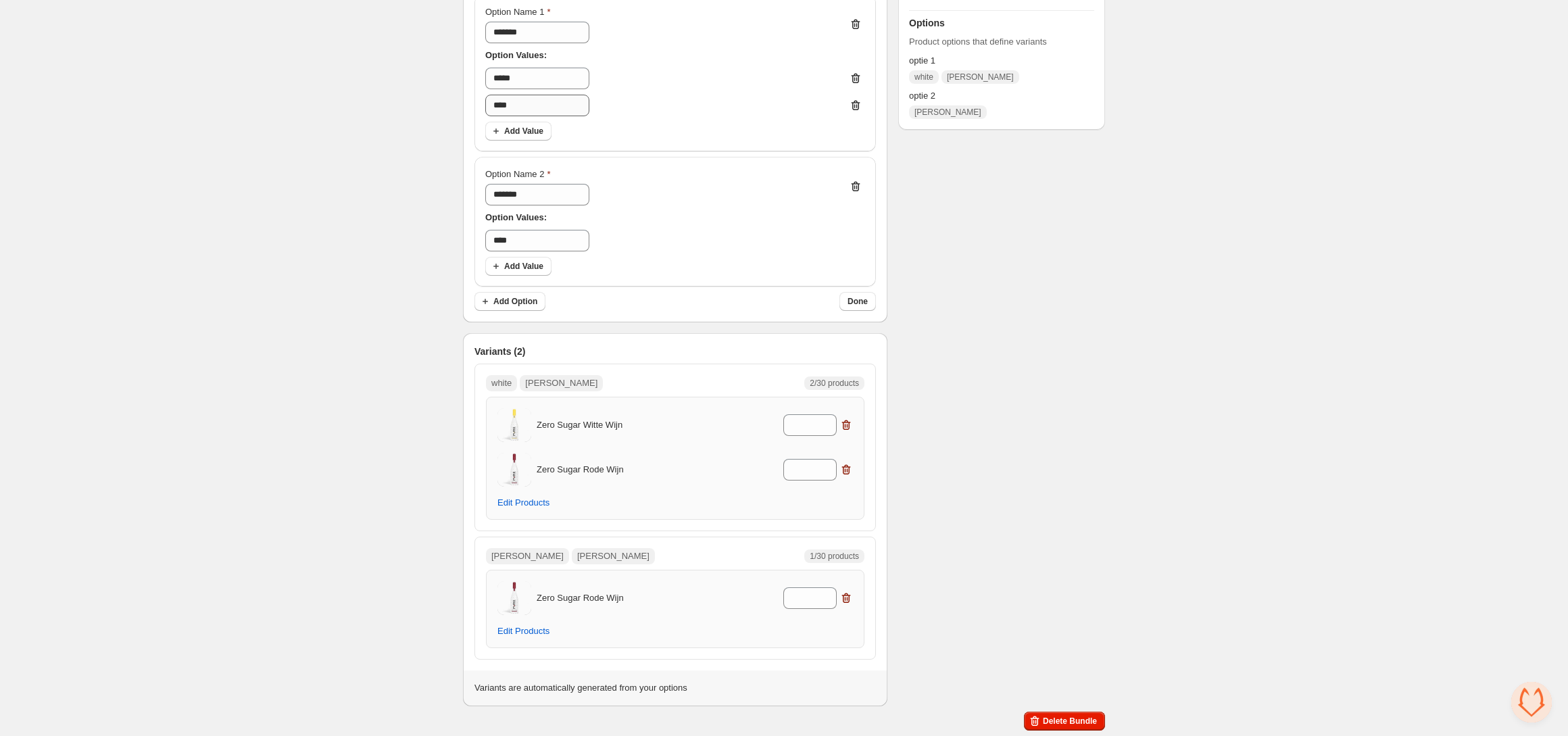
scroll to position [276, 0]
click at [565, 84] on input "*****" at bounding box center [537, 80] width 104 height 21
click at [539, 271] on span "Add Value" at bounding box center [523, 269] width 39 height 11
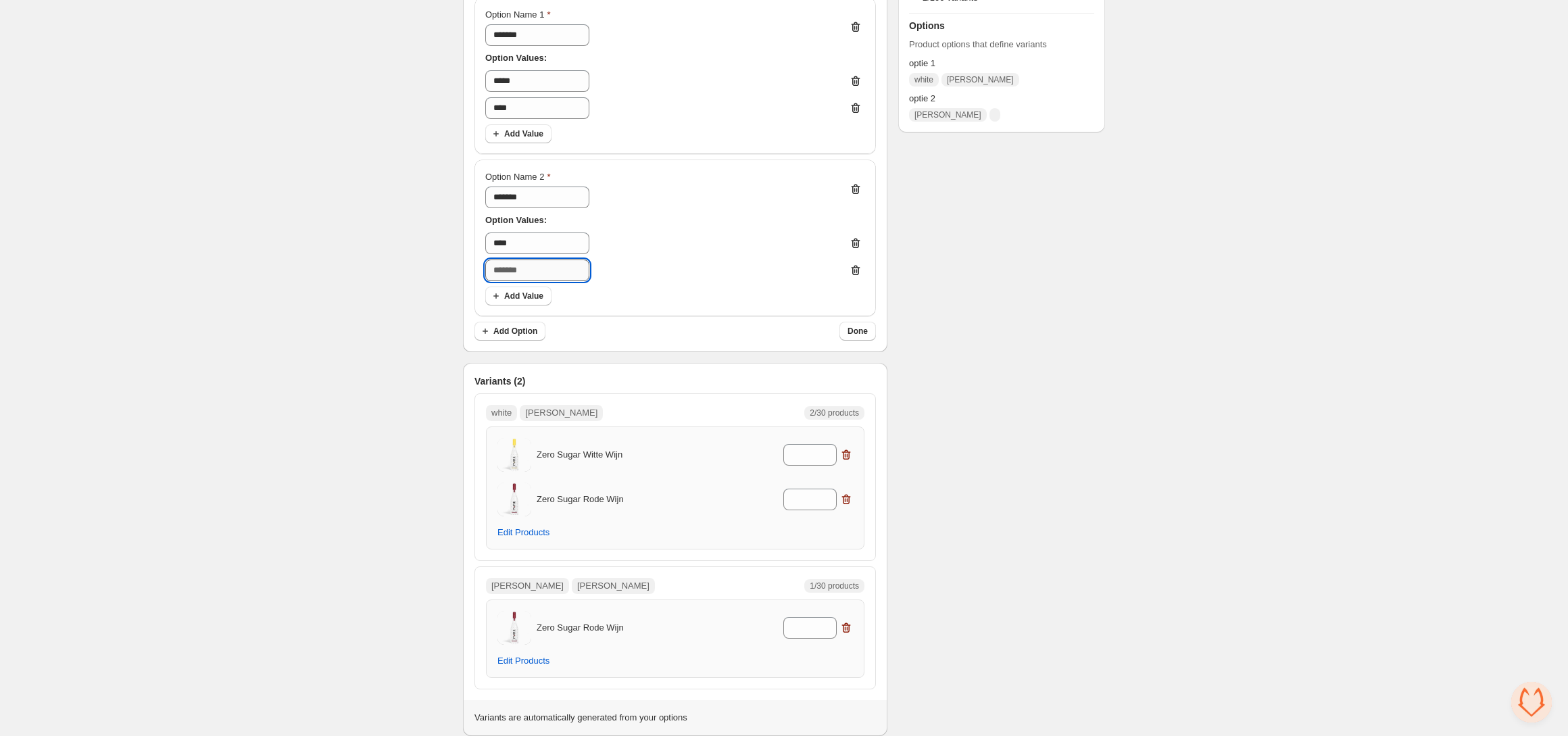
click at [550, 275] on input "text" at bounding box center [537, 270] width 104 height 21
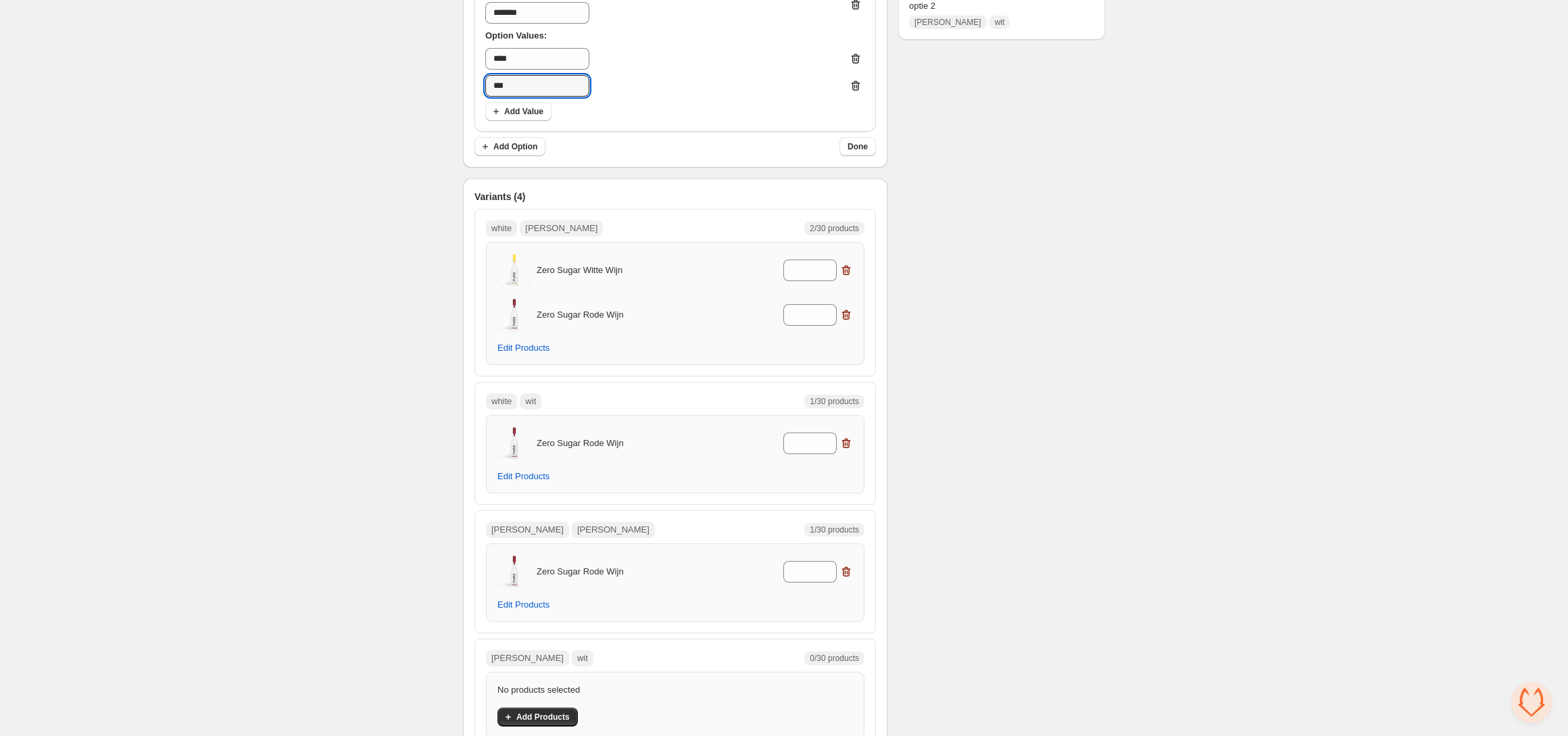
scroll to position [177, 0]
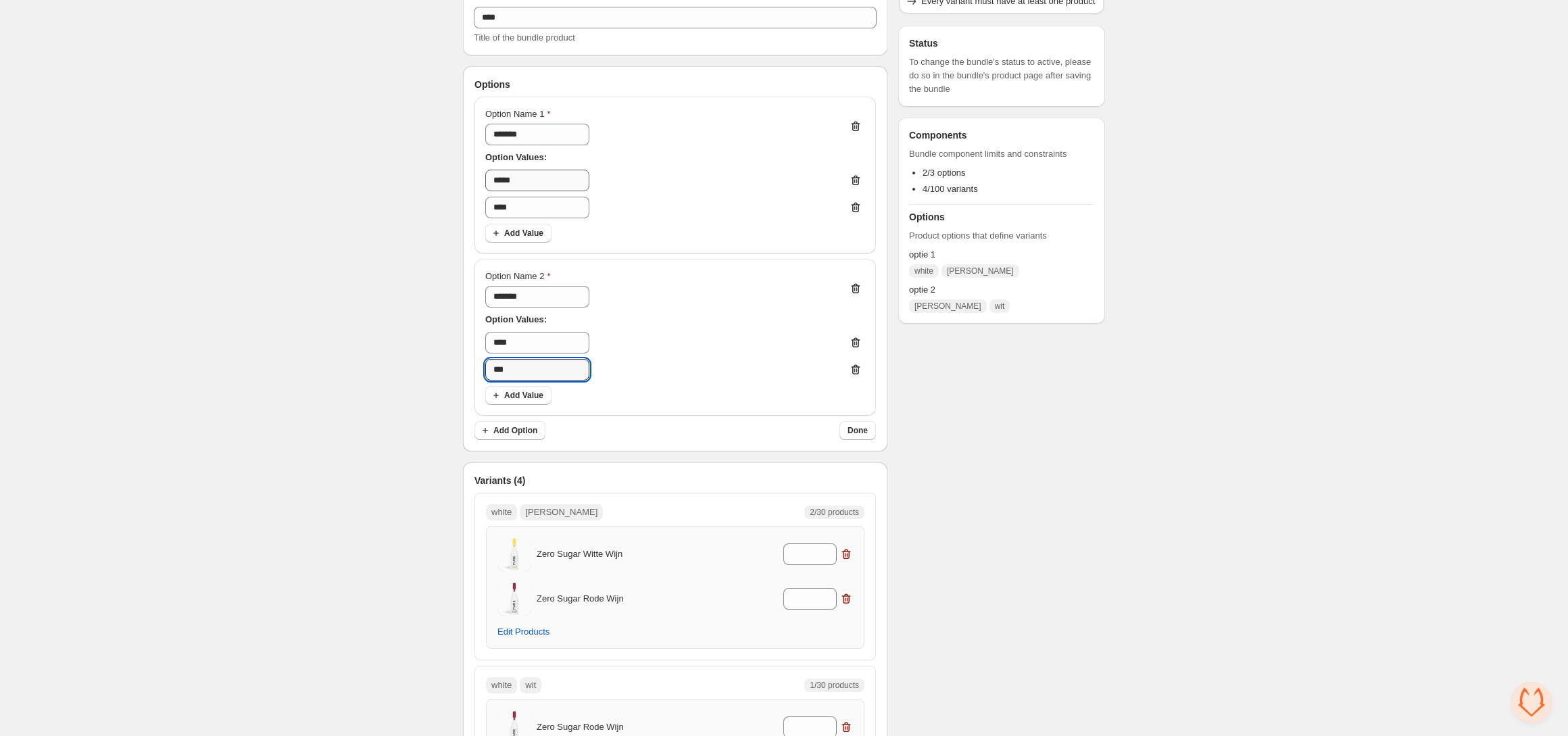
type input "***"
click at [534, 178] on input "*****" at bounding box center [537, 180] width 104 height 21
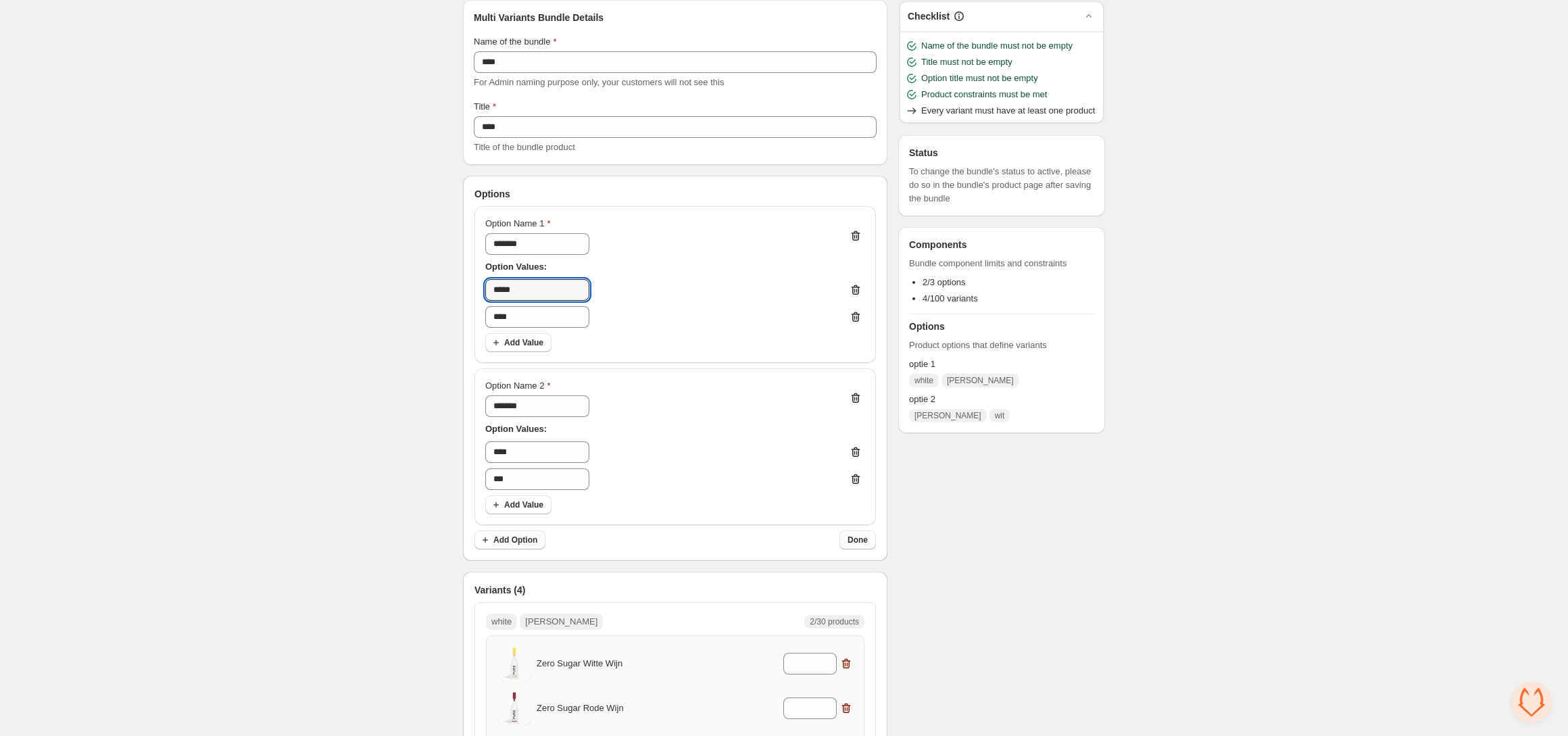
scroll to position [0, 0]
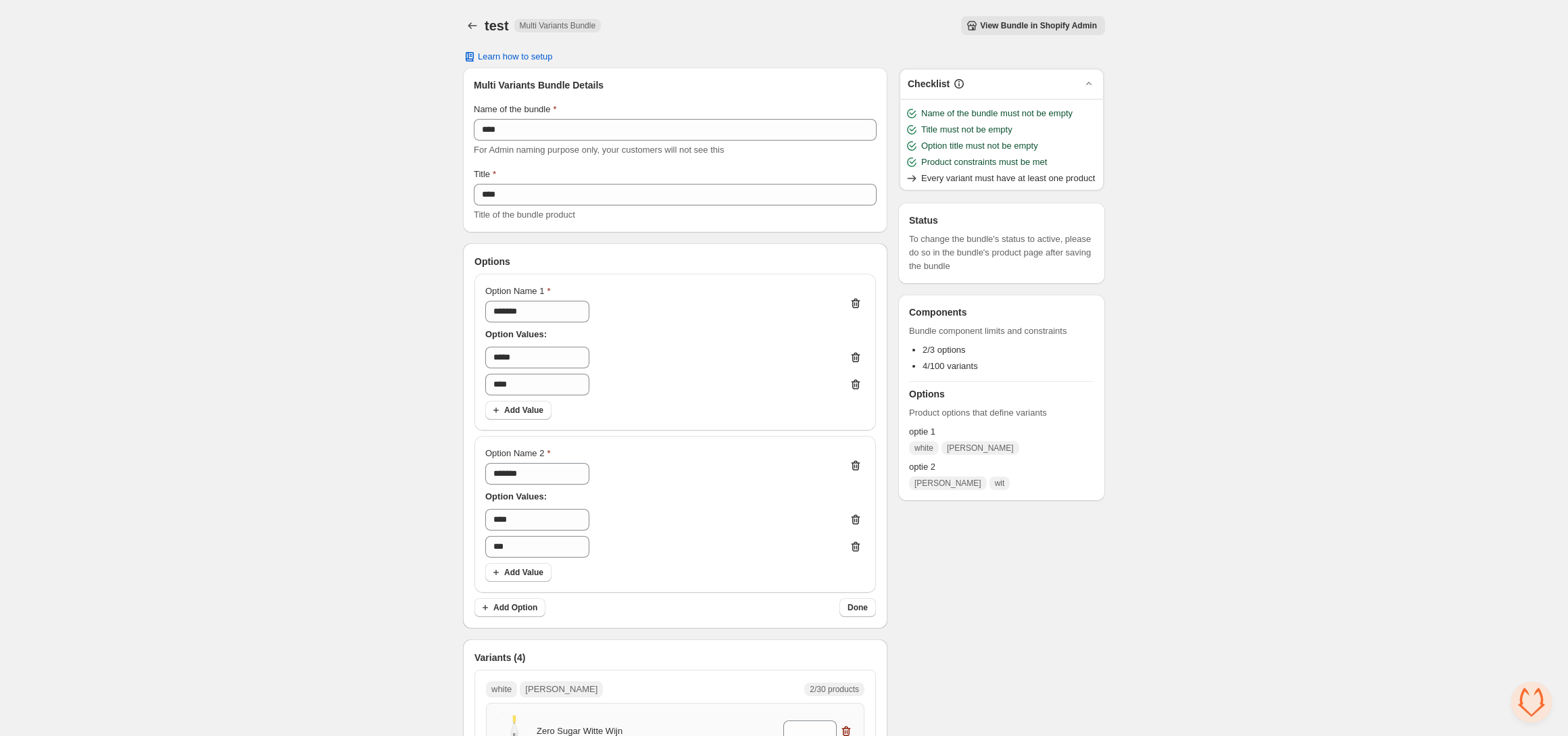
drag, startPoint x: 280, startPoint y: 306, endPoint x: 337, endPoint y: 297, distance: 57.7
click at [280, 307] on div "Home Bundles Analytics Plan and Billing test. This page is ready test Multi Var…" at bounding box center [784, 643] width 1568 height 1286
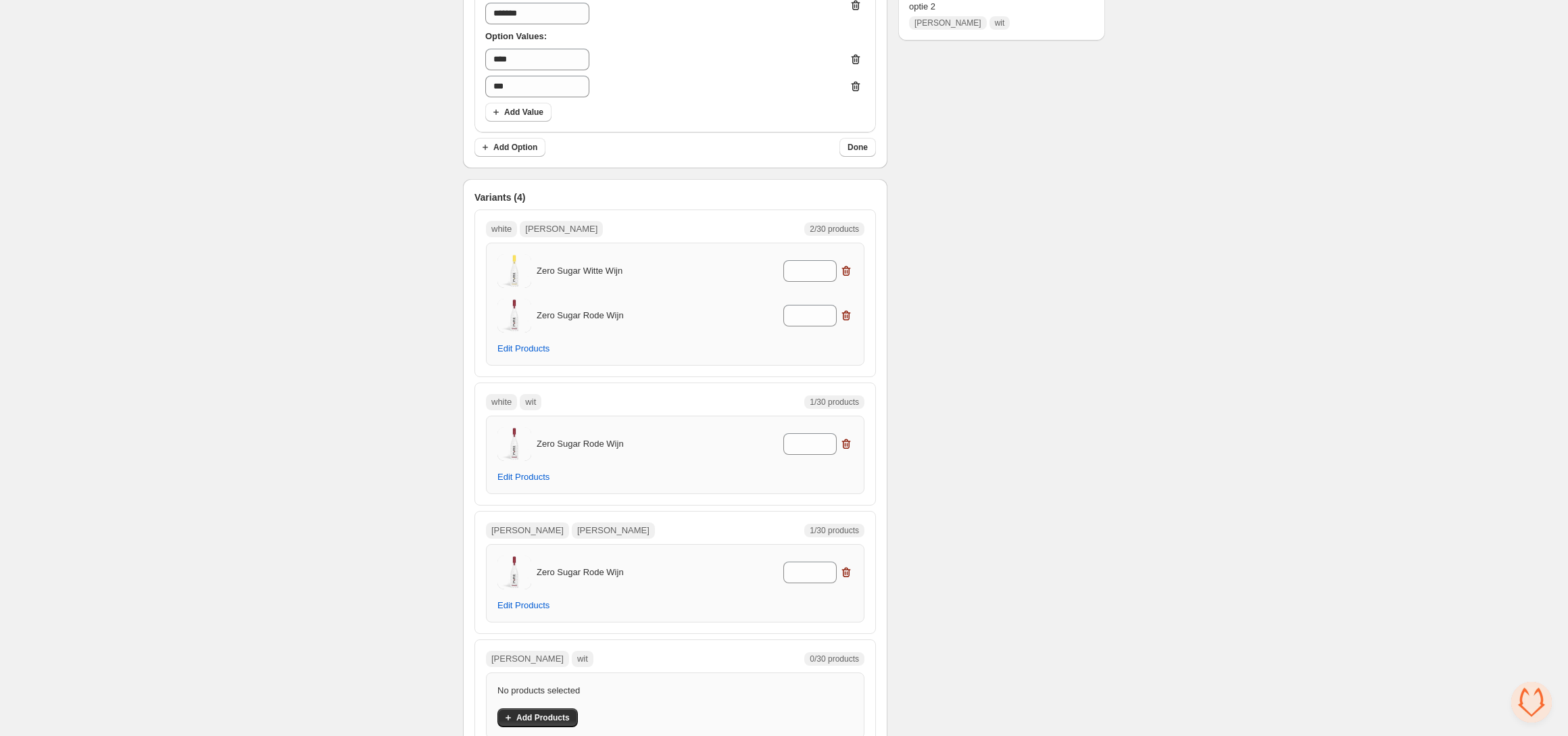
scroll to position [634, 0]
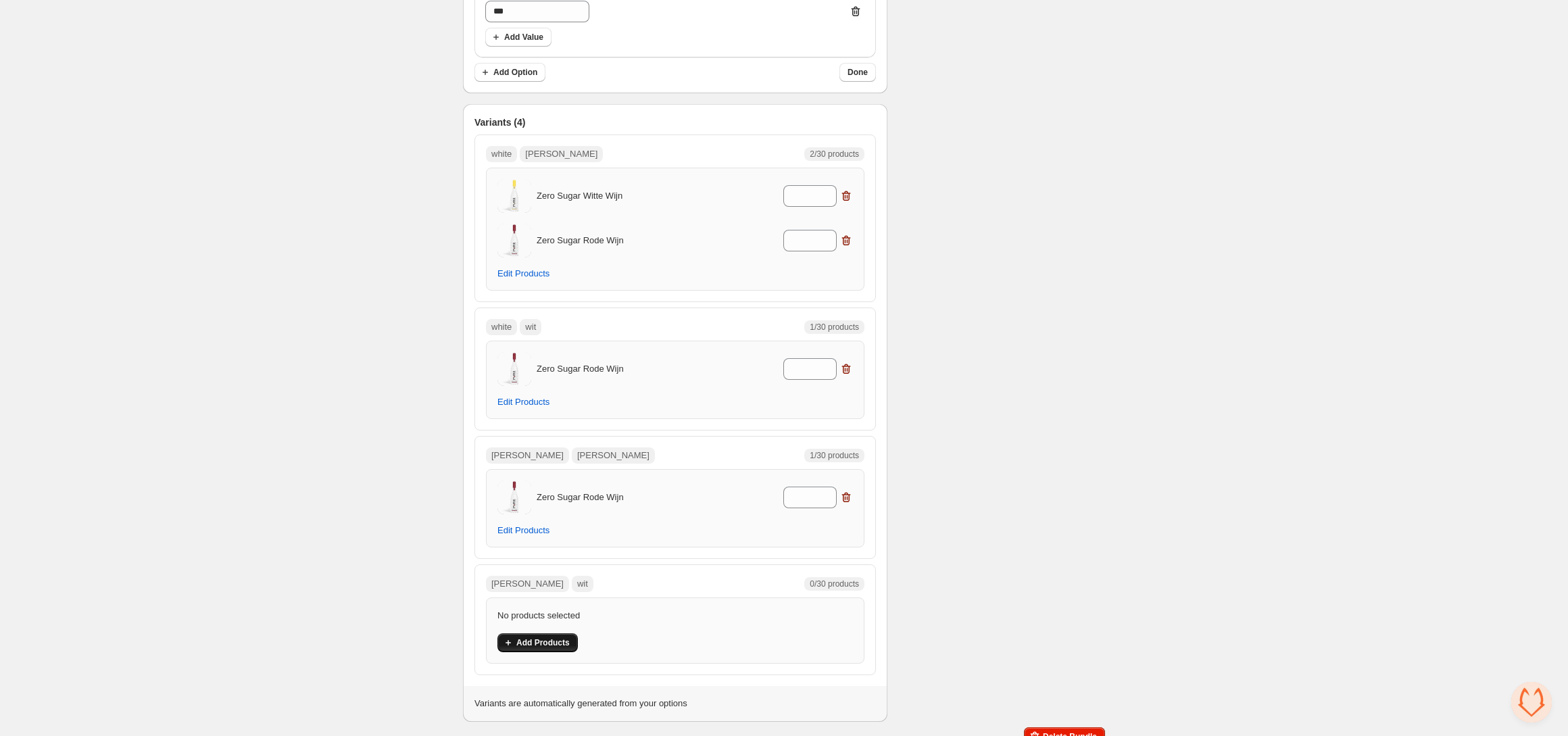
click at [539, 647] on span "Add Products" at bounding box center [543, 642] width 53 height 11
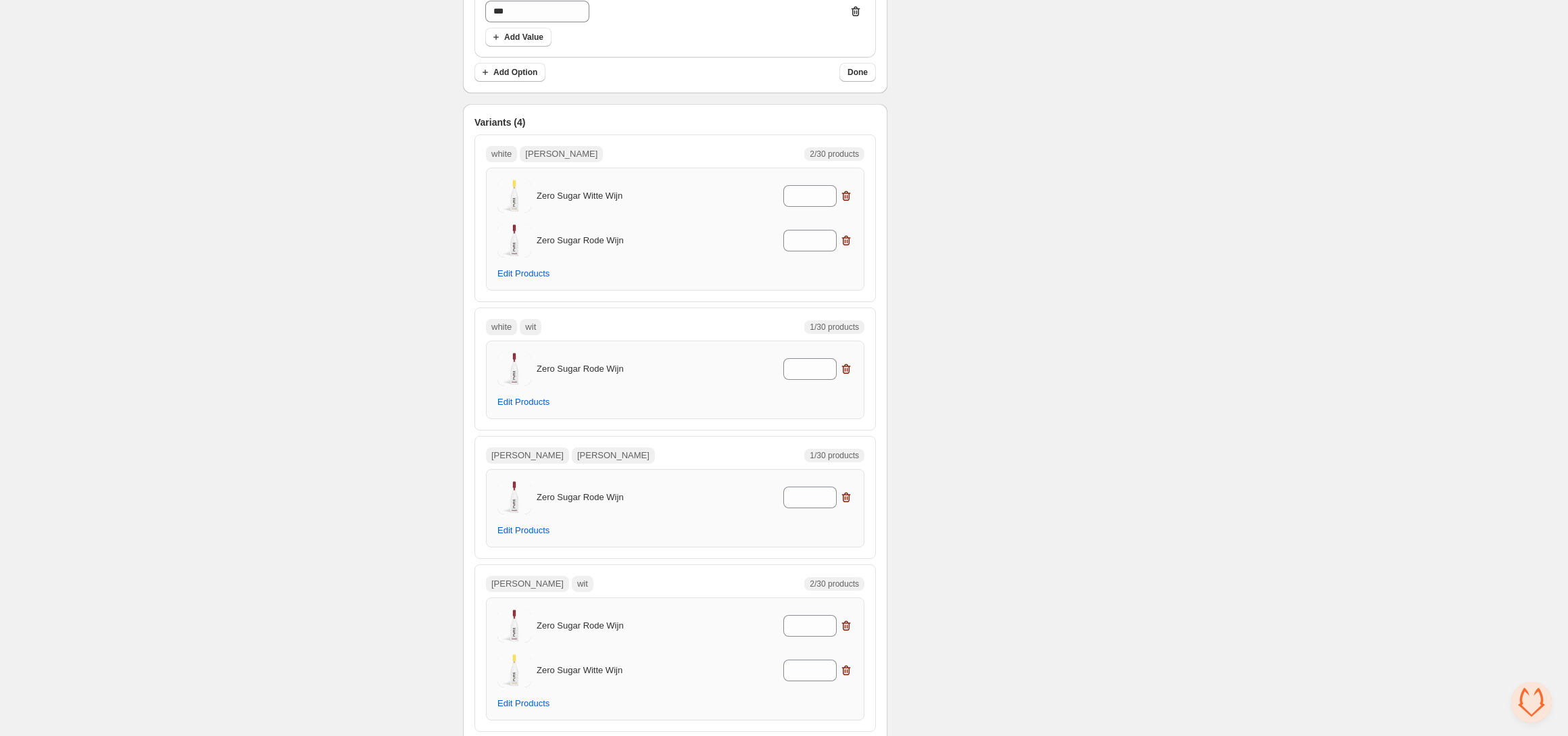
scroll to position [607, 0]
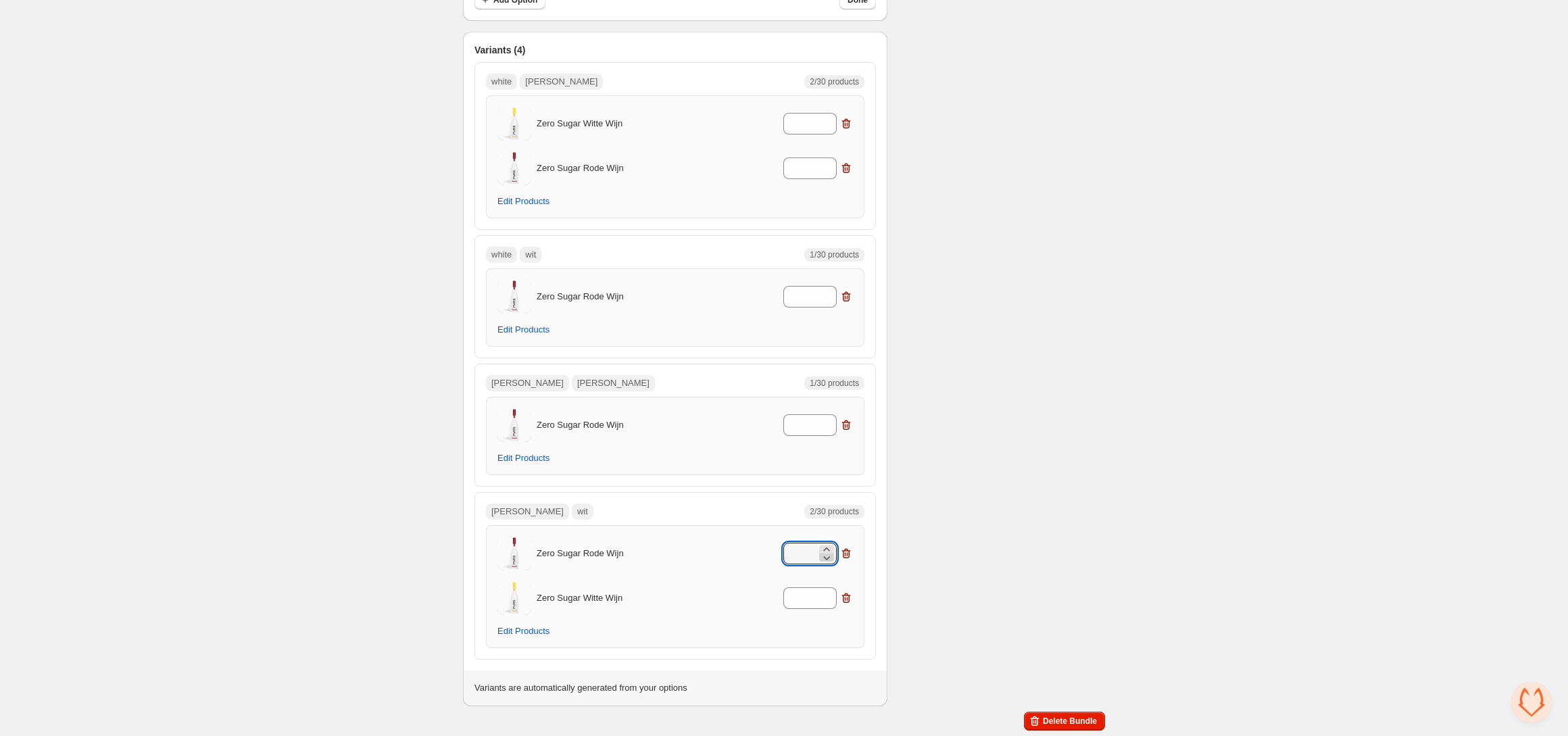
click at [821, 554] on icon at bounding box center [826, 557] width 14 height 13
type input "**"
click at [798, 550] on input "**" at bounding box center [800, 553] width 33 height 21
type input "*"
click at [807, 603] on input "*" at bounding box center [800, 597] width 33 height 21
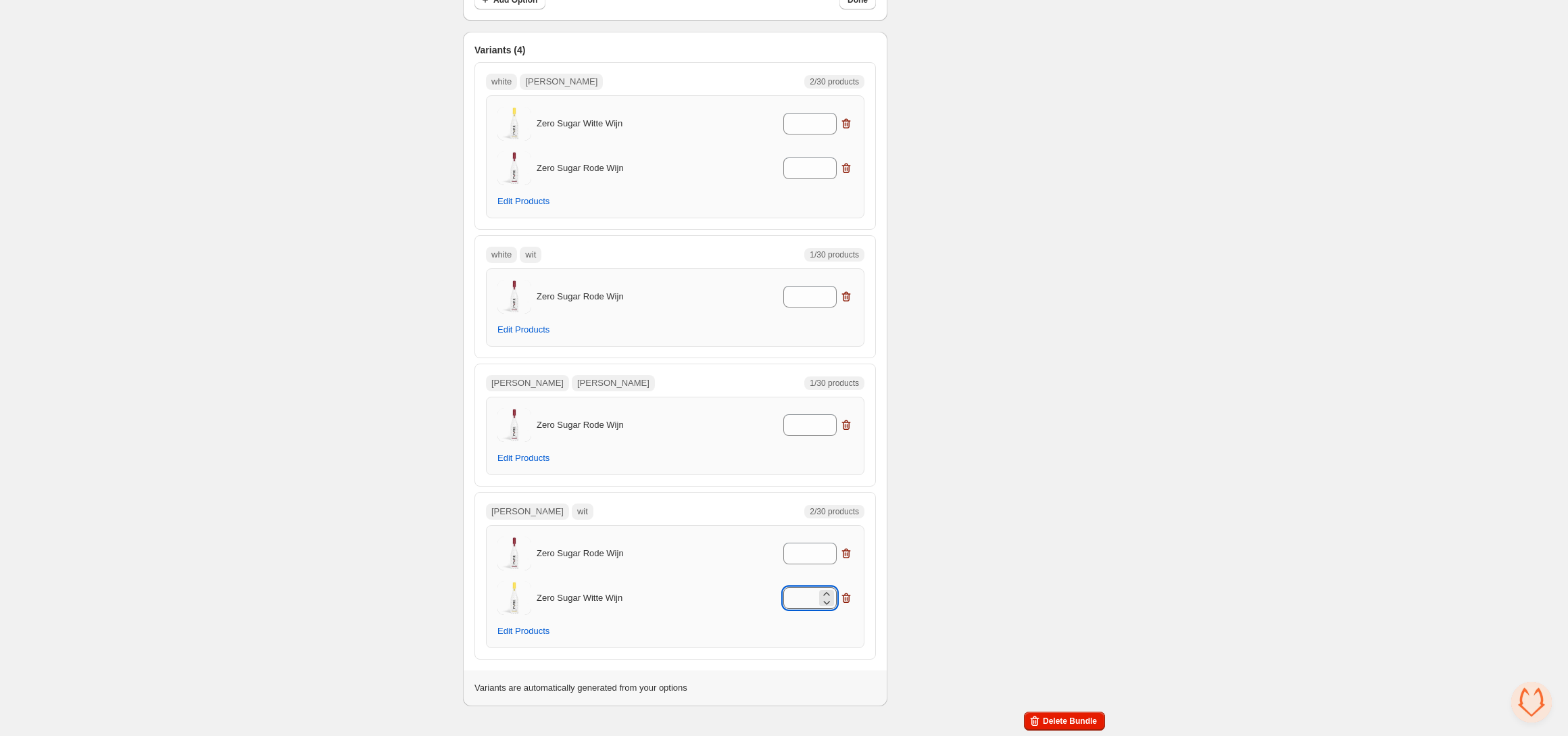
type input "*"
drag, startPoint x: 910, startPoint y: 575, endPoint x: 931, endPoint y: 563, distance: 24.2
click at [910, 575] on div "Checklist Status To change the bundle's status to active, please do so in the b…" at bounding box center [1002, 83] width 207 height 1246
